Goal: Information Seeking & Learning: Compare options

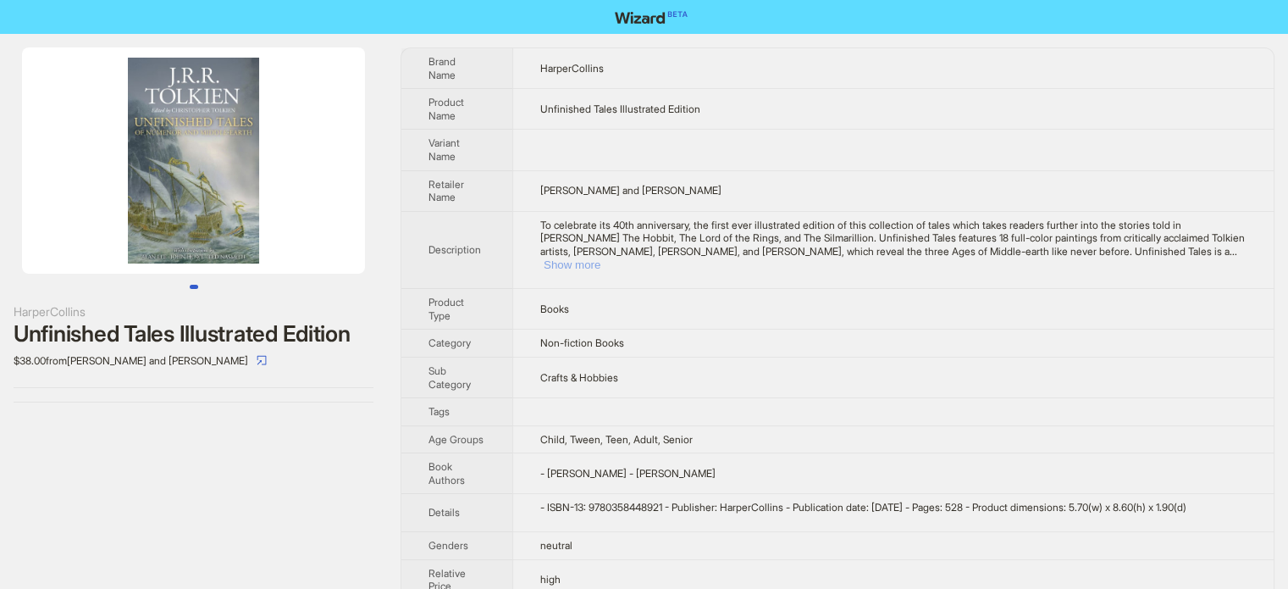
click at [601, 258] on button "Show more" at bounding box center [572, 264] width 57 height 13
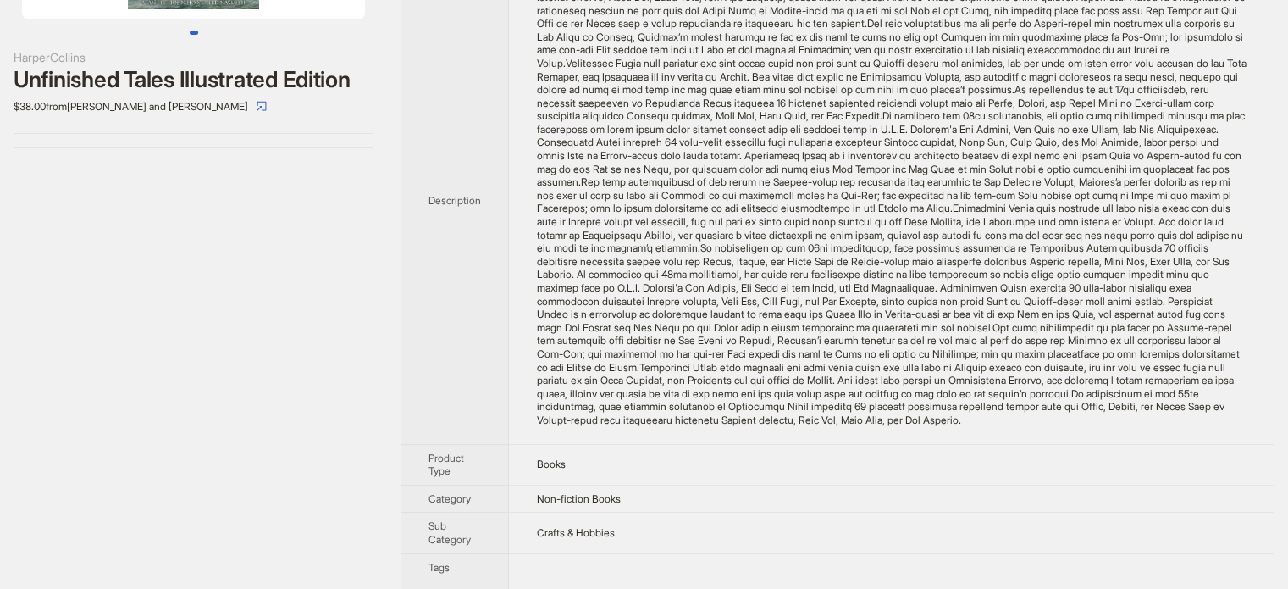
scroll to position [169, 0]
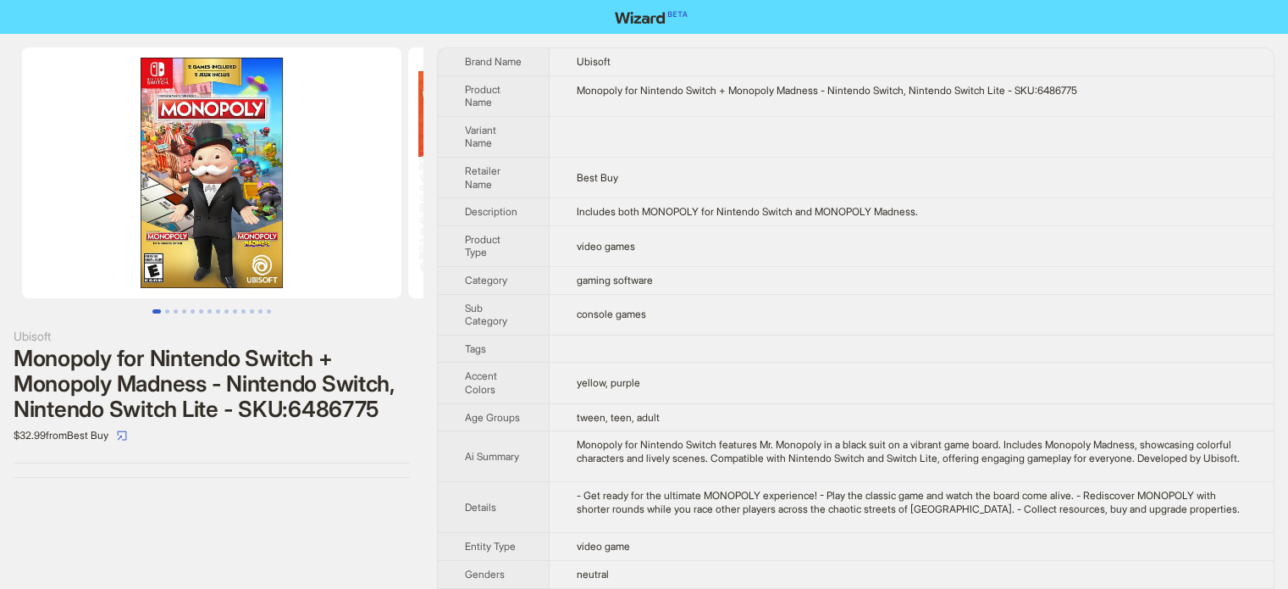
click at [156, 77] on img at bounding box center [211, 172] width 379 height 251
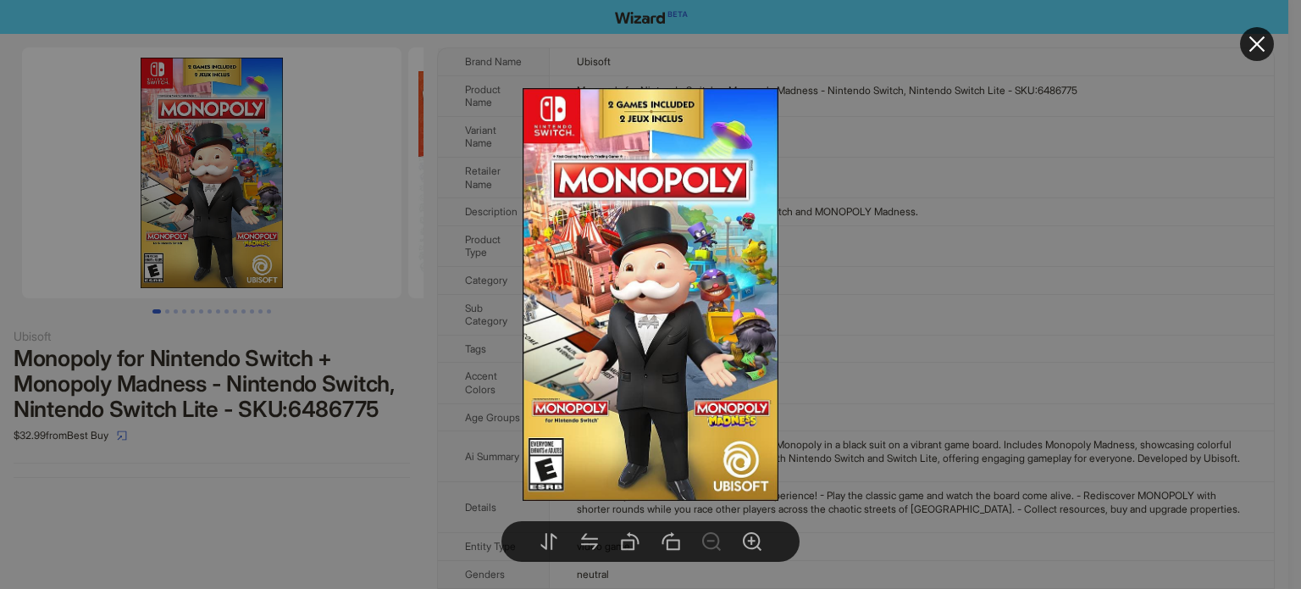
click at [850, 194] on div at bounding box center [650, 294] width 1301 height 589
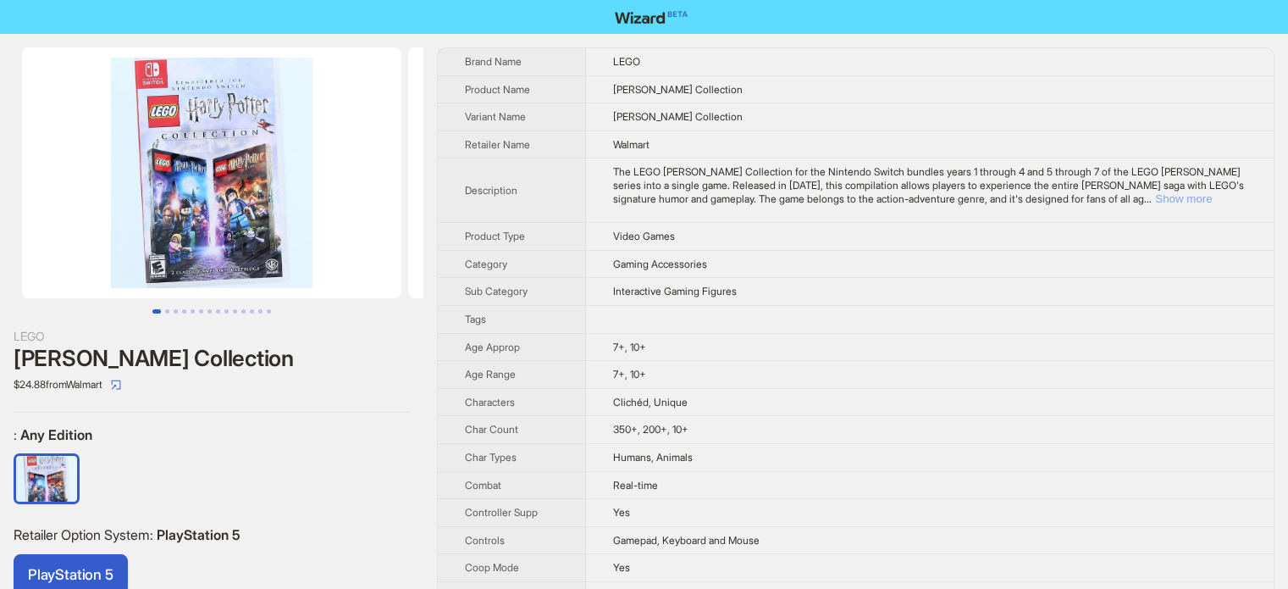
click at [1206, 201] on button "Show more" at bounding box center [1183, 198] width 57 height 13
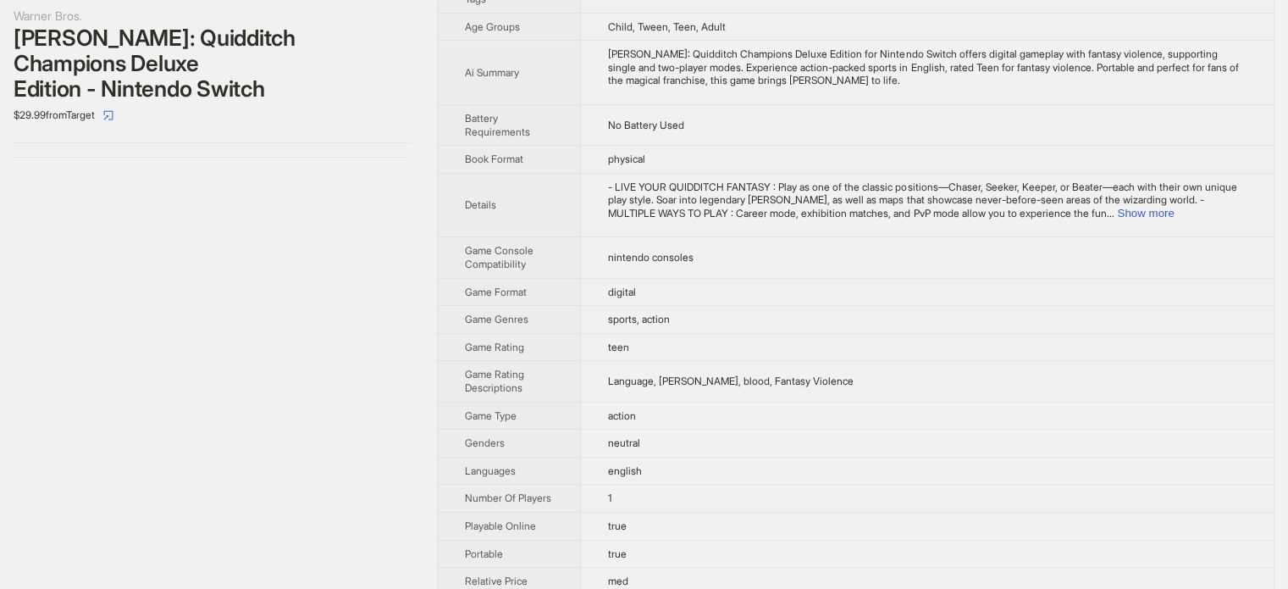
scroll to position [339, 0]
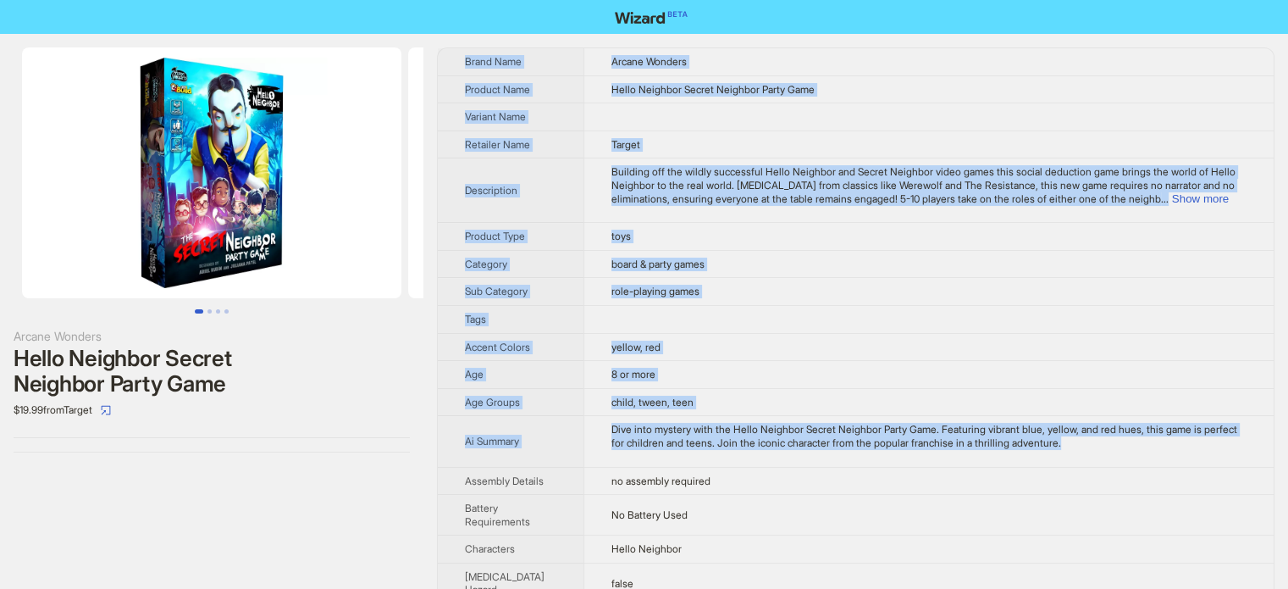
drag, startPoint x: 464, startPoint y: 61, endPoint x: 1116, endPoint y: 460, distance: 764.5
copy tbody "Brand Name Arcane Wonders Product Name Hello Neighbor Secret Neighbor Party Gam…"
click at [800, 324] on td at bounding box center [929, 319] width 690 height 28
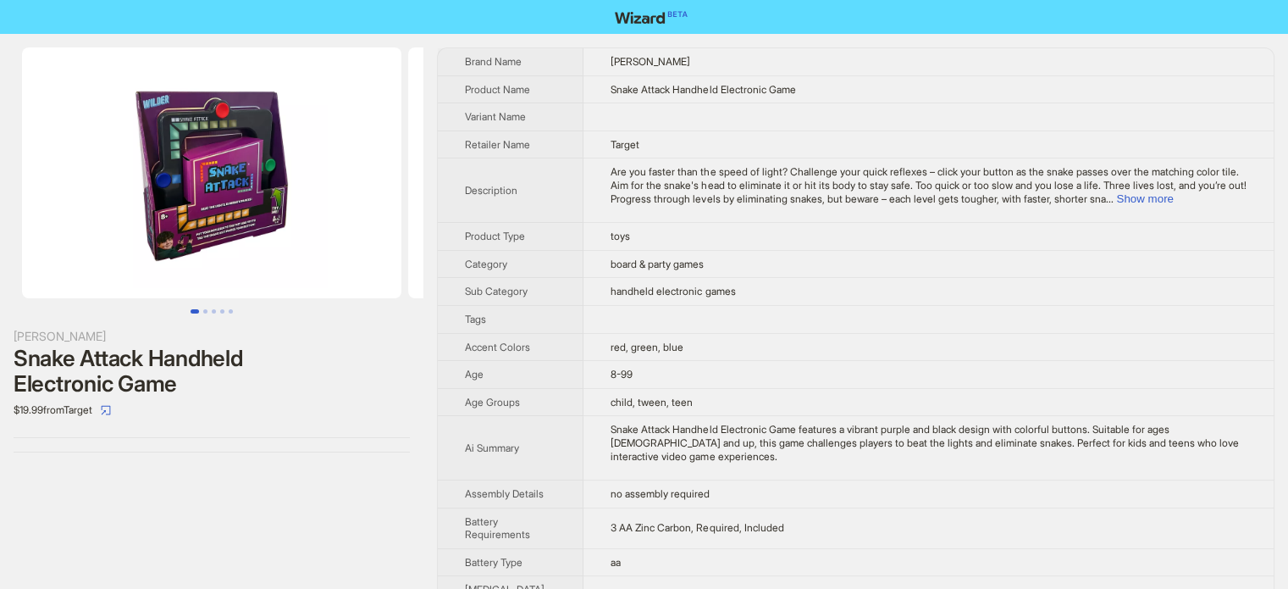
click at [838, 294] on td "handheld electronic games" at bounding box center [929, 292] width 690 height 28
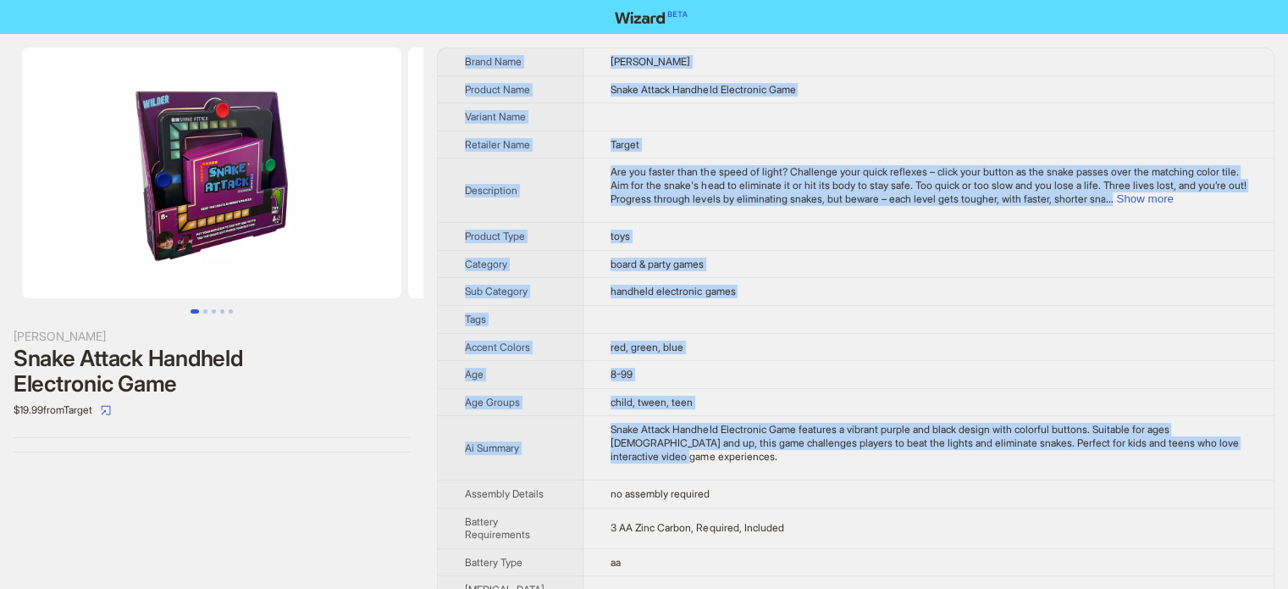
drag, startPoint x: 463, startPoint y: 62, endPoint x: 722, endPoint y: 457, distance: 471.7
copy tbody "Brand Name Wilder Product Name Snake Attack Handheld Electronic Game Variant Na…"
click at [887, 329] on td at bounding box center [929, 319] width 690 height 28
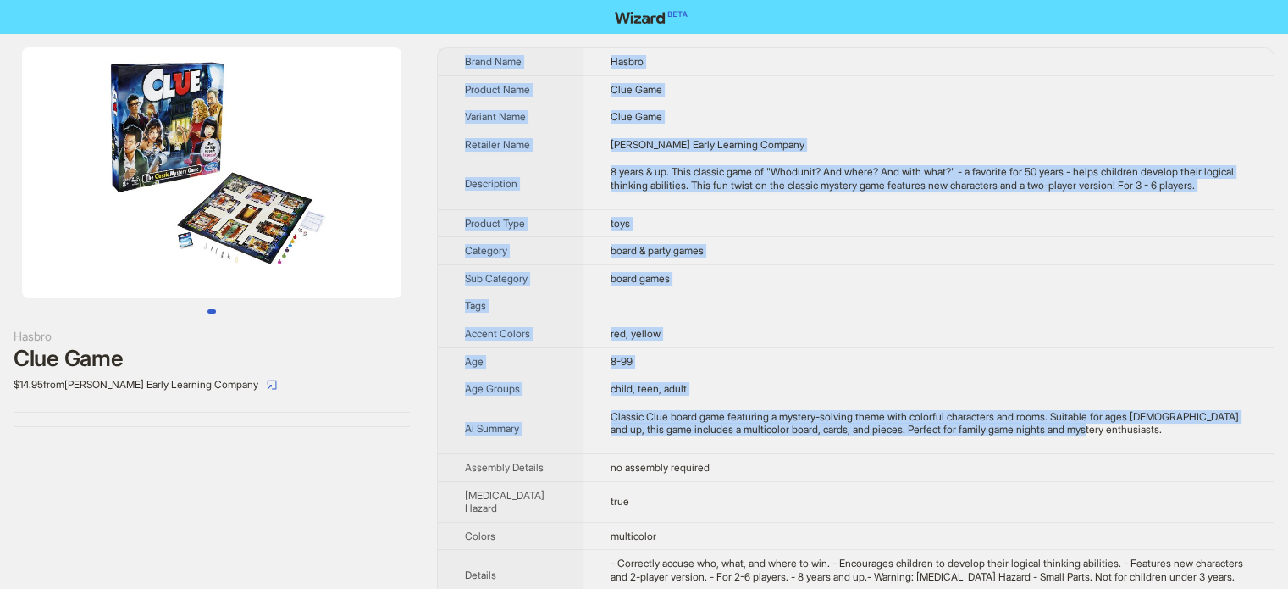
drag, startPoint x: 464, startPoint y: 58, endPoint x: 1094, endPoint y: 442, distance: 738.2
copy tbody "Brand Name Hasbro Product Name Clue Game Variant Name Clue Game Retailer Name K…"
click at [818, 296] on td at bounding box center [929, 306] width 690 height 28
click at [718, 283] on td "board games" at bounding box center [929, 278] width 690 height 28
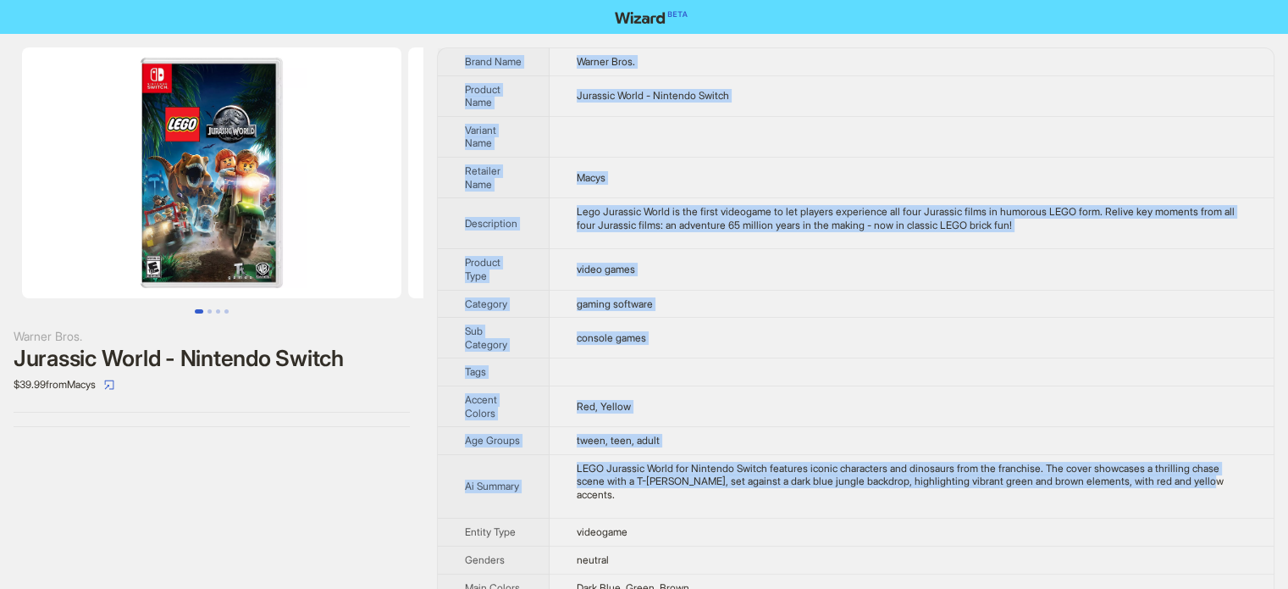
drag, startPoint x: 462, startPoint y: 60, endPoint x: 671, endPoint y: 494, distance: 481.1
click at [671, 494] on tbody "Brand Name Warner Bros. Product Name Jurassic World - Nintendo Switch Variant N…" at bounding box center [856, 431] width 836 height 767
copy tbody "Brand Name Warner Bros. Product Name Jurassic World - Nintendo Switch Variant N…"
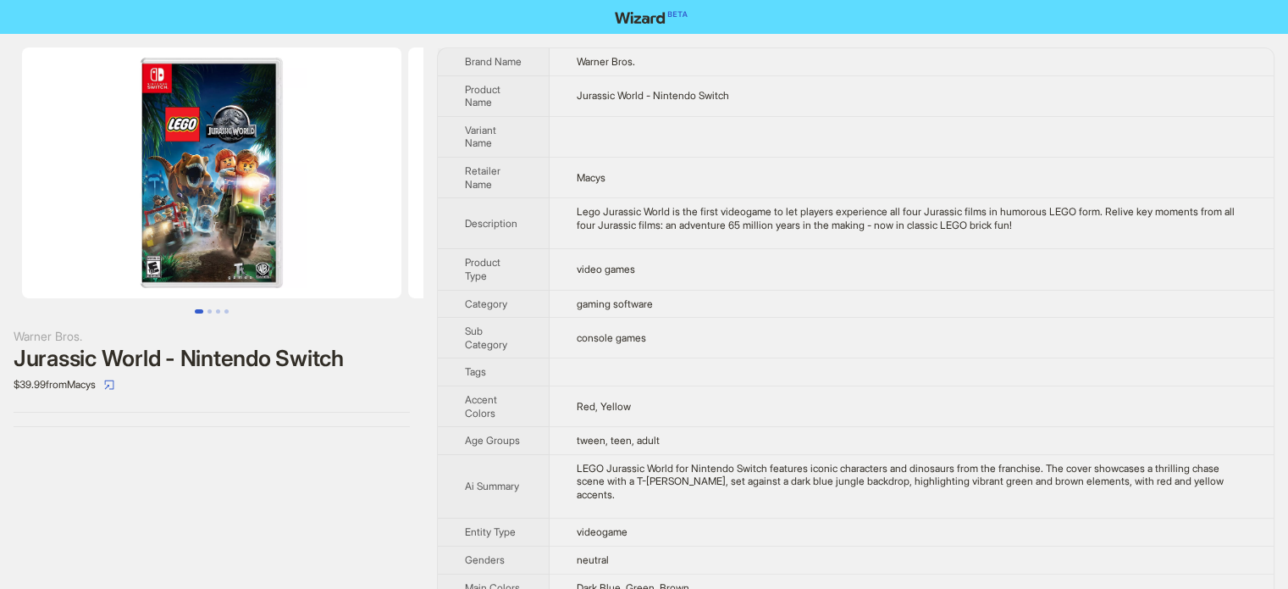
click at [407, 409] on div "Warner Bros. Jurassic World - Nintendo Switch $39.99 from Macys" at bounding box center [212, 237] width 424 height 407
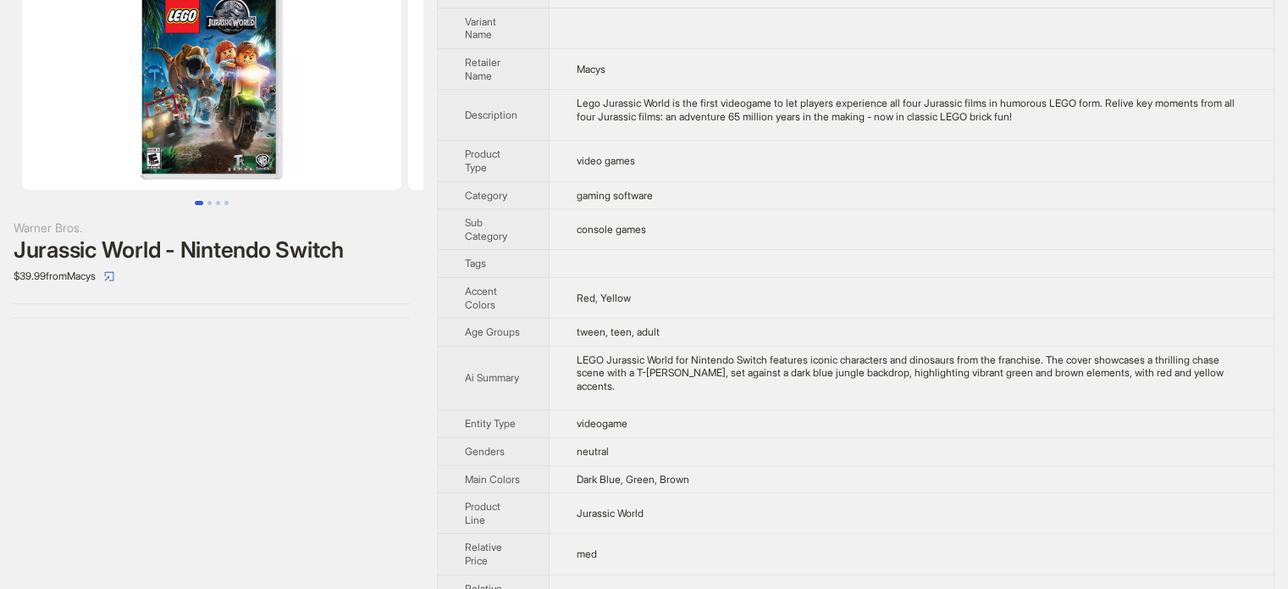
scroll to position [237, 0]
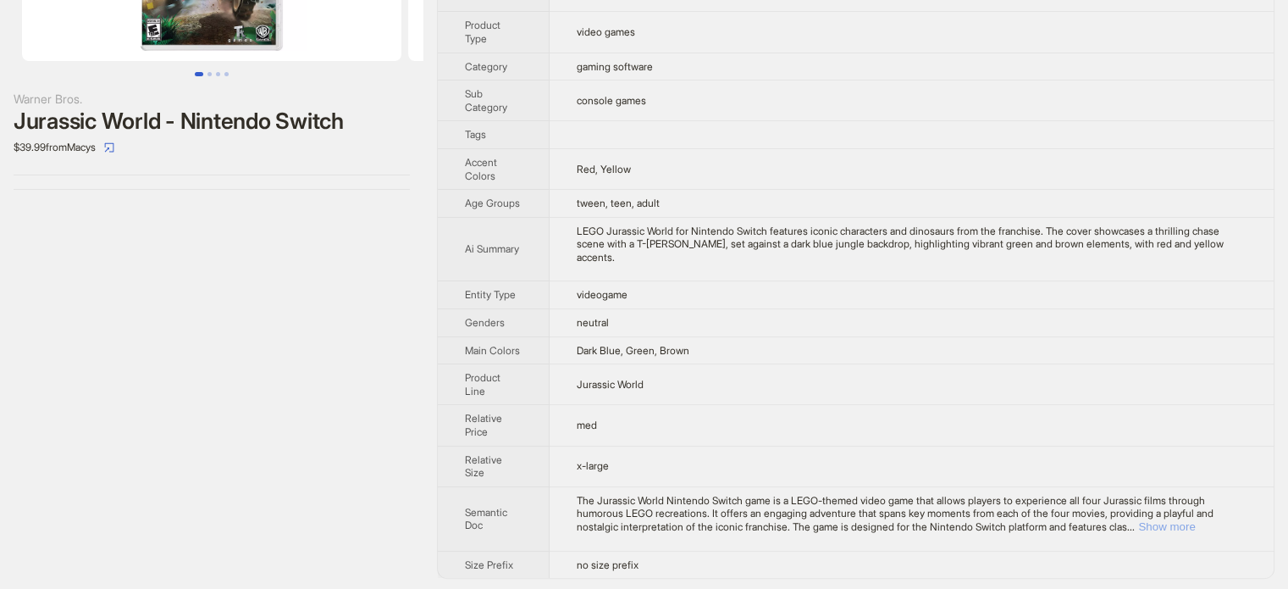
click at [1195, 521] on button "Show more" at bounding box center [1166, 526] width 57 height 13
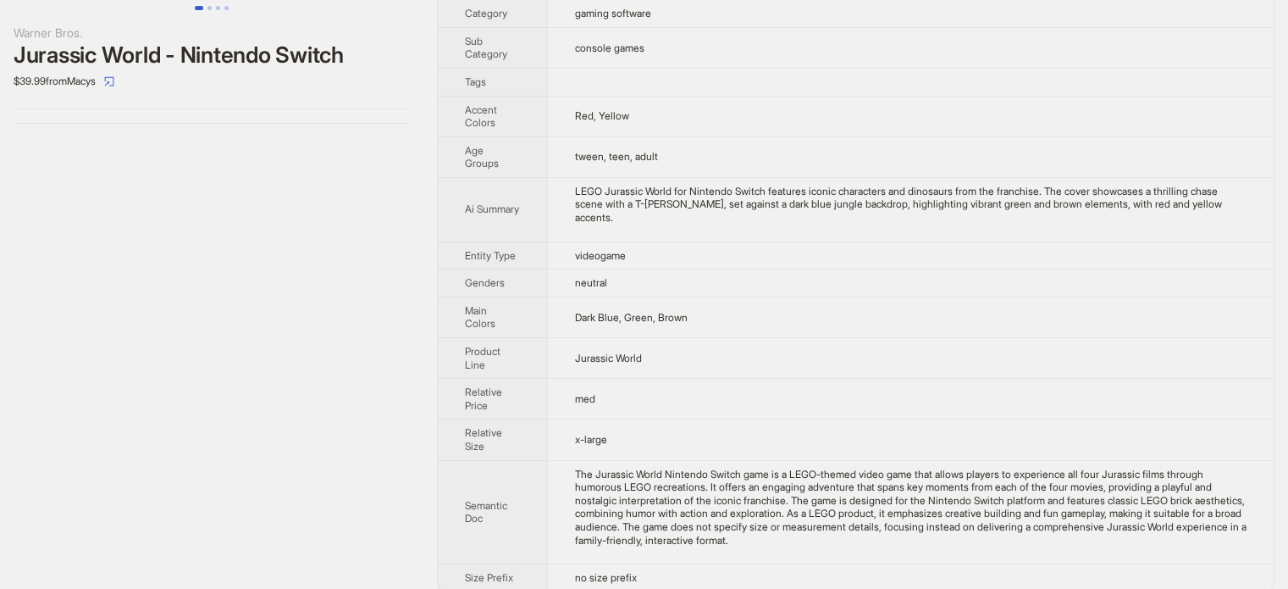
scroll to position [0, 0]
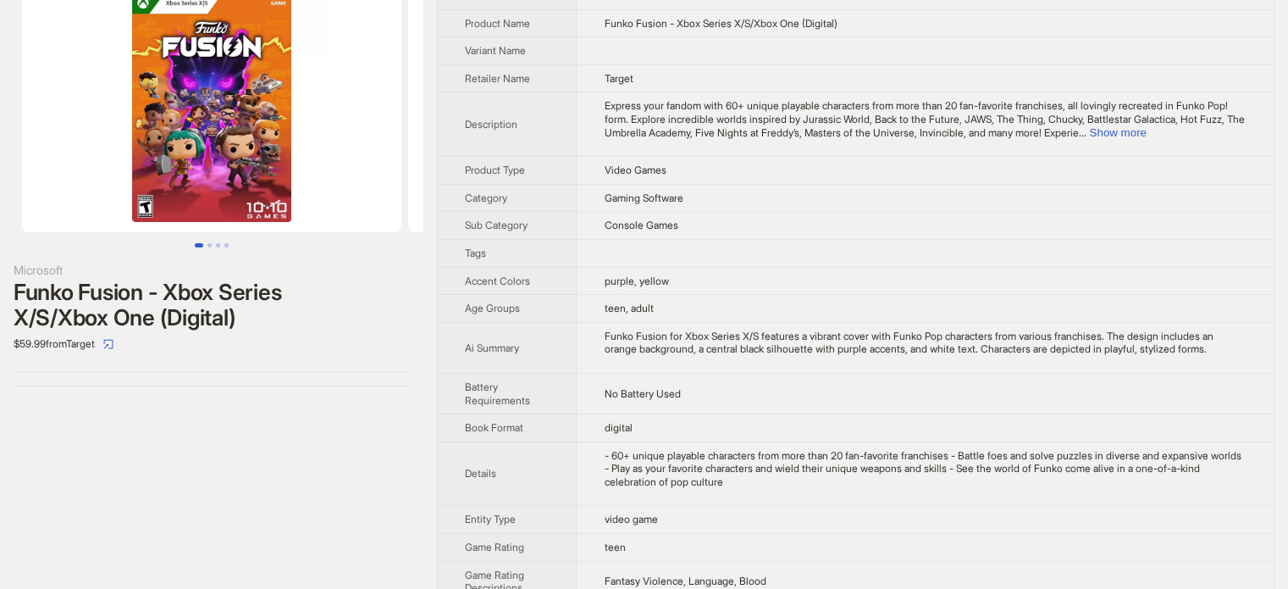
scroll to position [85, 0]
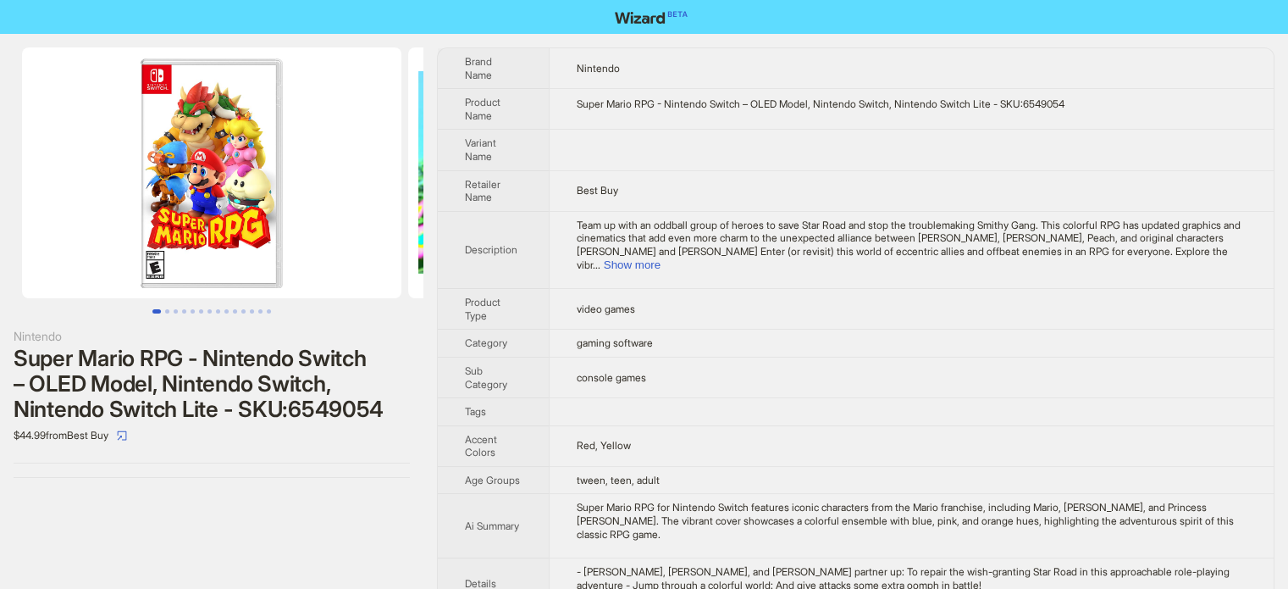
click at [816, 357] on td "console games" at bounding box center [911, 377] width 725 height 41
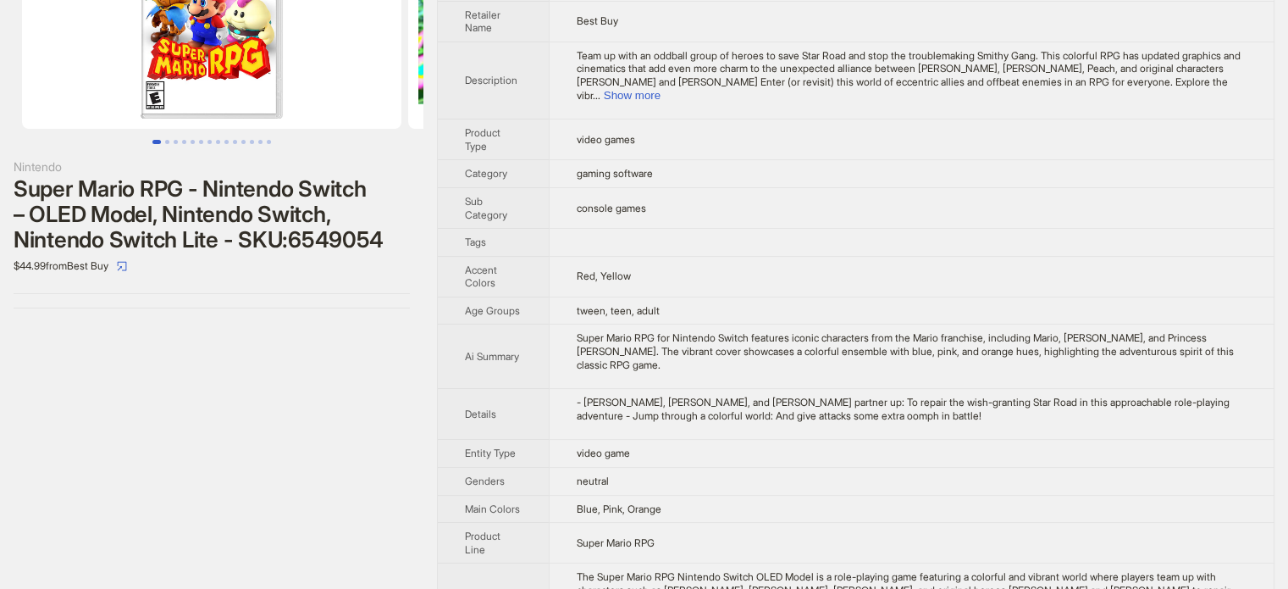
scroll to position [220, 0]
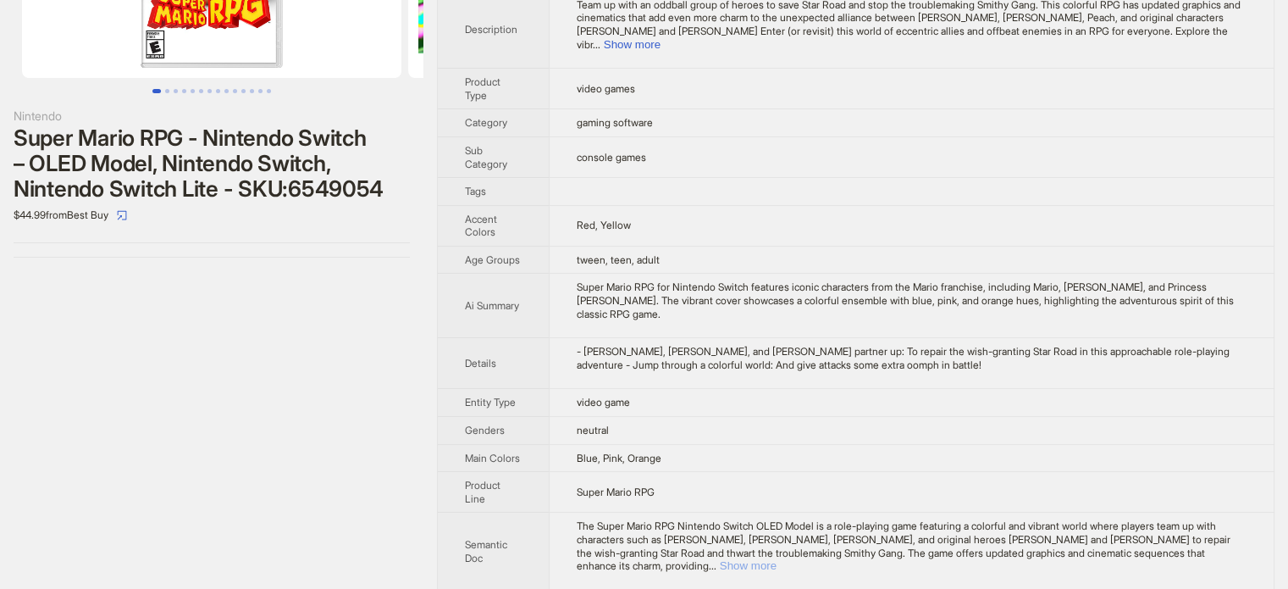
click at [777, 559] on button "Show more" at bounding box center [748, 565] width 57 height 13
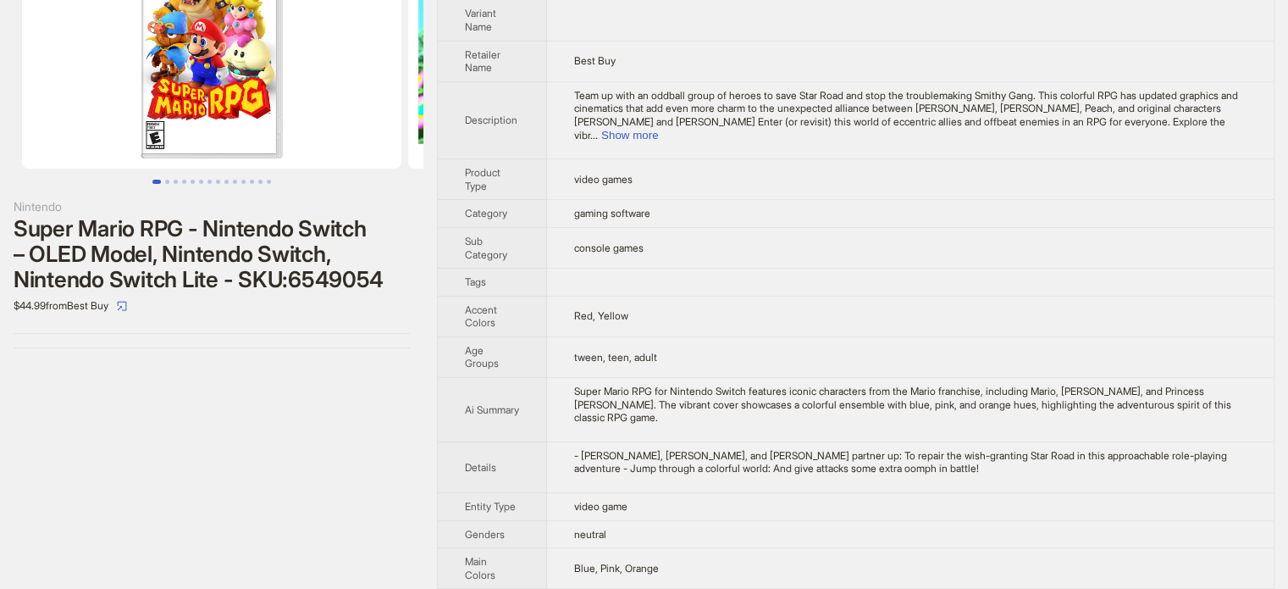
scroll to position [0, 0]
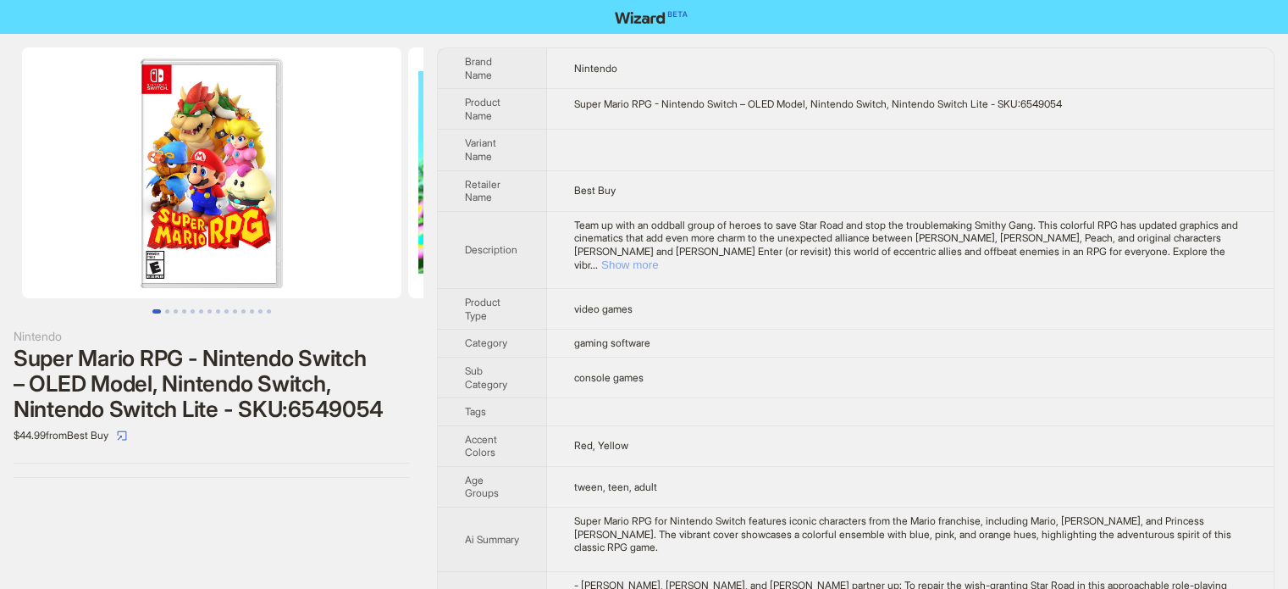
click at [658, 258] on button "Show more" at bounding box center [629, 264] width 57 height 13
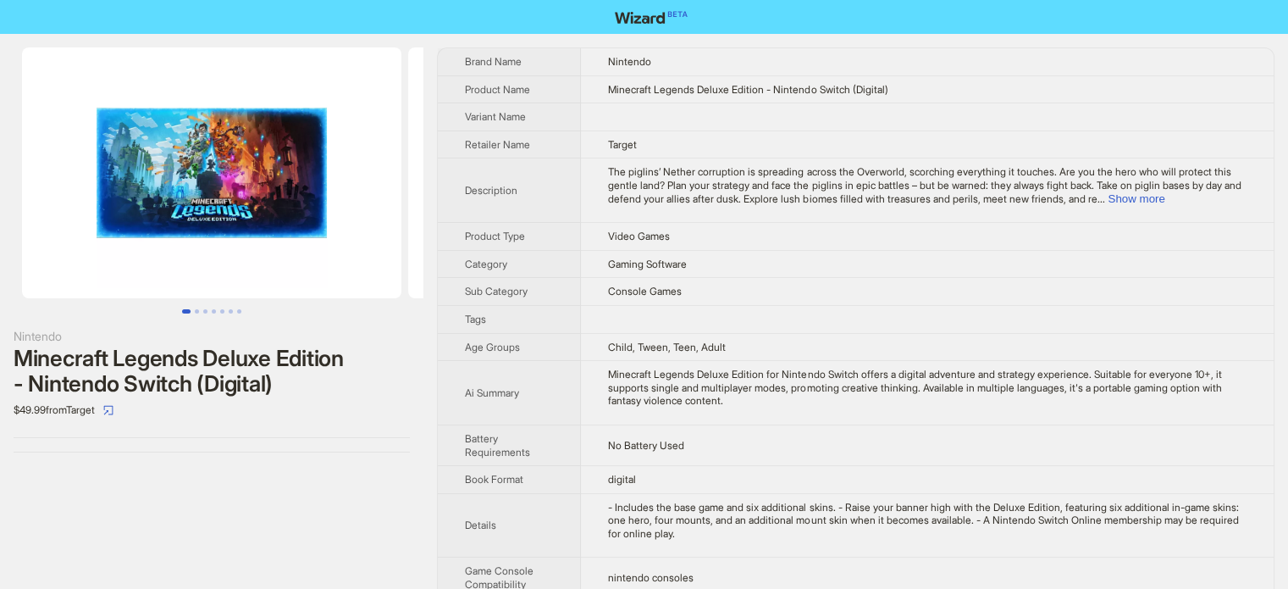
click at [861, 231] on td "Video Games" at bounding box center [927, 237] width 693 height 28
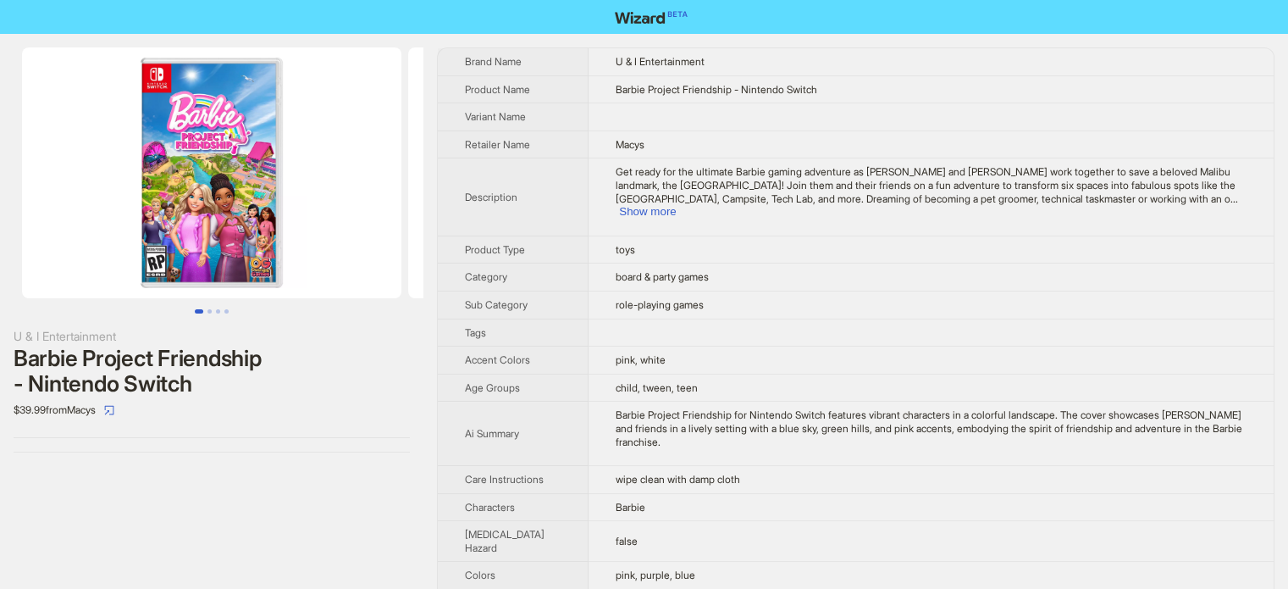
click at [230, 180] on img at bounding box center [211, 172] width 379 height 251
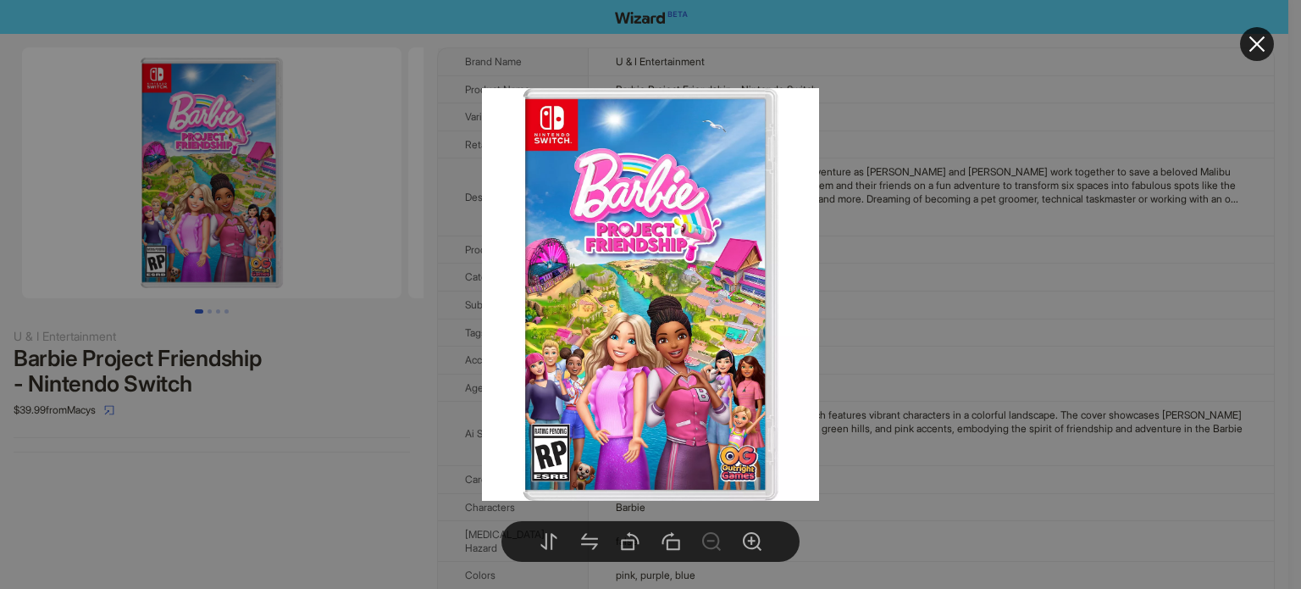
click at [291, 138] on div at bounding box center [650, 294] width 1301 height 589
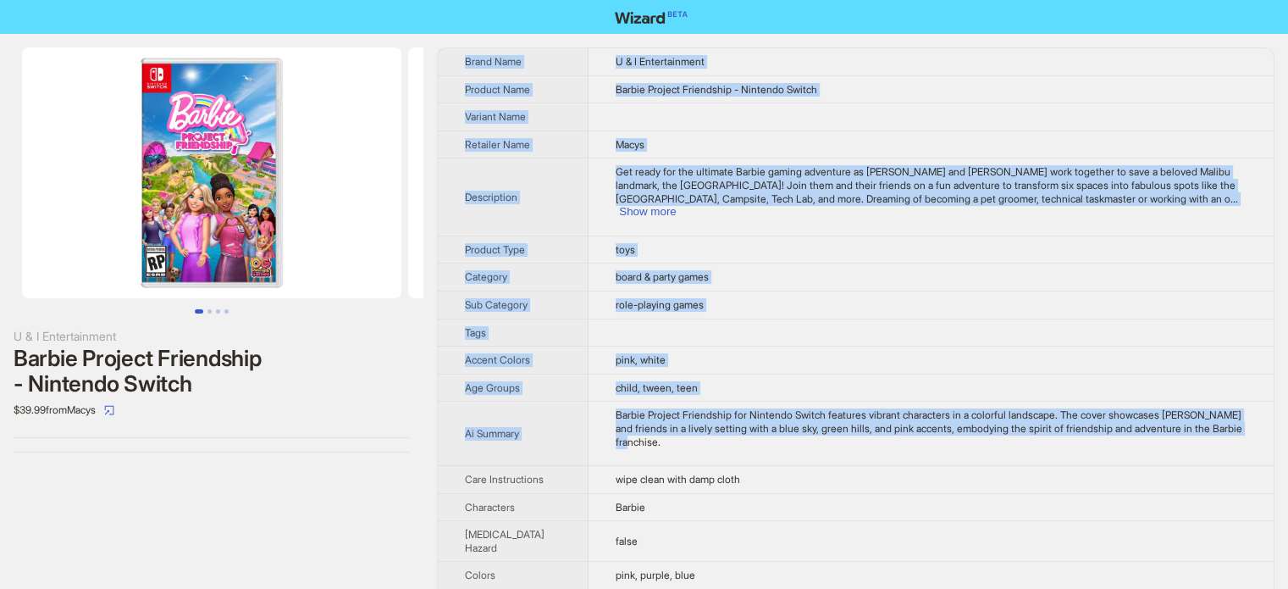
drag, startPoint x: 462, startPoint y: 53, endPoint x: 678, endPoint y: 437, distance: 440.3
copy tbody "Brand Name U & I Entertainment Product Name Barbie Project Friendship - Nintend…"
click at [839, 269] on td "board & party games" at bounding box center [931, 277] width 685 height 28
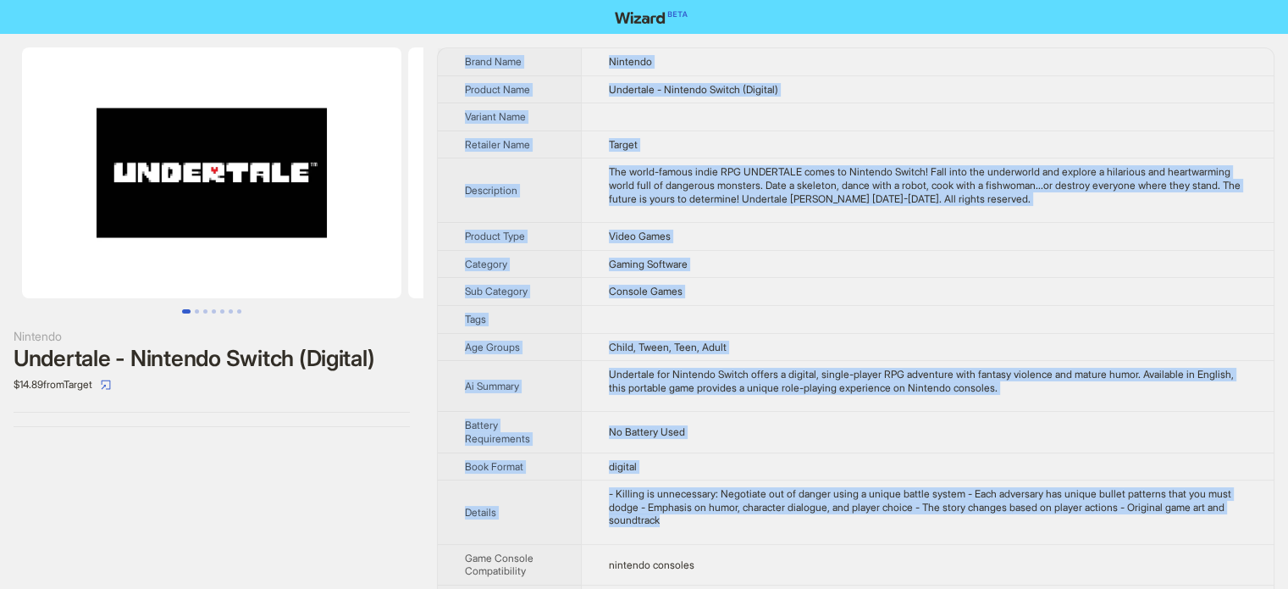
drag, startPoint x: 466, startPoint y: 60, endPoint x: 729, endPoint y: 528, distance: 536.6
click at [729, 528] on tbody "Brand Name Nintendo Product Name Undertale - Nintendo Switch (Digital) Variant …" at bounding box center [856, 567] width 836 height 1038
drag, startPoint x: 729, startPoint y: 528, endPoint x: 791, endPoint y: 253, distance: 281.3
click at [791, 253] on td "Gaming Software" at bounding box center [927, 264] width 693 height 28
click at [791, 250] on td "Gaming Software" at bounding box center [927, 264] width 693 height 28
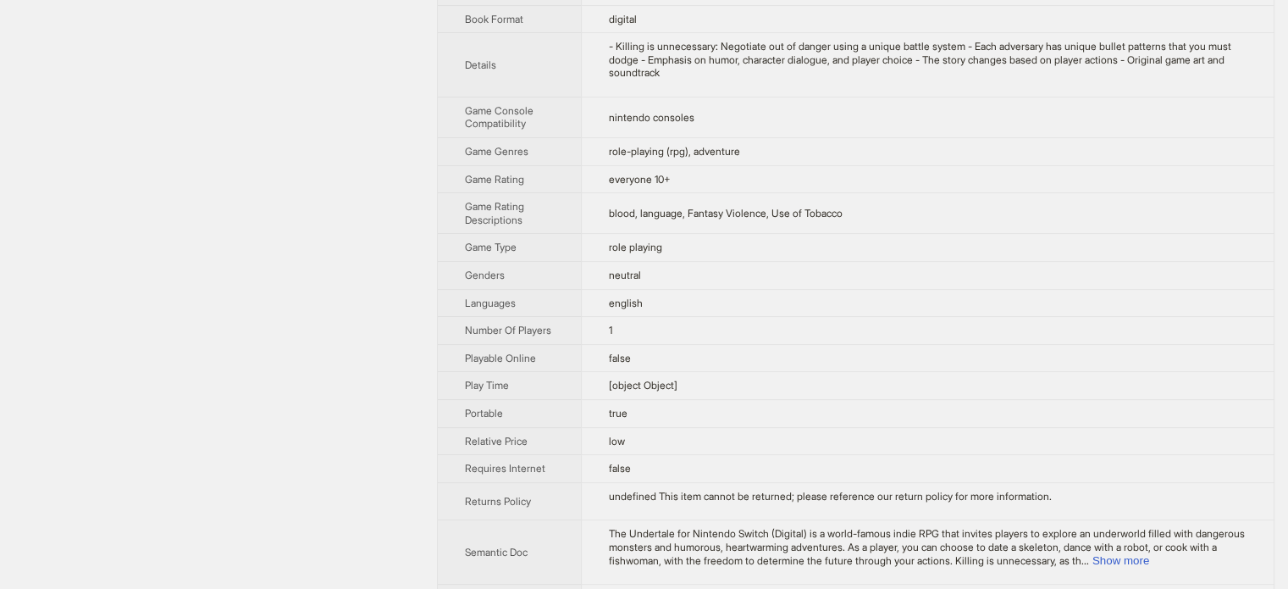
scroll to position [520, 0]
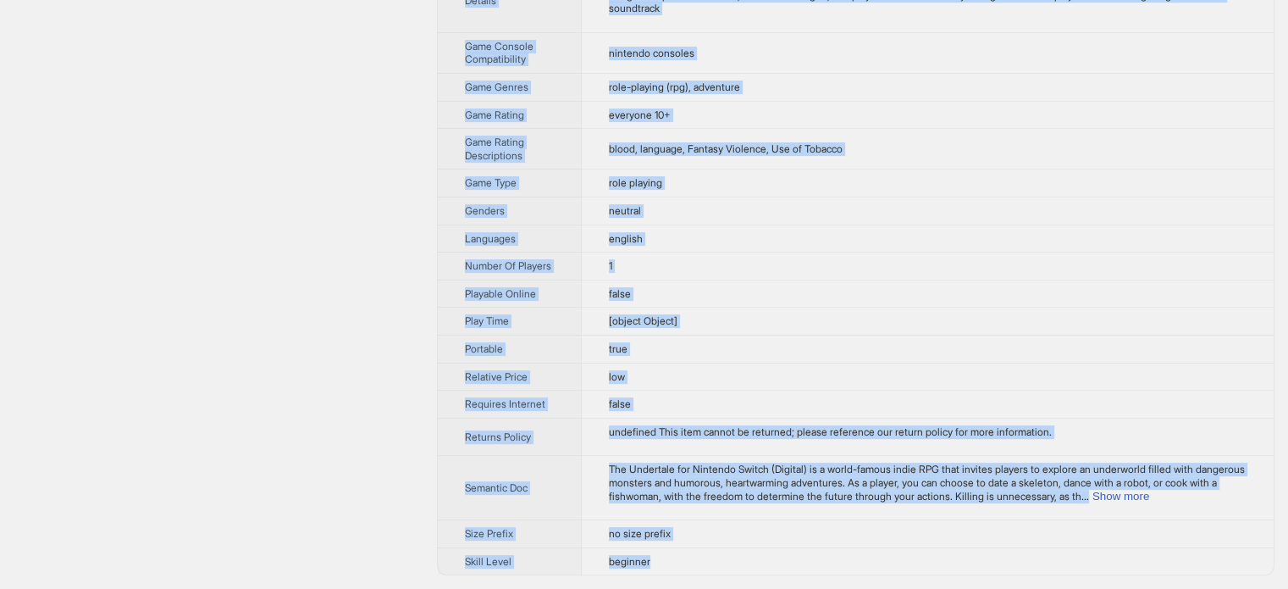
drag, startPoint x: 462, startPoint y: 53, endPoint x: 658, endPoint y: 560, distance: 543.0
click at [658, 560] on tbody "Brand Name Nintendo Product Name Undertale - Nintendo Switch (Digital) Variant …" at bounding box center [856, 56] width 836 height 1038
copy tbody "Brand Name Nintendo Product Name Undertale - Nintendo Switch (Digital) Variant …"
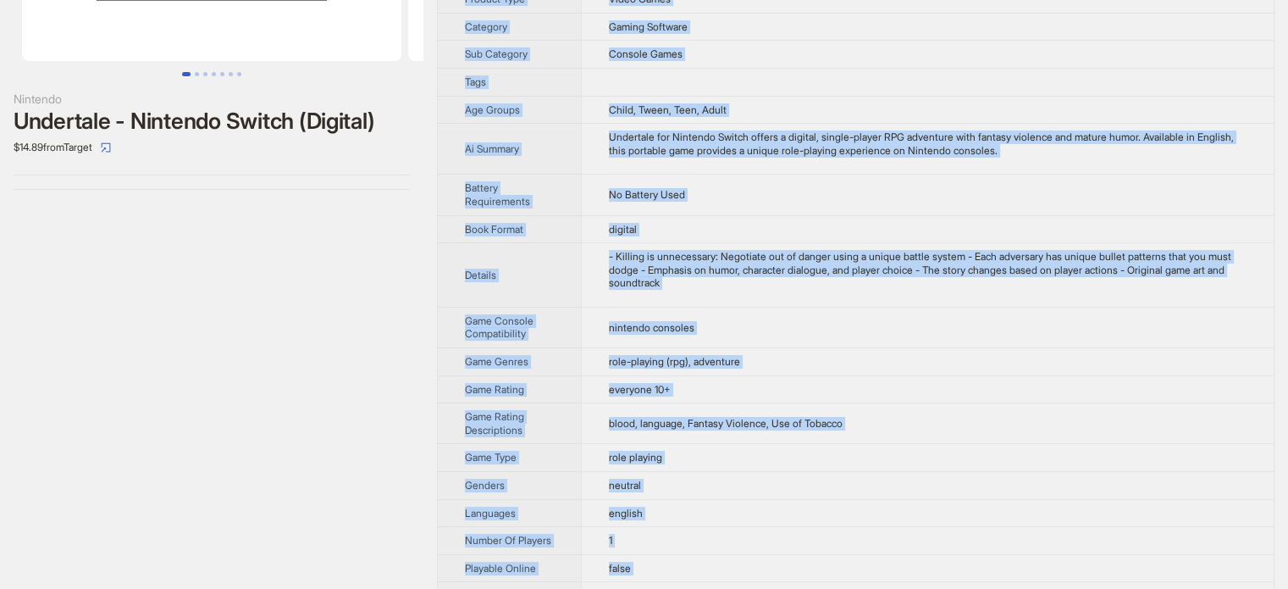
scroll to position [181, 0]
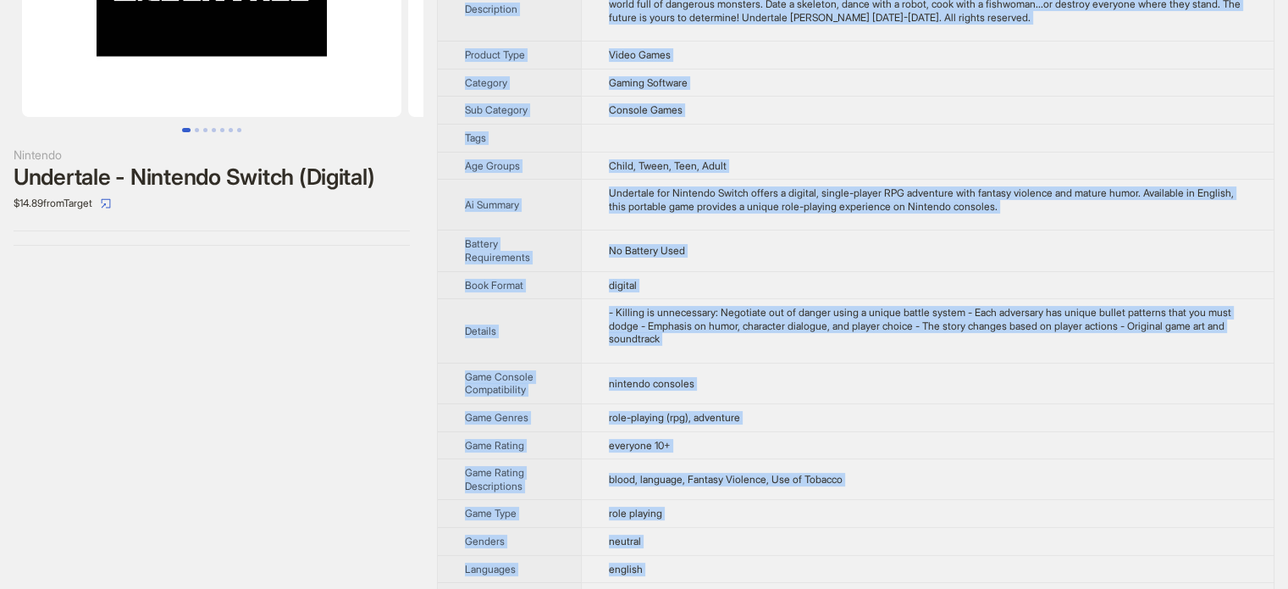
click at [944, 299] on td "- Killing is unnecessary: Negotiate out of danger using a unique battle system …" at bounding box center [927, 331] width 693 height 64
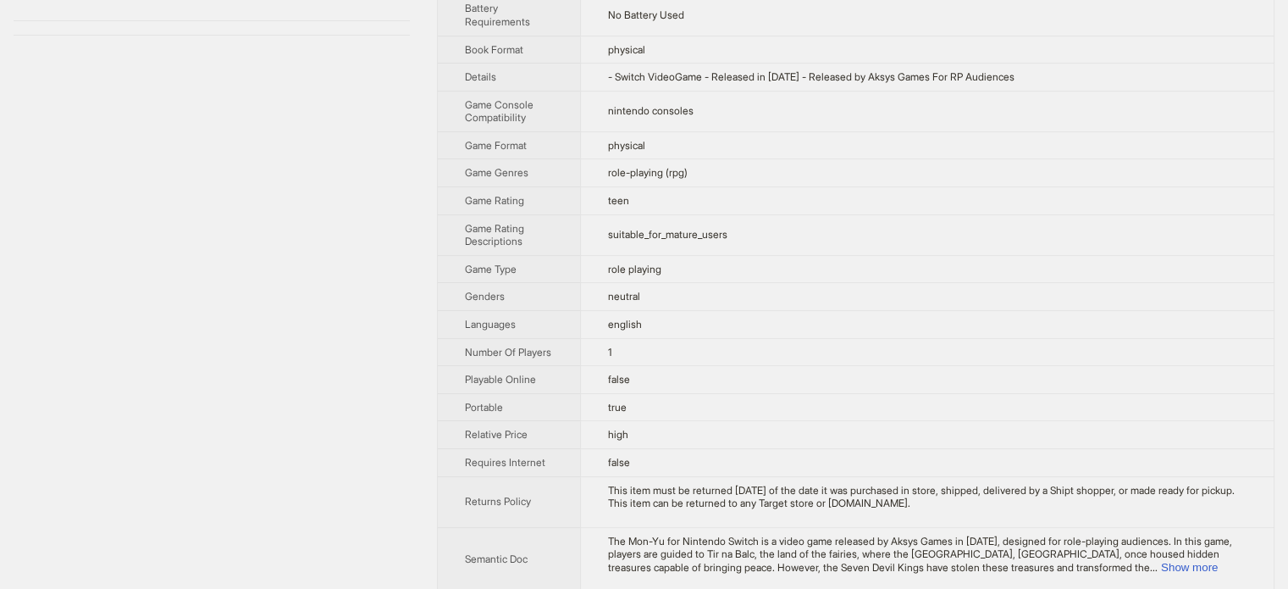
scroll to position [482, 0]
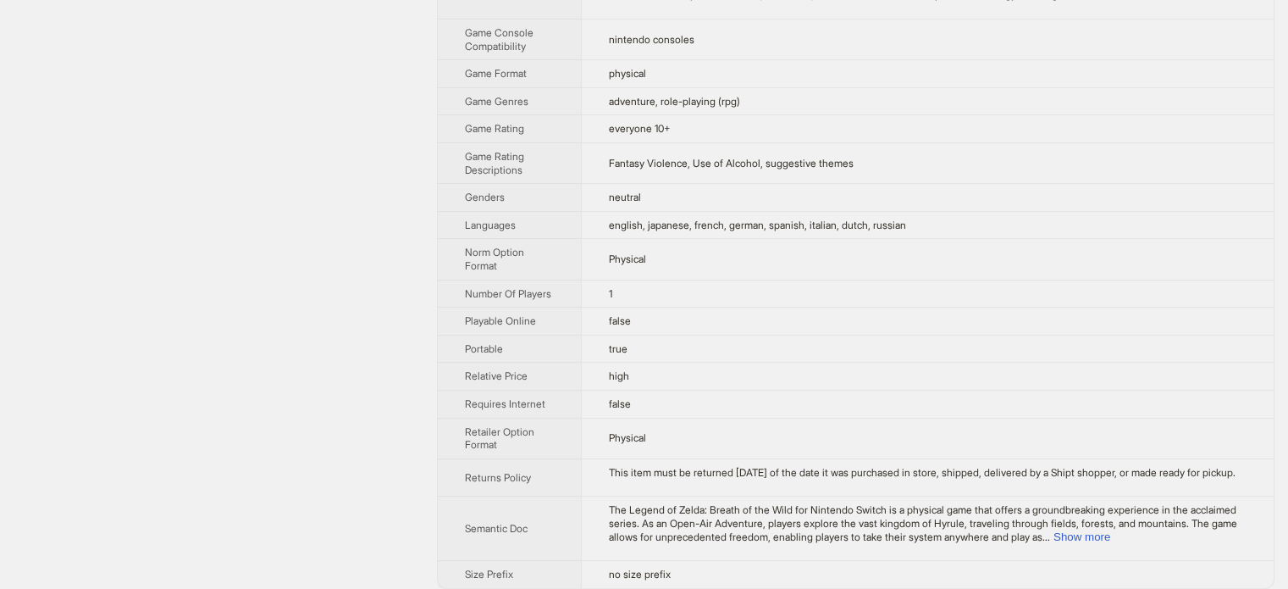
scroll to position [556, 0]
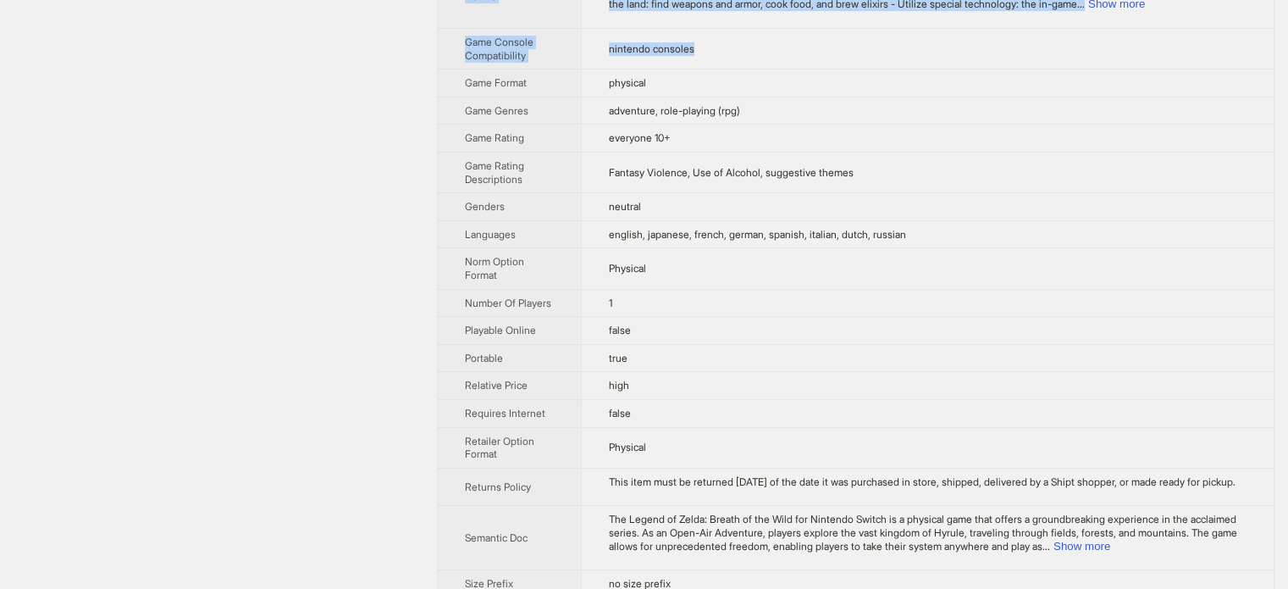
drag, startPoint x: 464, startPoint y: 59, endPoint x: 711, endPoint y: 45, distance: 246.9
click at [711, 45] on tbody "Brand Name Nintendo Product Name The Legend of Zelda: Breath of the Wild - Nint…" at bounding box center [856, 44] width 836 height 1105
copy tbody "Brand Name Nintendo Product Name The Legend of Zelda: Breath of the Wild - Nint…"
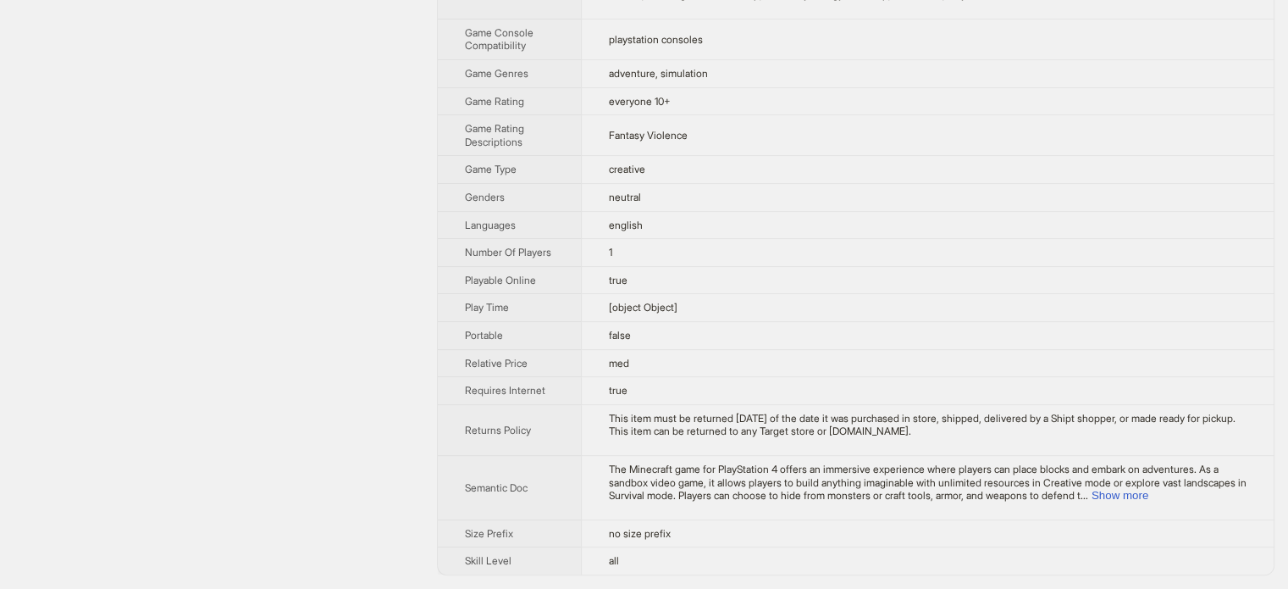
scroll to position [546, 0]
drag, startPoint x: 464, startPoint y: 58, endPoint x: 721, endPoint y: 72, distance: 257.0
click at [721, 72] on tbody "Brand Name PlayStation Product Name Minecraft - PlayStation 4 Variant Name Reta…" at bounding box center [856, 48] width 836 height 1051
copy tbody "Brand Name PlayStation Product Name Minecraft - PlayStation 4 Variant Name Reta…"
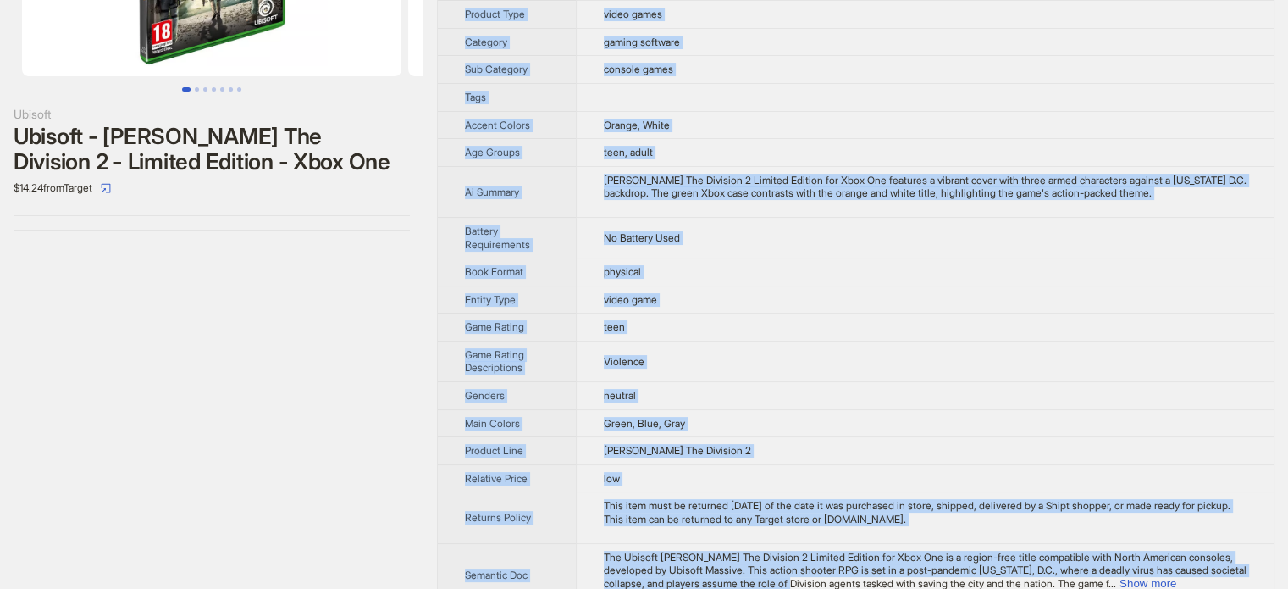
scroll to position [278, 0]
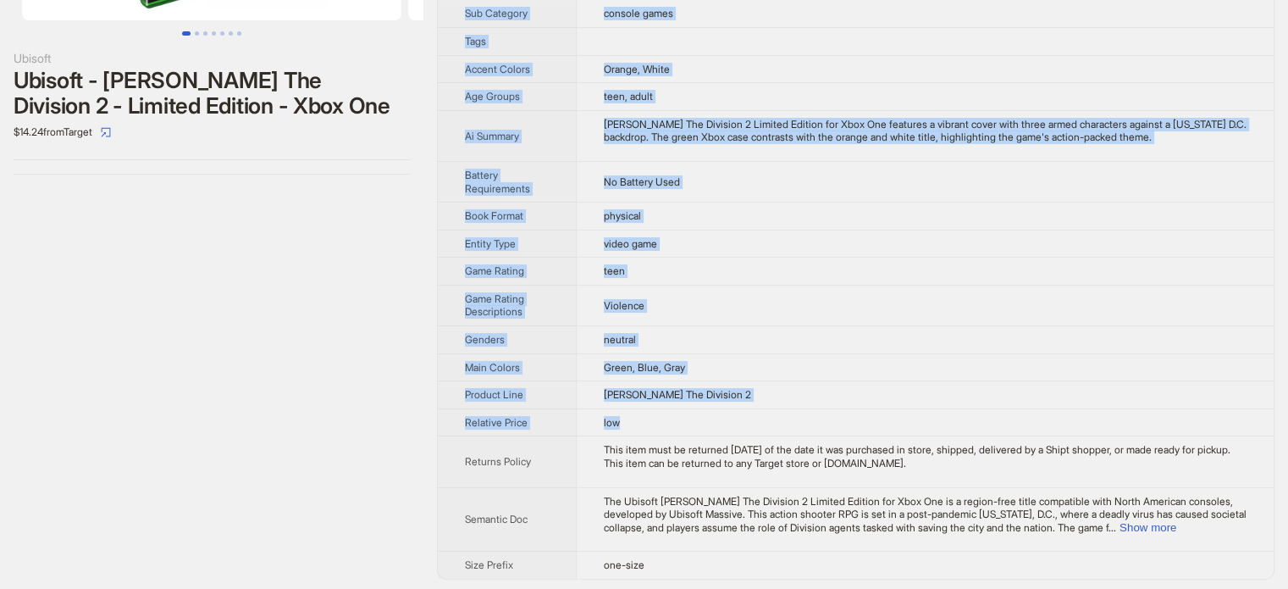
drag, startPoint x: 466, startPoint y: 61, endPoint x: 767, endPoint y: 412, distance: 462.6
click at [767, 412] on tbody "Brand Name Ubisoft Product Name Ubisoft - Tom Clancy's The Division 2 - Limited…" at bounding box center [856, 174] width 836 height 808
copy tbody "Brand Name Ubisoft Product Name Ubisoft - Tom Clancy's The Division 2 - Limited…"
click at [889, 296] on td "Violence" at bounding box center [925, 305] width 698 height 41
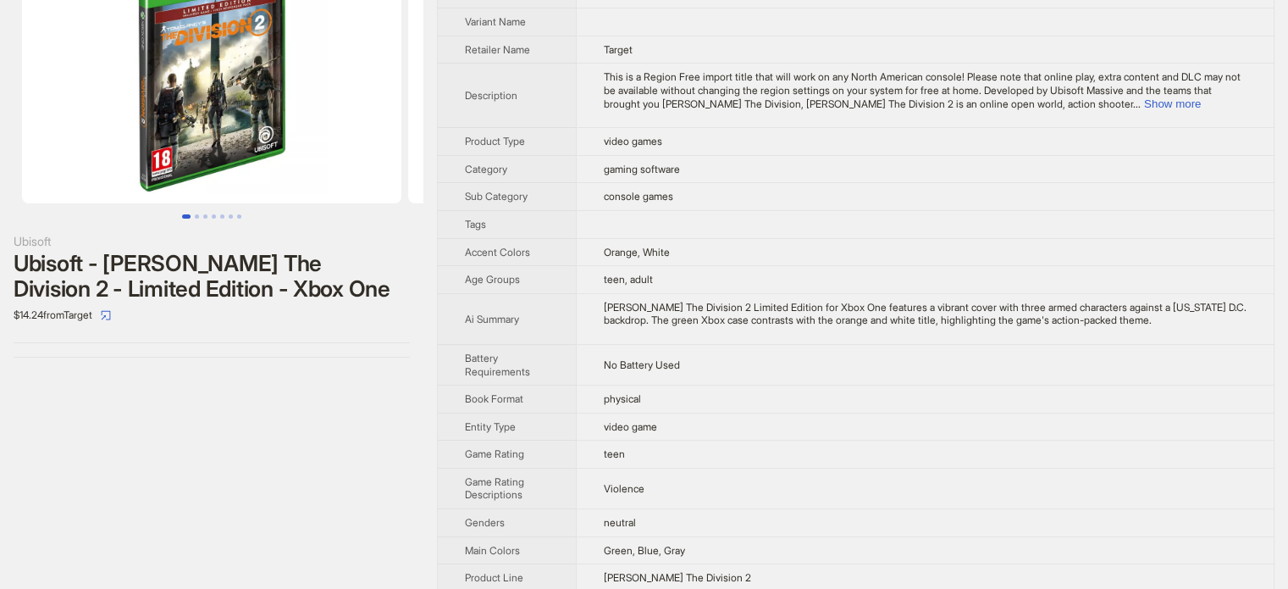
scroll to position [0, 0]
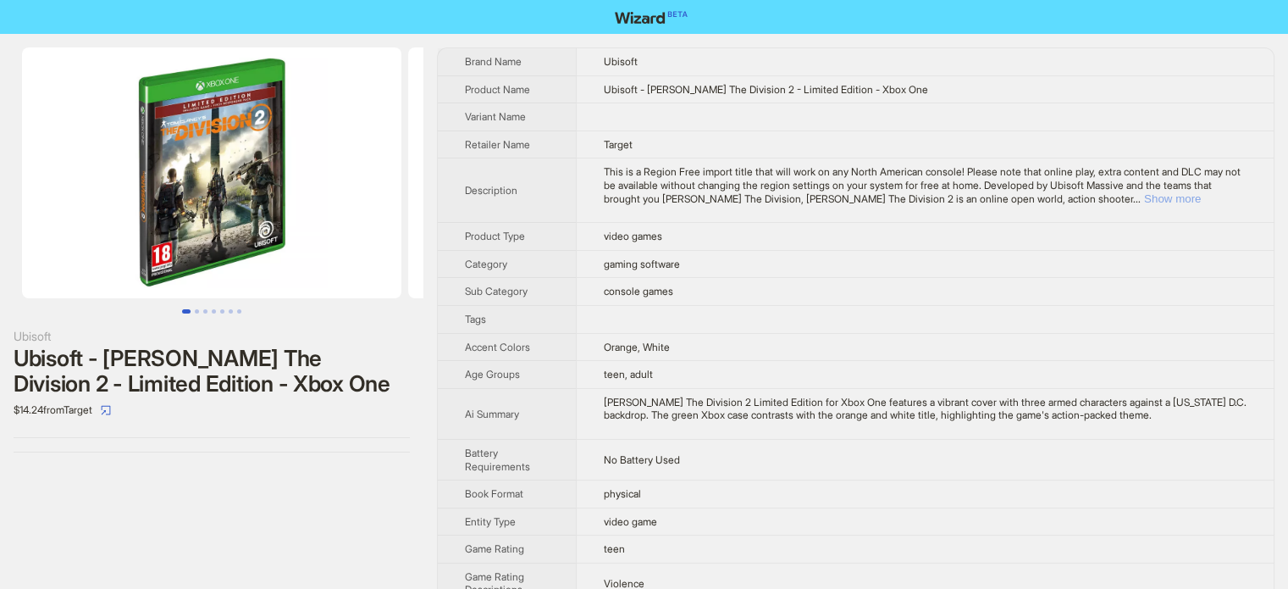
click at [1201, 193] on button "Show more" at bounding box center [1172, 198] width 57 height 13
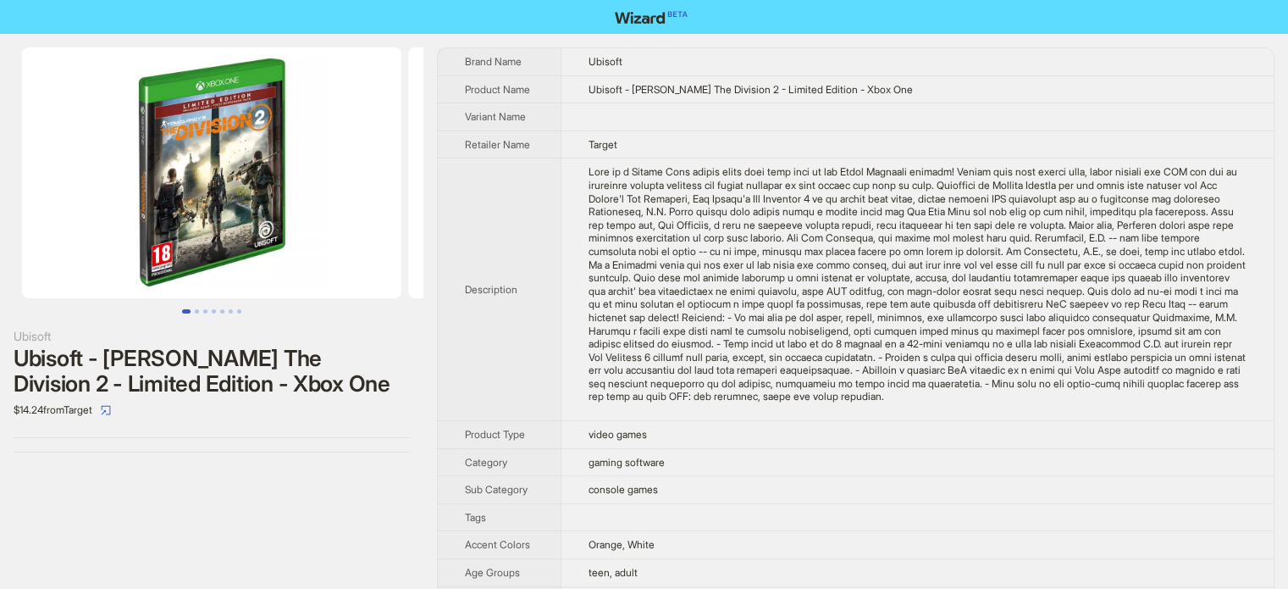
click at [656, 293] on div "This is a Region Free import title that will work on any North American console…" at bounding box center [918, 284] width 658 height 238
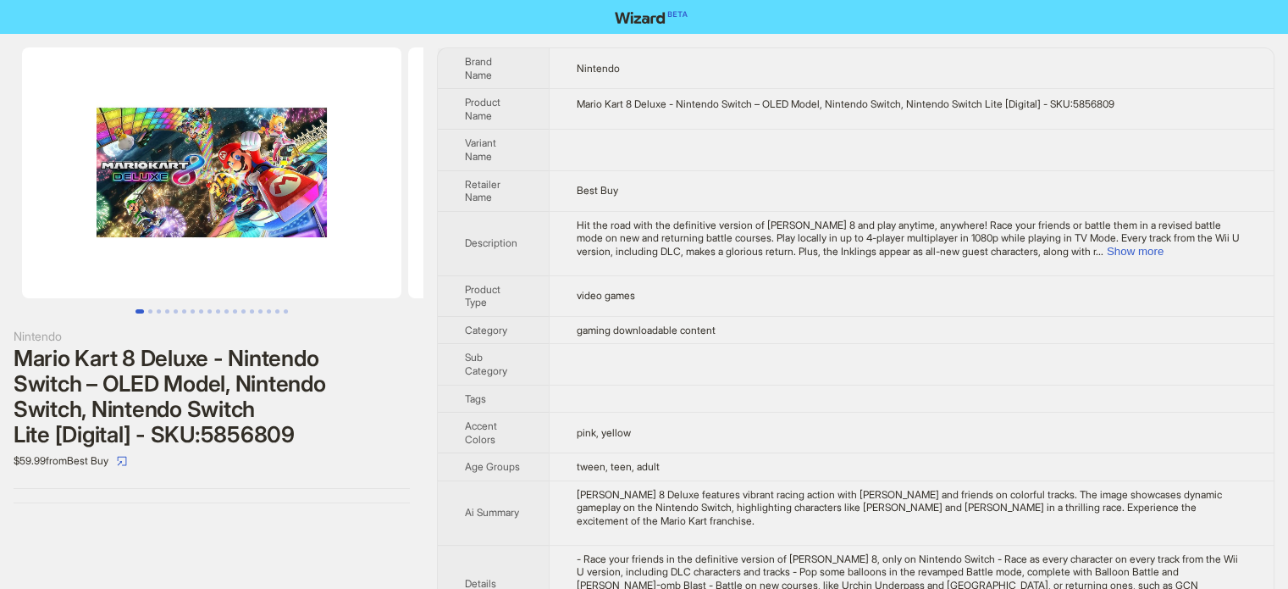
click at [823, 275] on td "video games" at bounding box center [911, 295] width 725 height 41
click at [711, 323] on td "gaming downloadable content" at bounding box center [911, 330] width 725 height 28
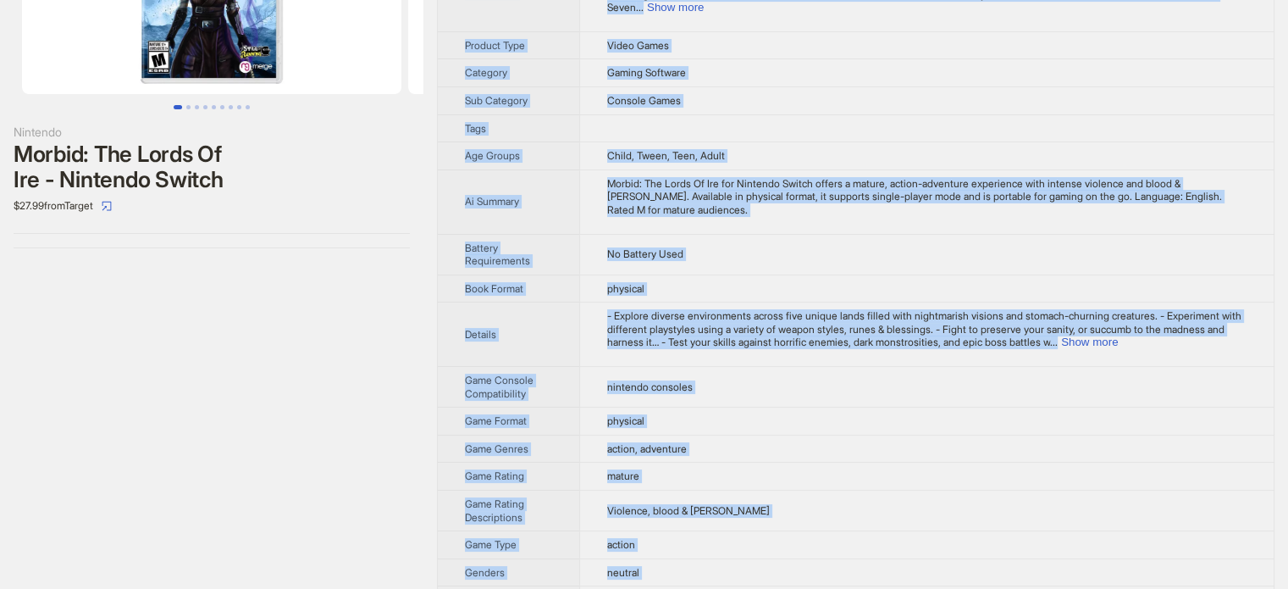
scroll to position [519, 0]
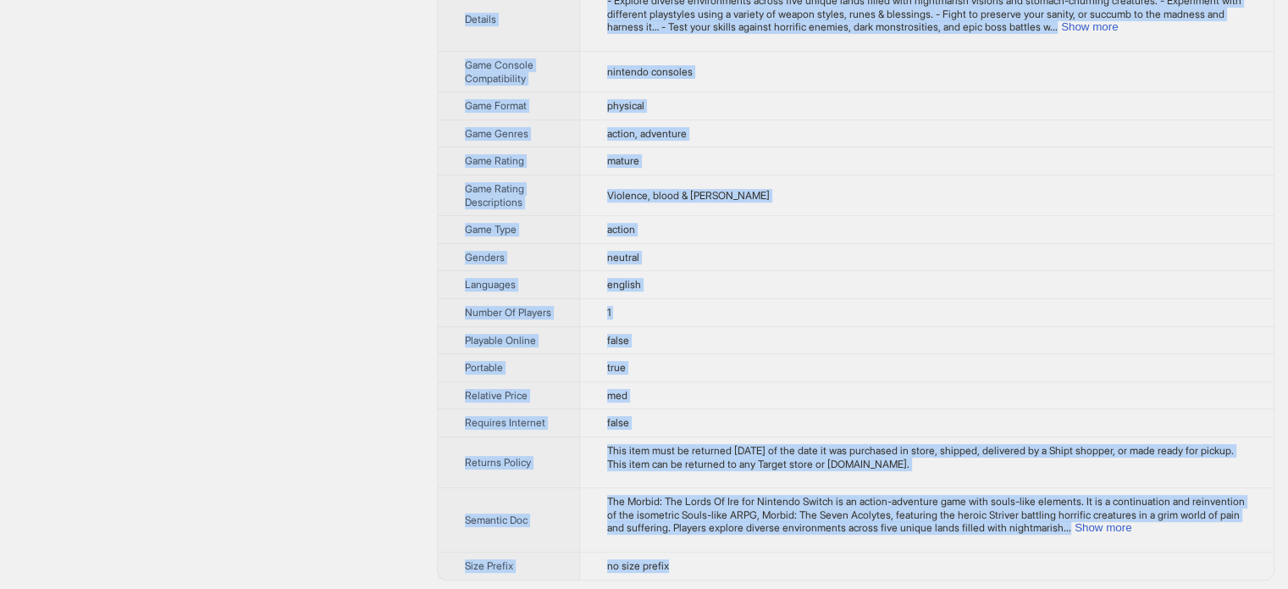
drag, startPoint x: 463, startPoint y: 58, endPoint x: 708, endPoint y: 567, distance: 564.8
click at [708, 567] on tbody "Brand Name Nintendo Product Name Morbid: The Lords Of Ire - Nintendo Switch Var…" at bounding box center [856, 54] width 836 height 1050
copy tbody "Brand Name Nintendo Product Name Morbid: The Lords Of Ire - Nintendo Switch Var…"
click at [881, 243] on td "neutral" at bounding box center [926, 257] width 695 height 28
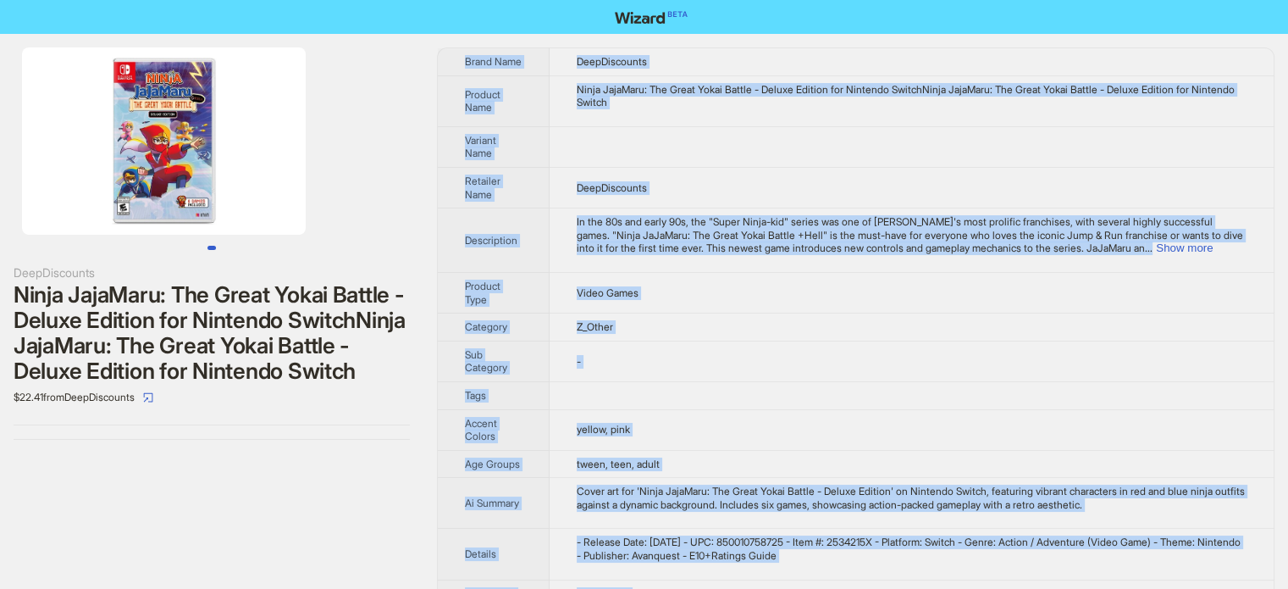
scroll to position [217, 0]
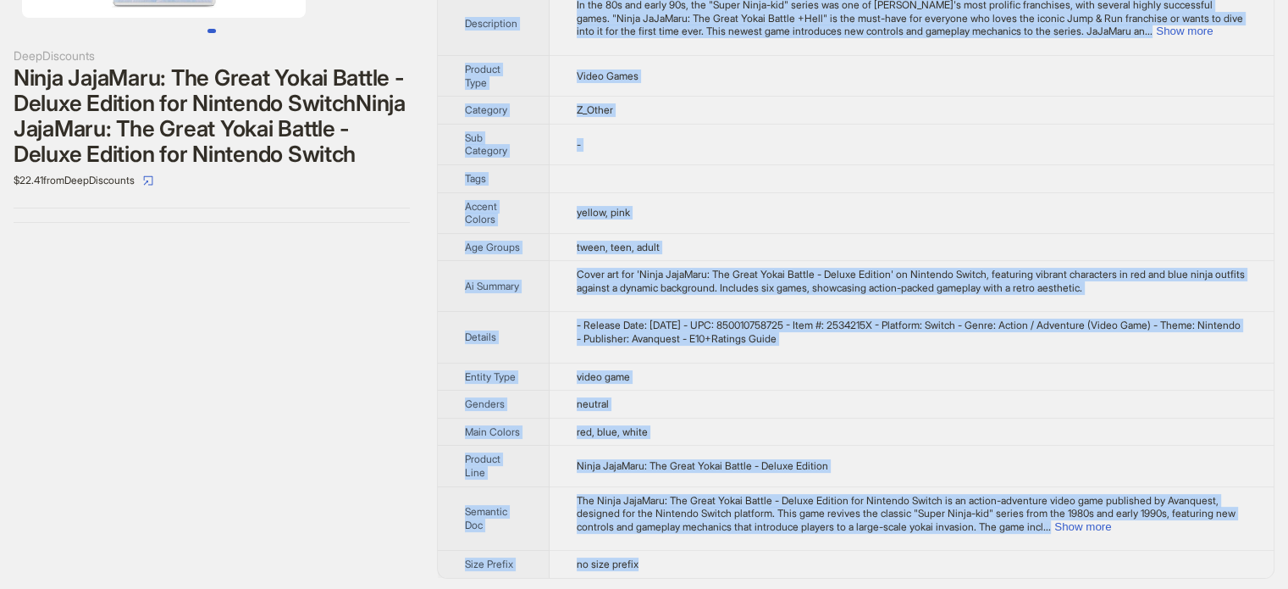
drag, startPoint x: 465, startPoint y: 61, endPoint x: 661, endPoint y: 566, distance: 541.4
click at [661, 566] on tbody "Brand Name DeepDiscounts Product Name Ninja JajaMaru: The Great Yokai Battle - …" at bounding box center [856, 204] width 836 height 746
copy tbody "Brand Name DeepDiscounts Product Name Ninja JajaMaru: The Great Yokai Battle - …"
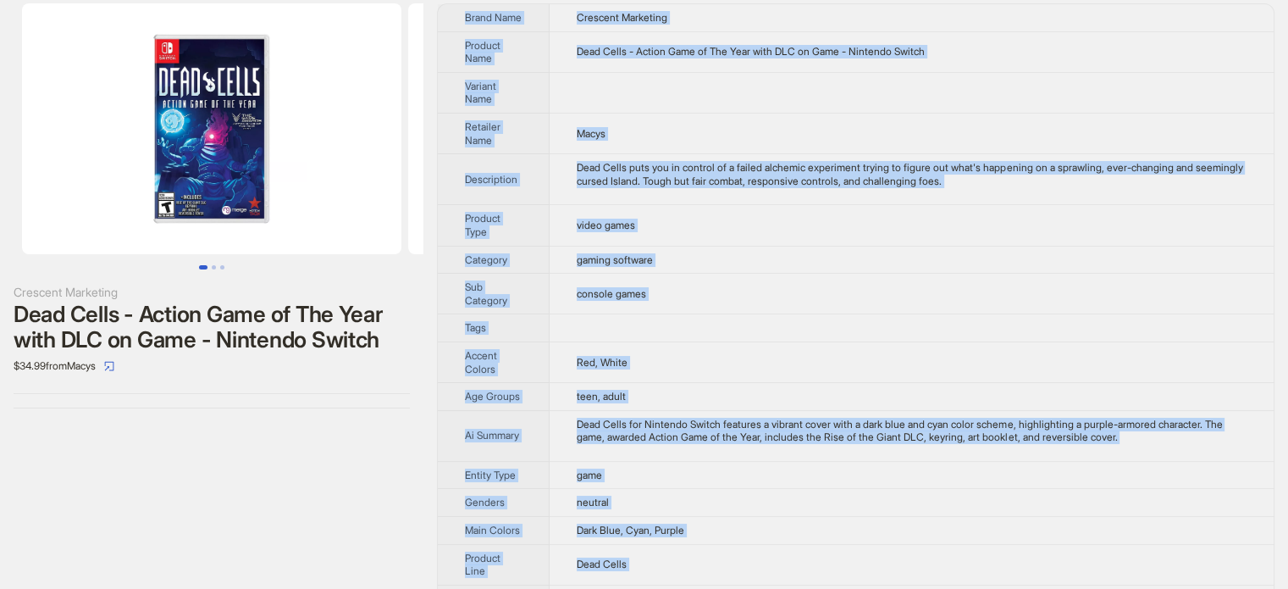
scroll to position [224, 0]
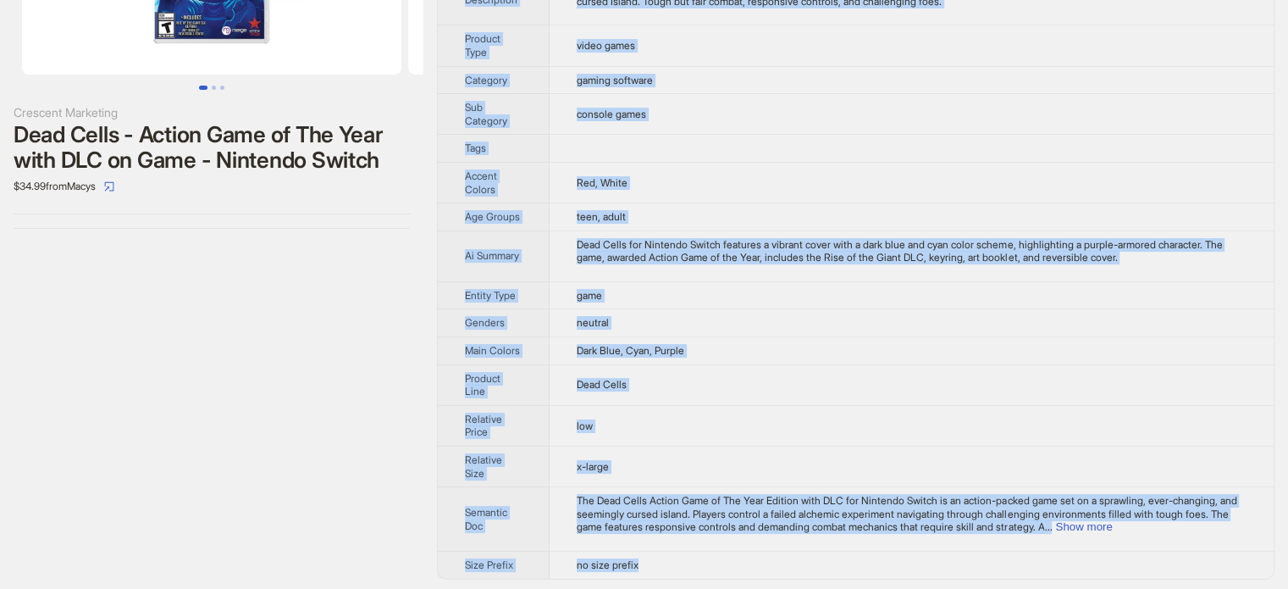
drag, startPoint x: 466, startPoint y: 55, endPoint x: 663, endPoint y: 562, distance: 544.4
click at [663, 562] on tbody "Brand Name Crescent Marketing Product Name Dead Cells - Action Game of The Year…" at bounding box center [856, 202] width 836 height 754
copy tbody "Brand Name Crescent Marketing Product Name Dead Cells - Action Game of The Year…"
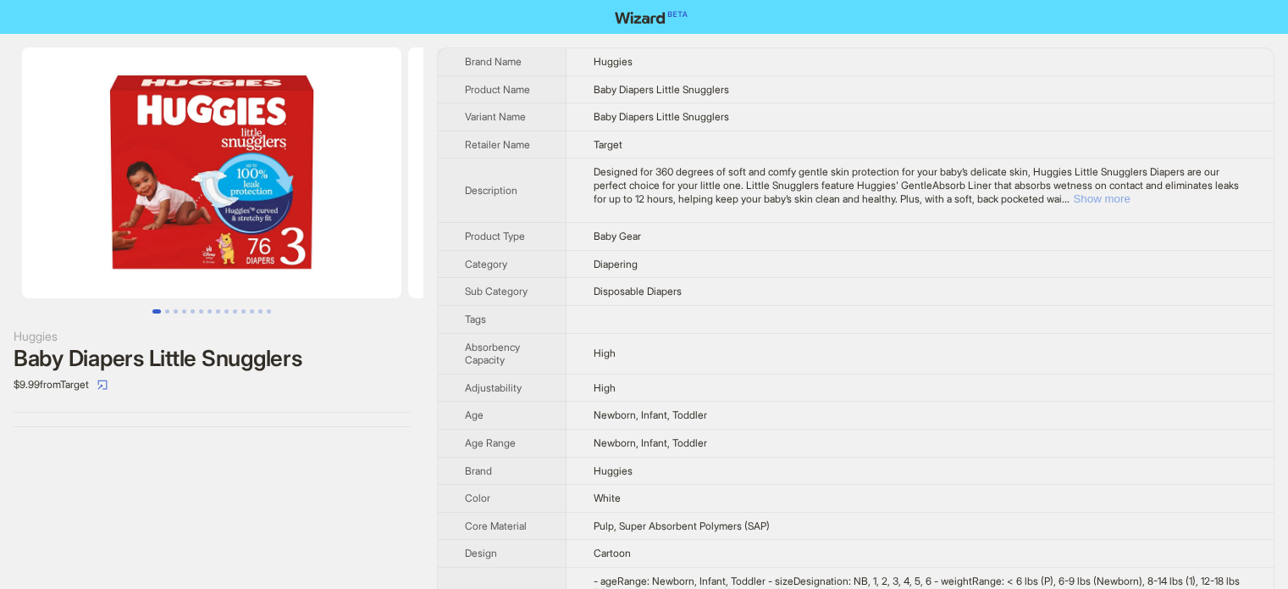
click at [1130, 199] on button "Show more" at bounding box center [1101, 198] width 57 height 13
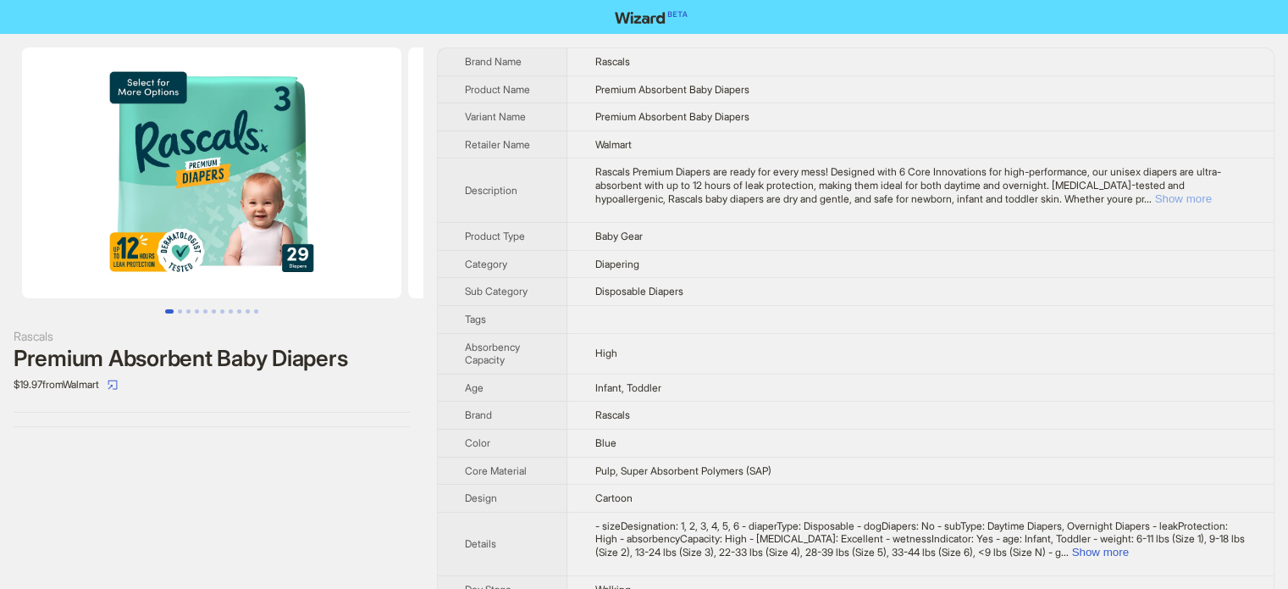
click at [1193, 196] on button "Show more" at bounding box center [1182, 198] width 57 height 13
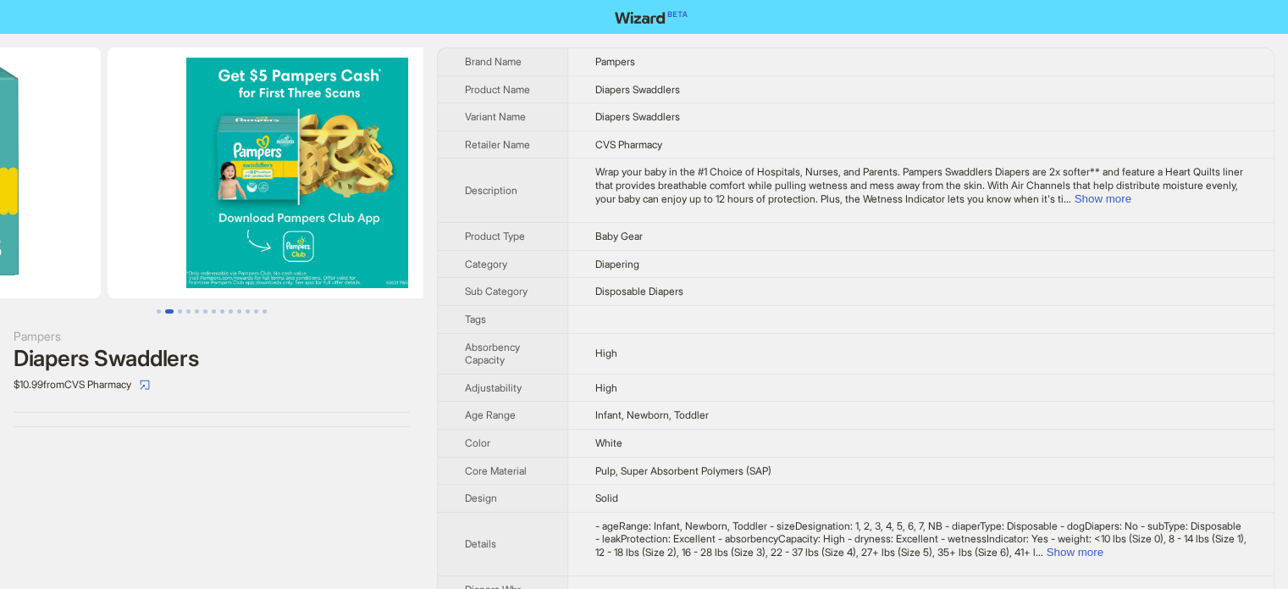
drag, startPoint x: 349, startPoint y: 246, endPoint x: 148, endPoint y: 245, distance: 200.7
click at [148, 245] on ul at bounding box center [212, 172] width 424 height 251
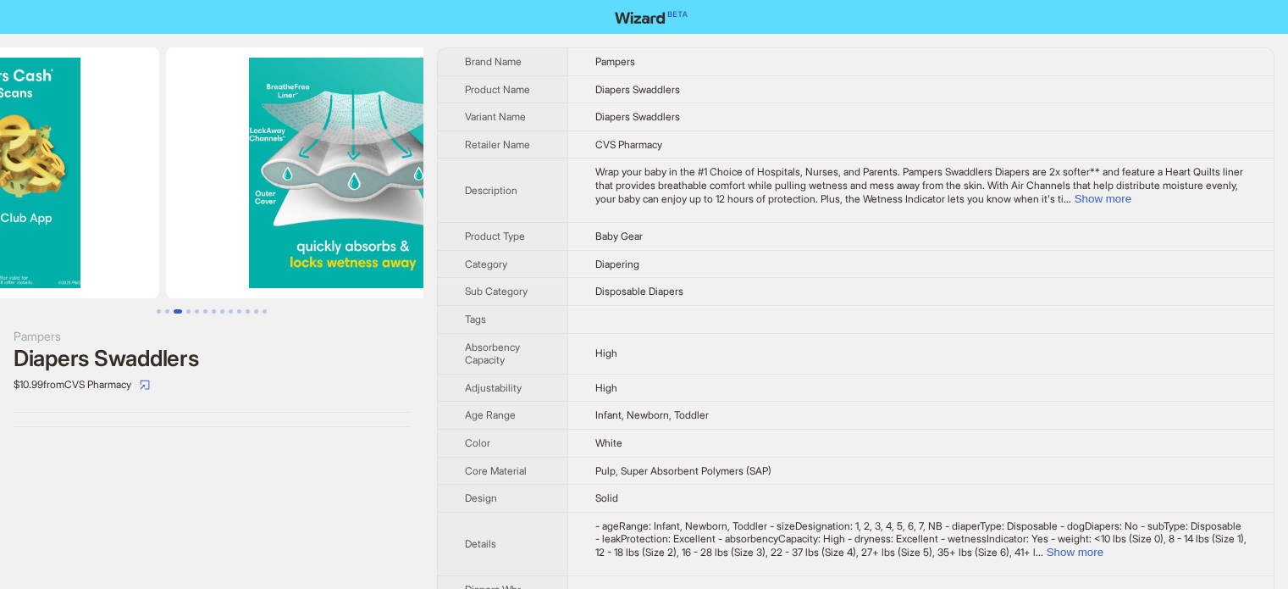
scroll to position [0, 772]
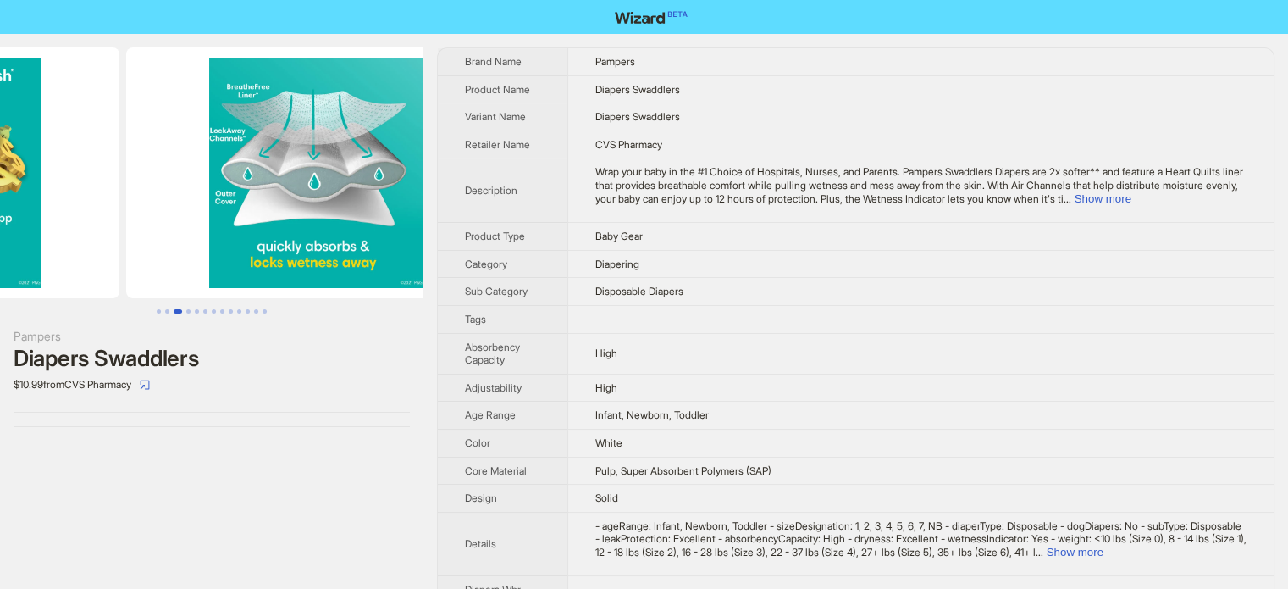
drag, startPoint x: 308, startPoint y: 223, endPoint x: 125, endPoint y: 233, distance: 183.2
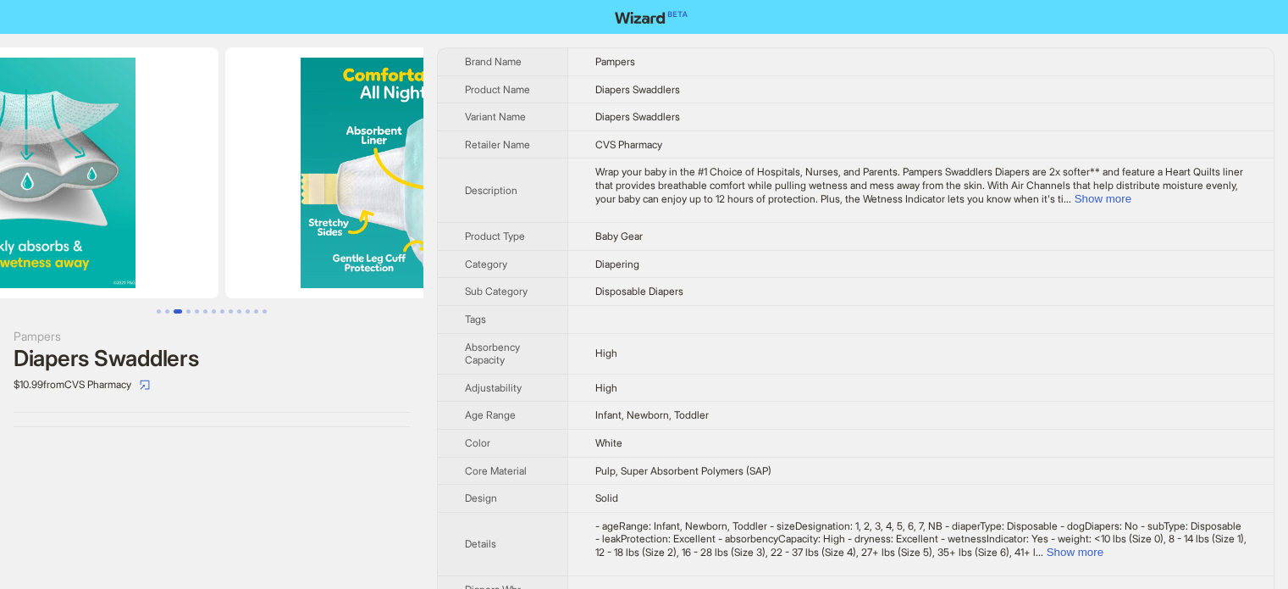
drag, startPoint x: 278, startPoint y: 218, endPoint x: 73, endPoint y: 219, distance: 205.0
click at [73, 219] on img at bounding box center [28, 172] width 379 height 251
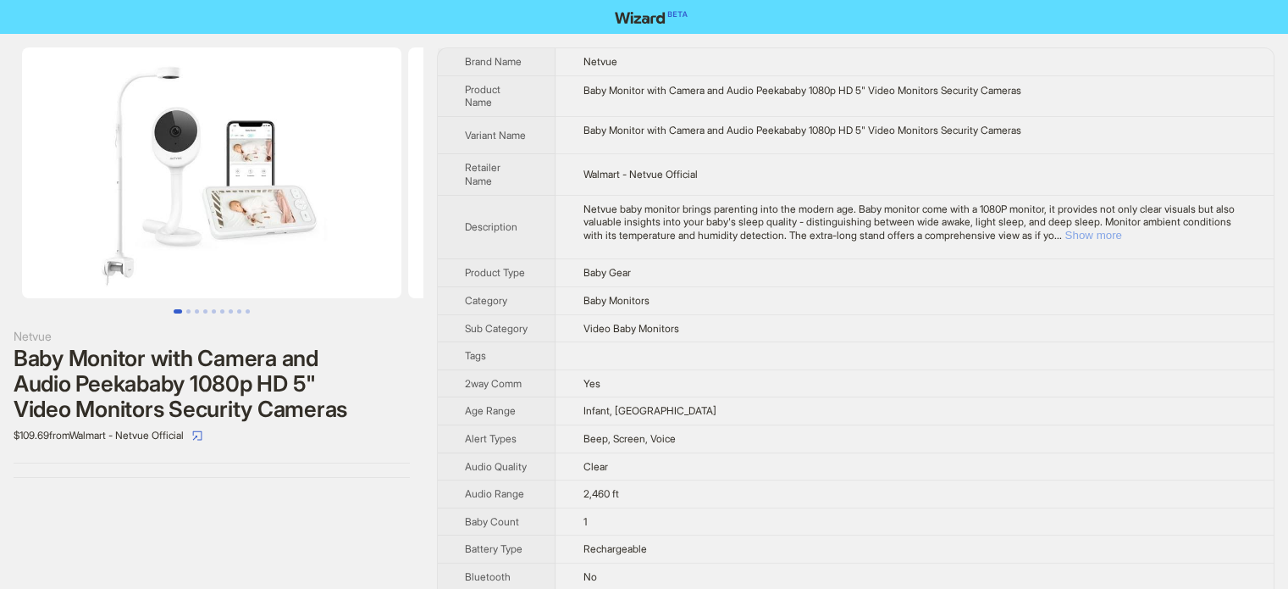
click at [1121, 230] on button "Show more" at bounding box center [1093, 235] width 57 height 13
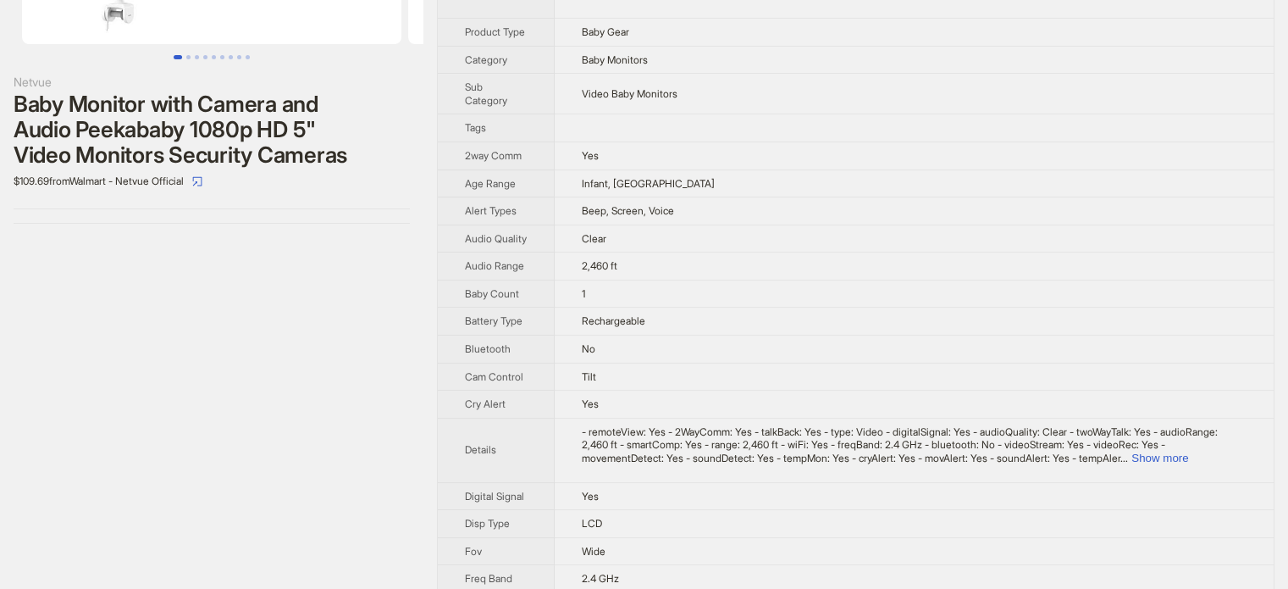
scroll to position [339, 0]
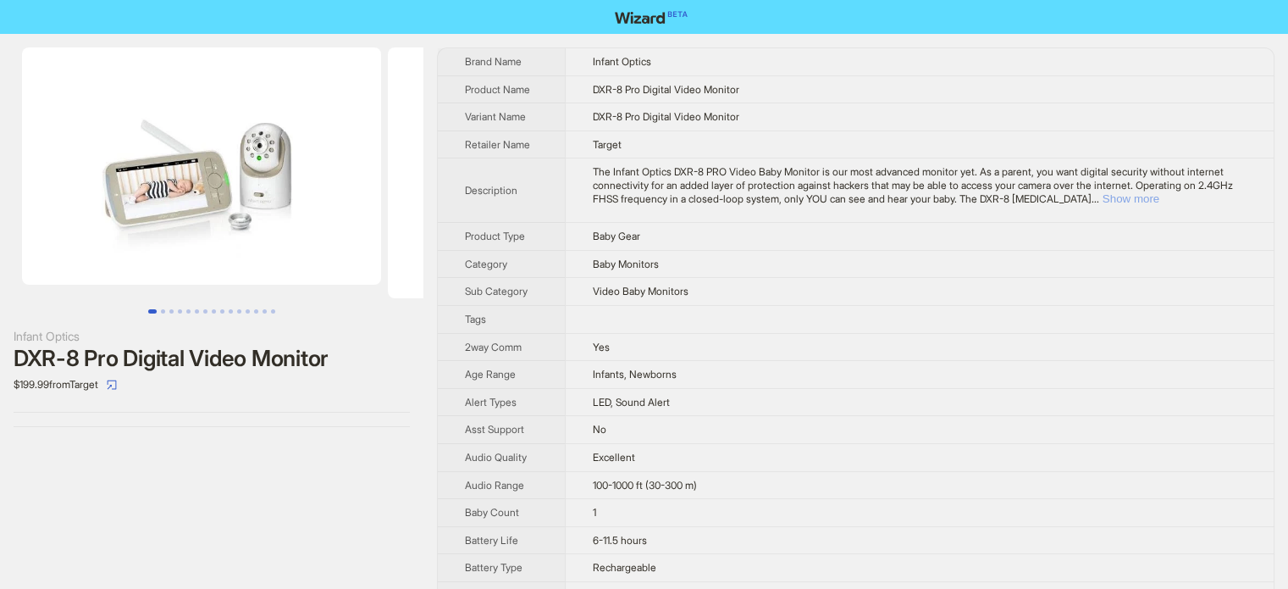
click at [1160, 192] on button "Show more" at bounding box center [1131, 198] width 57 height 13
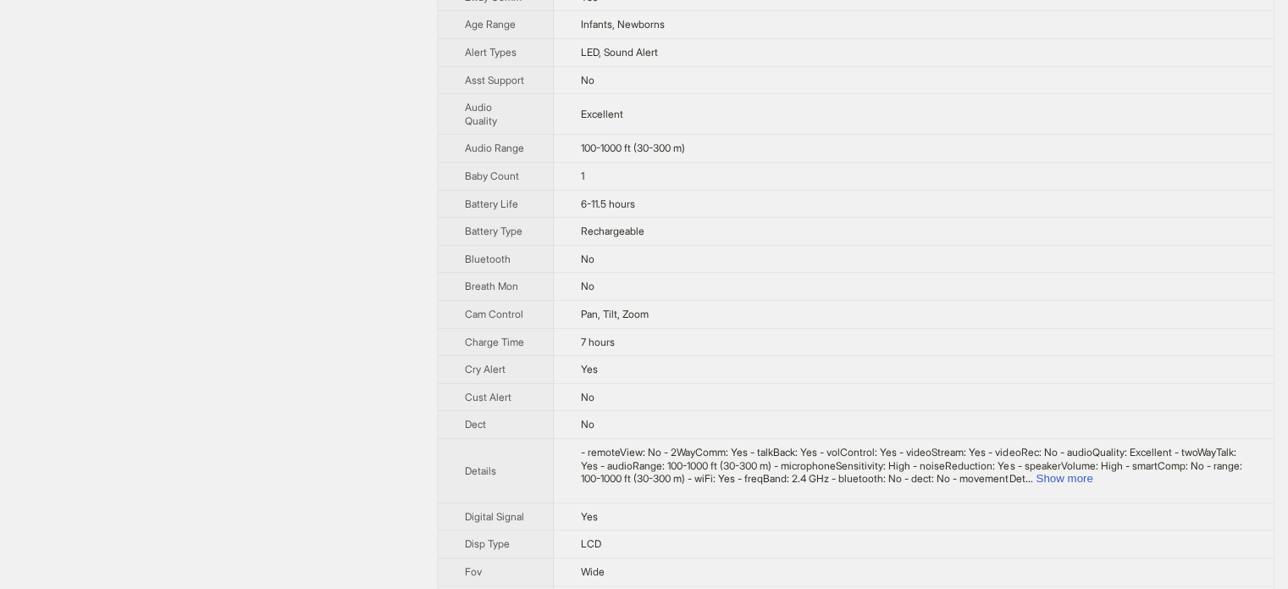
scroll to position [508, 0]
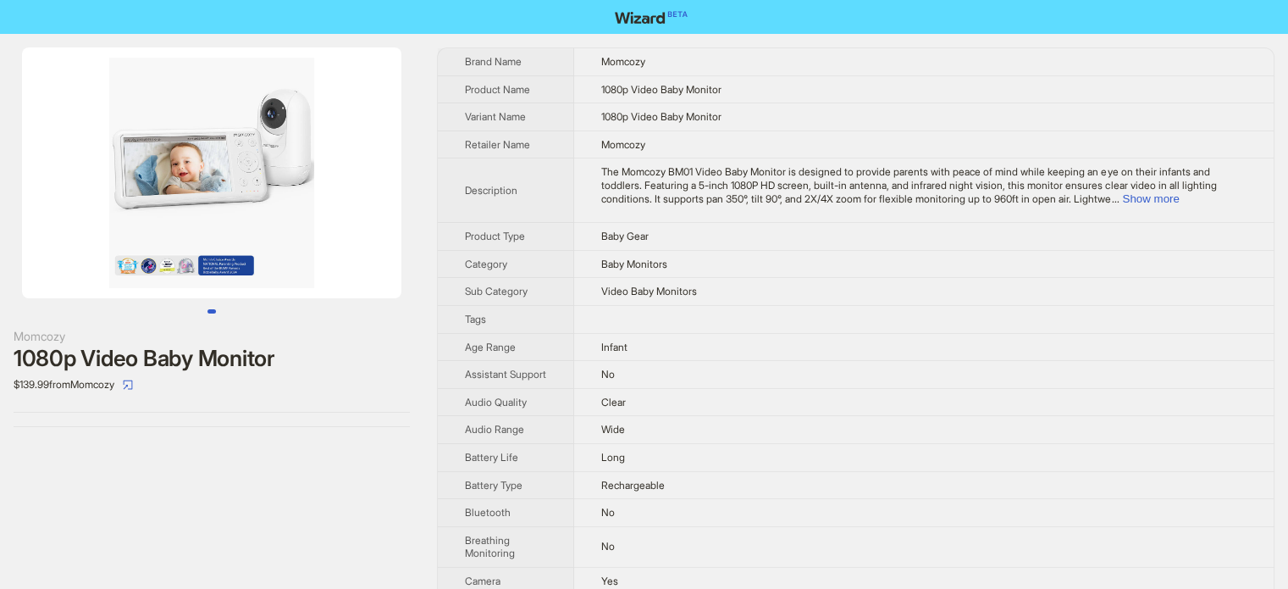
scroll to position [254, 0]
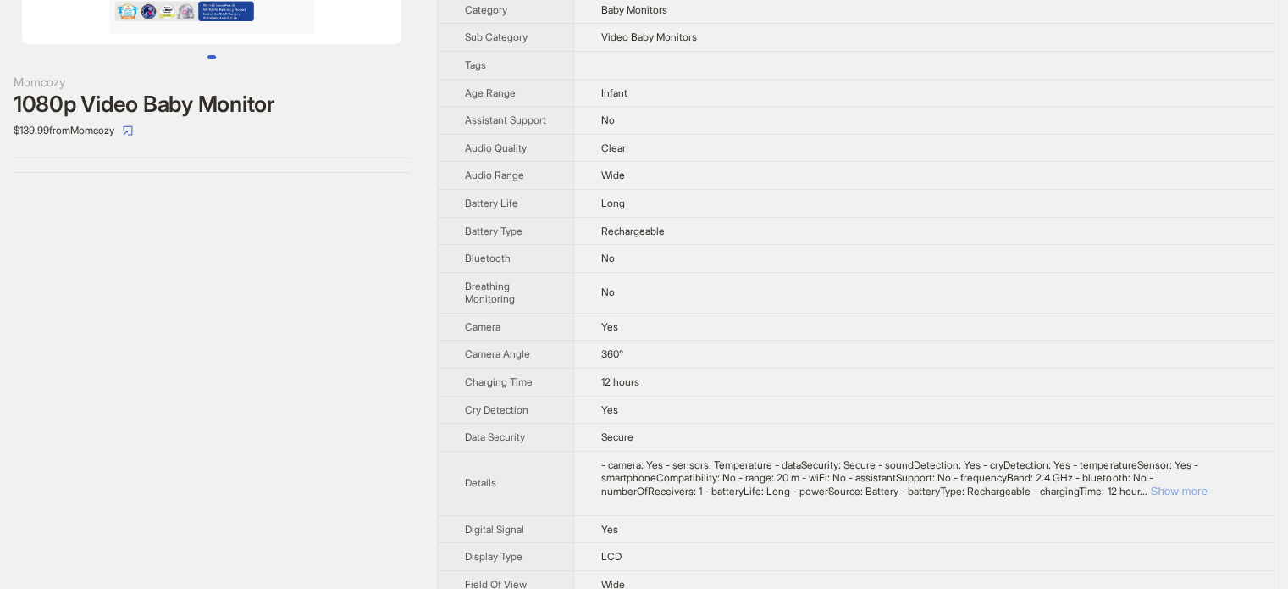
click at [1207, 497] on button "Show more" at bounding box center [1178, 490] width 57 height 13
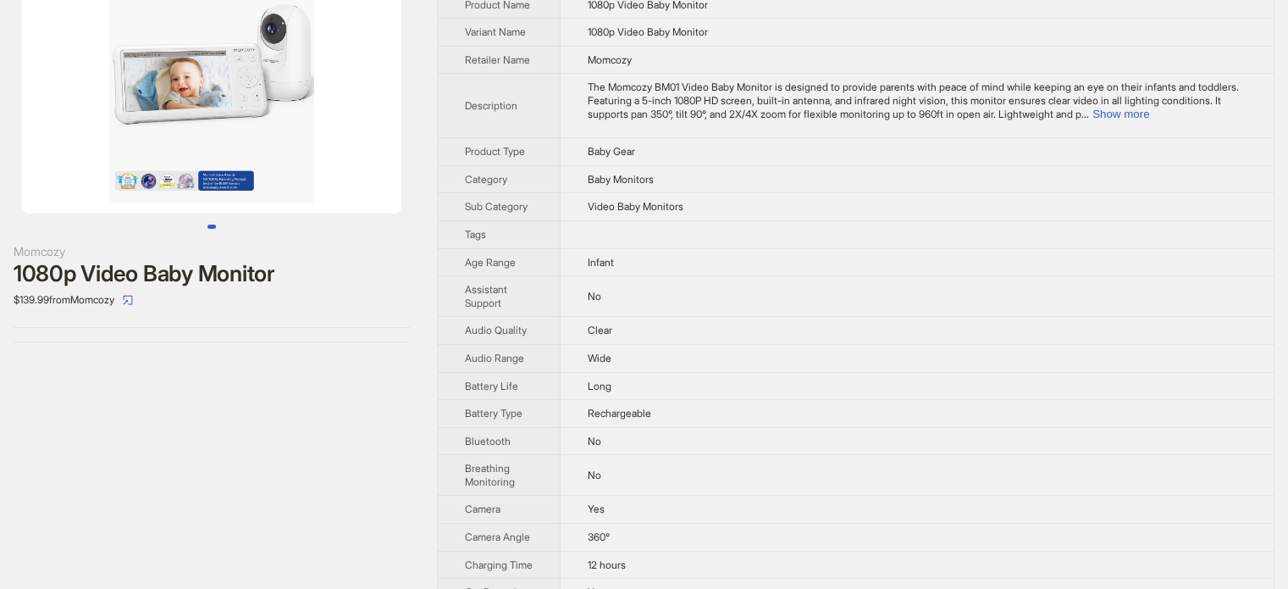
scroll to position [0, 0]
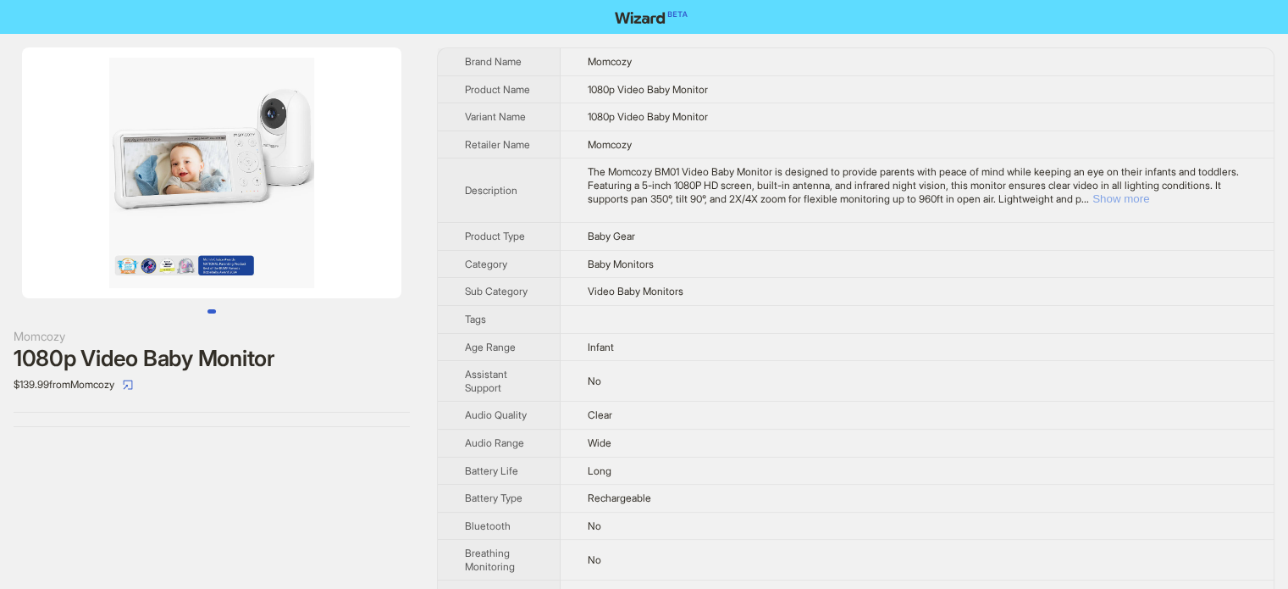
click at [1149, 196] on button "Show more" at bounding box center [1121, 198] width 57 height 13
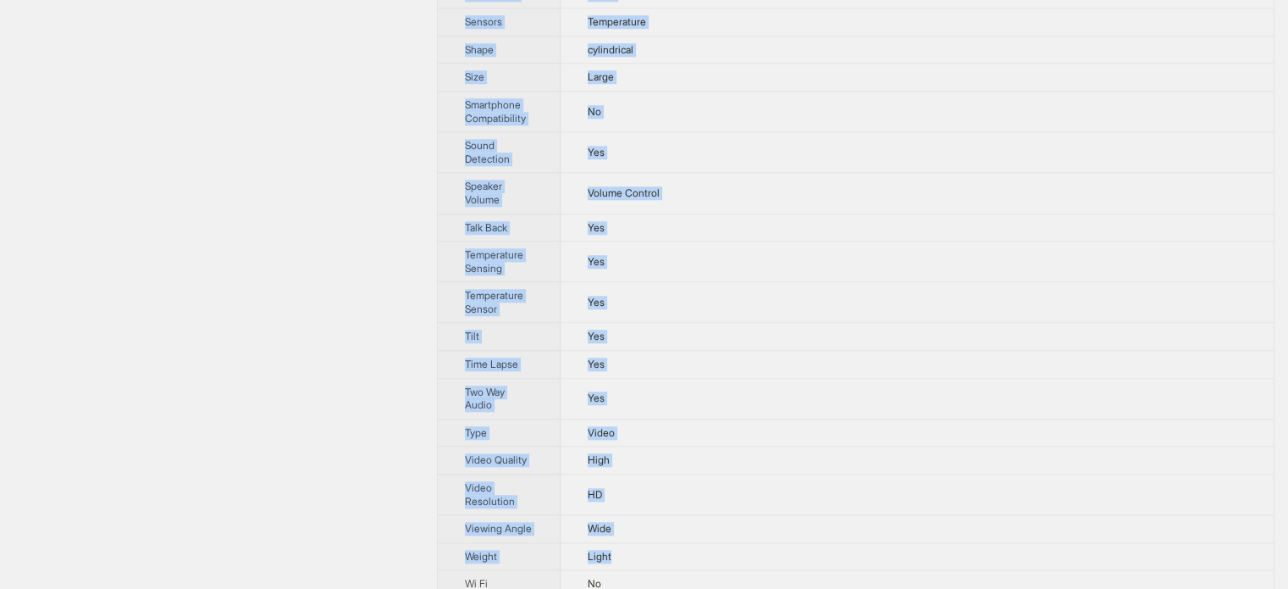
scroll to position [1753, 0]
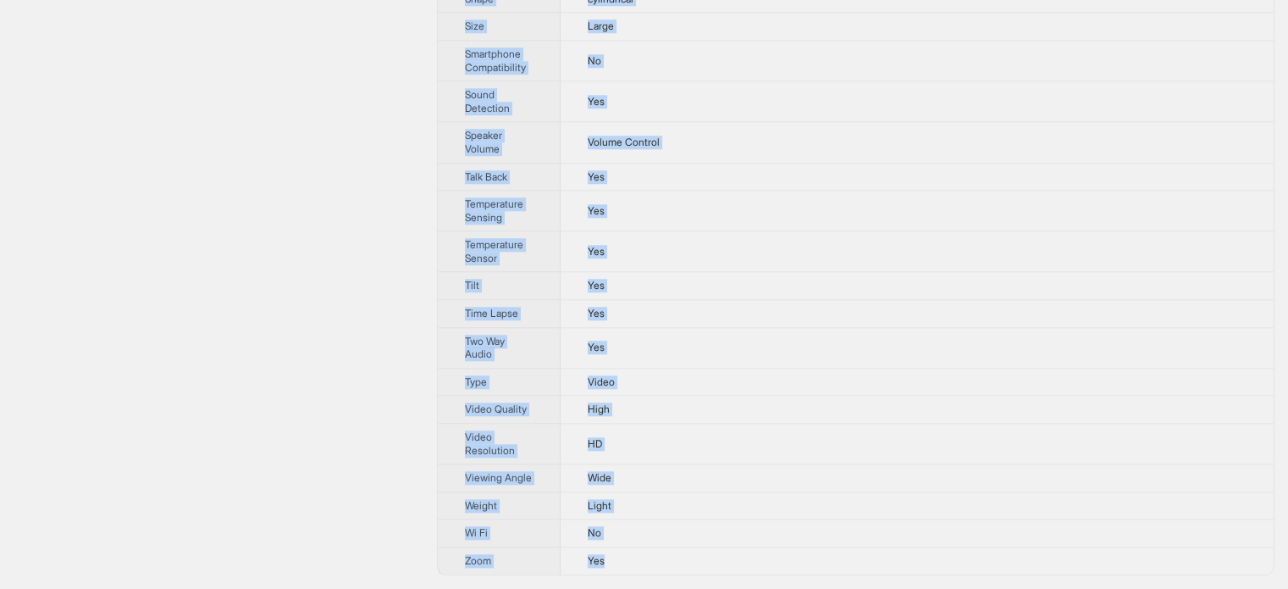
drag, startPoint x: 466, startPoint y: 57, endPoint x: 618, endPoint y: 556, distance: 522.5
copy tbody "Brand Name Momcozy Product Name 1080p Video Baby Monitor Variant Name 1080p Vid…"
click at [830, 285] on td "Yes" at bounding box center [917, 286] width 713 height 28
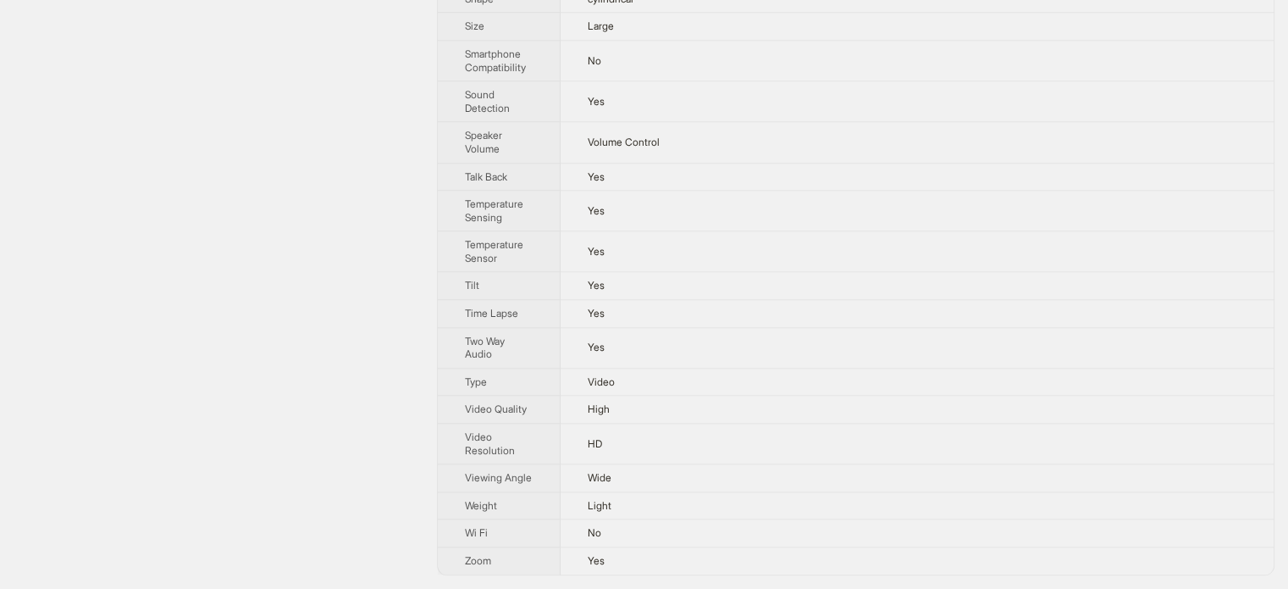
scroll to position [526, 0]
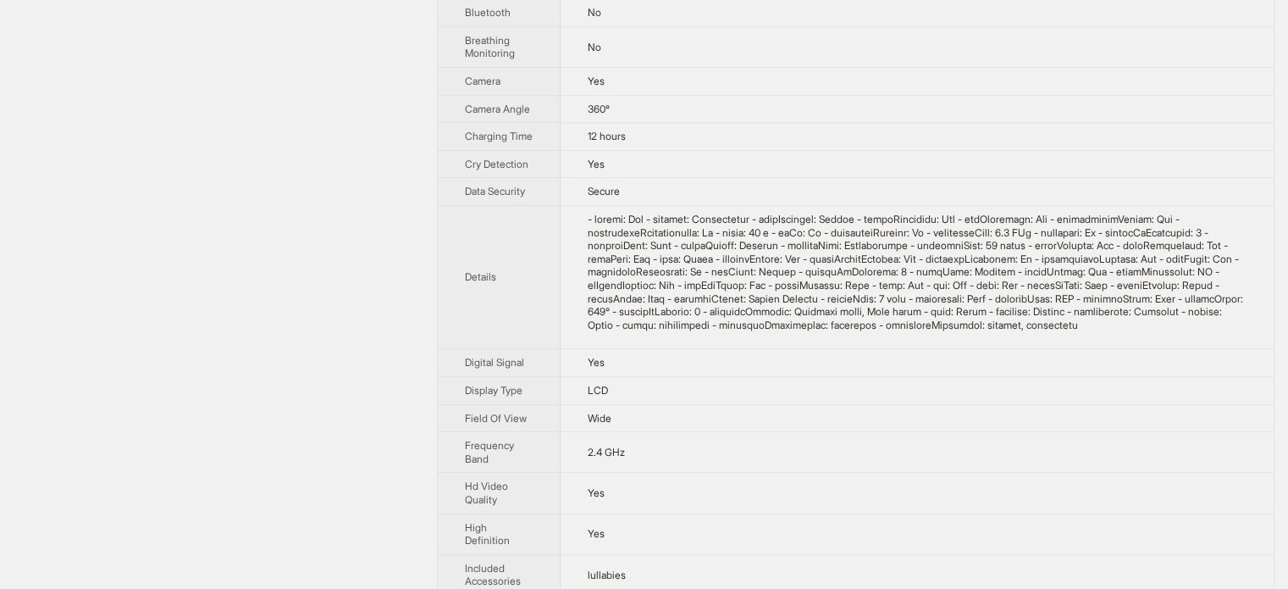
click at [876, 127] on td "12 hours" at bounding box center [917, 137] width 713 height 28
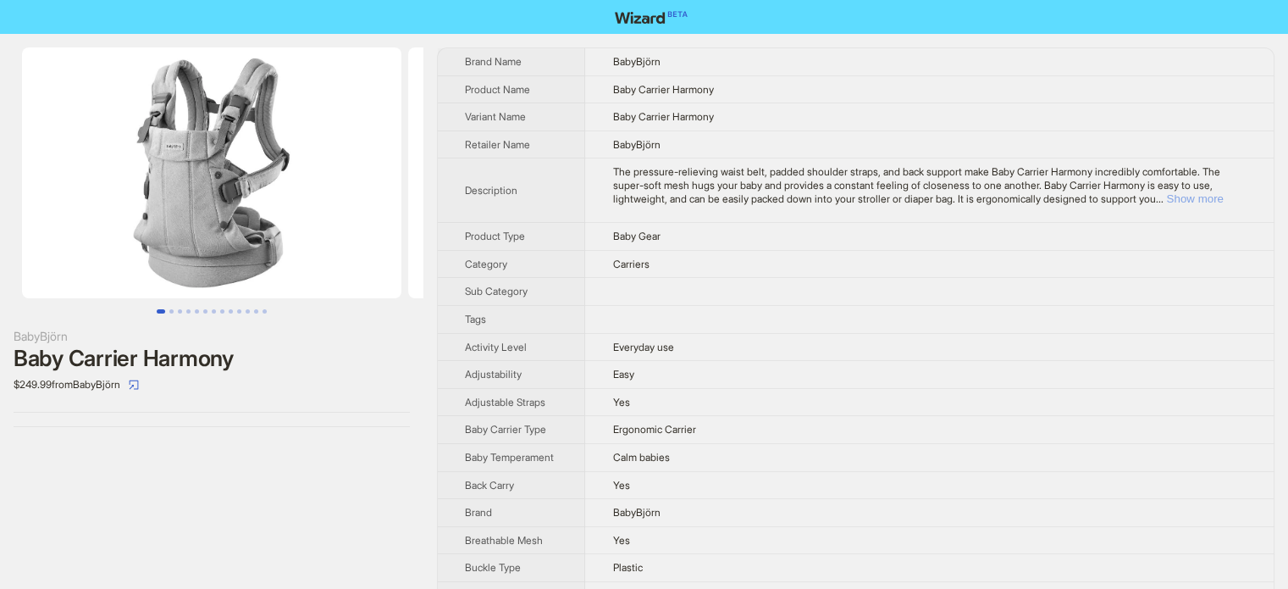
click at [1199, 198] on button "Show more" at bounding box center [1194, 198] width 57 height 13
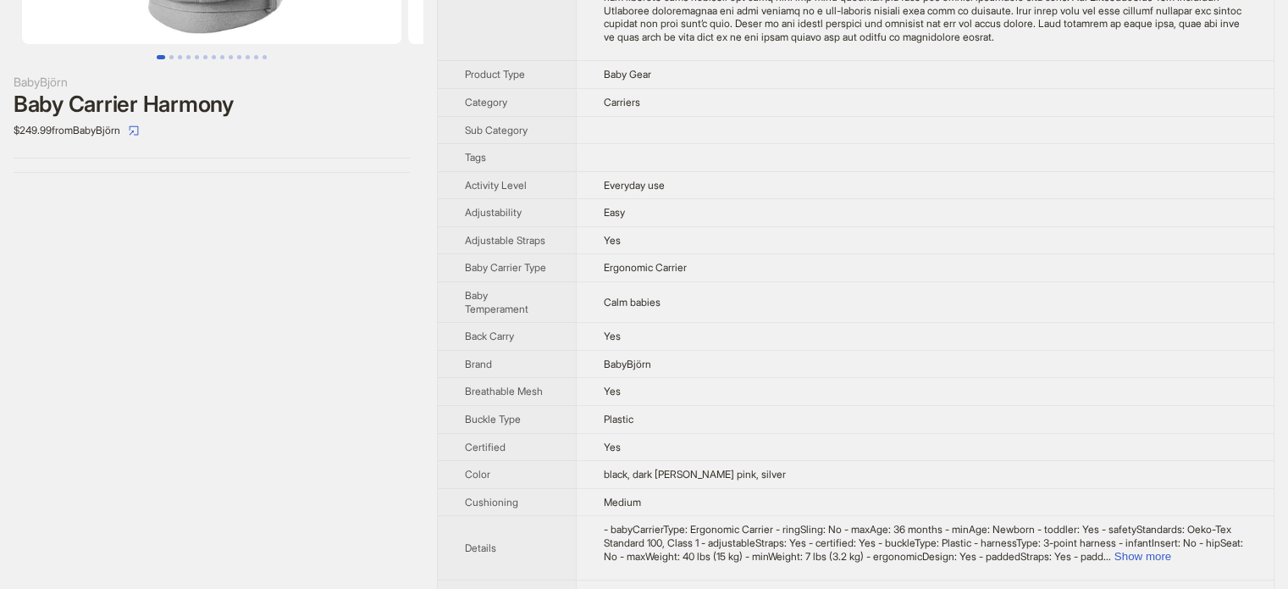
scroll to position [339, 0]
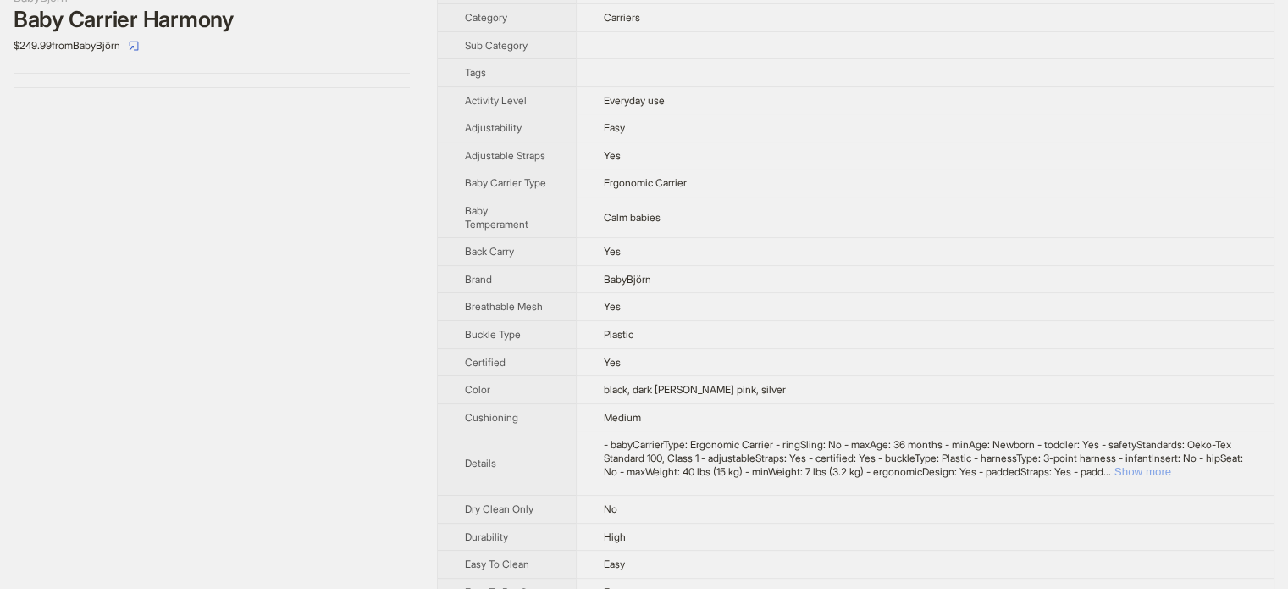
click at [1171, 478] on button "Show more" at bounding box center [1143, 471] width 57 height 13
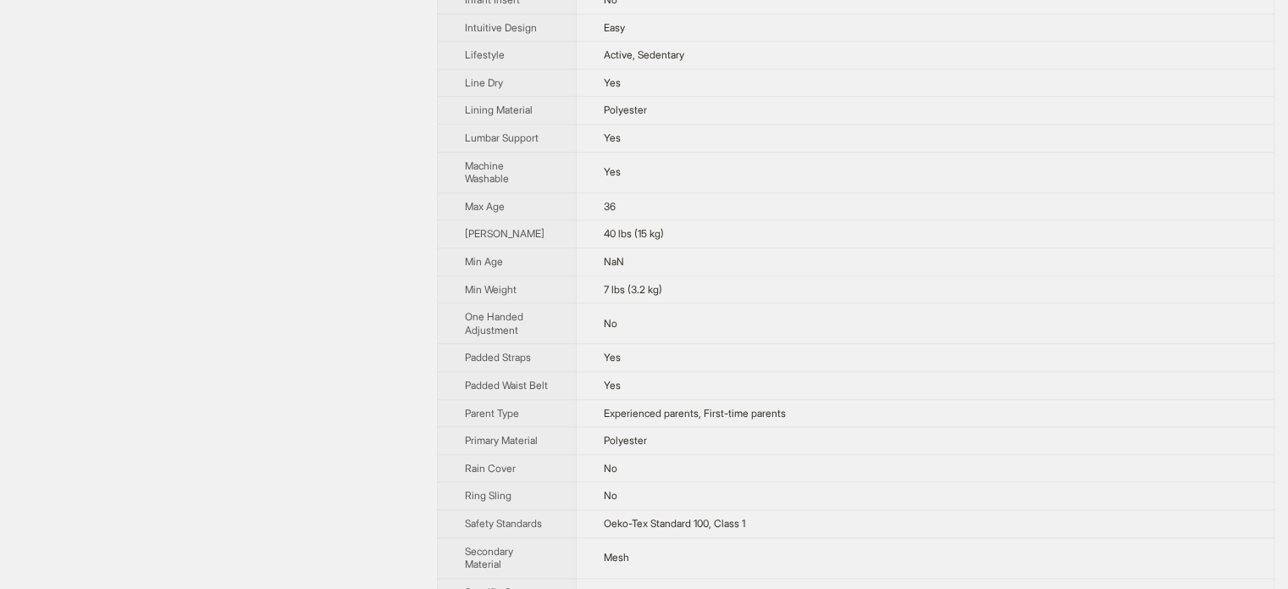
scroll to position [1101, 0]
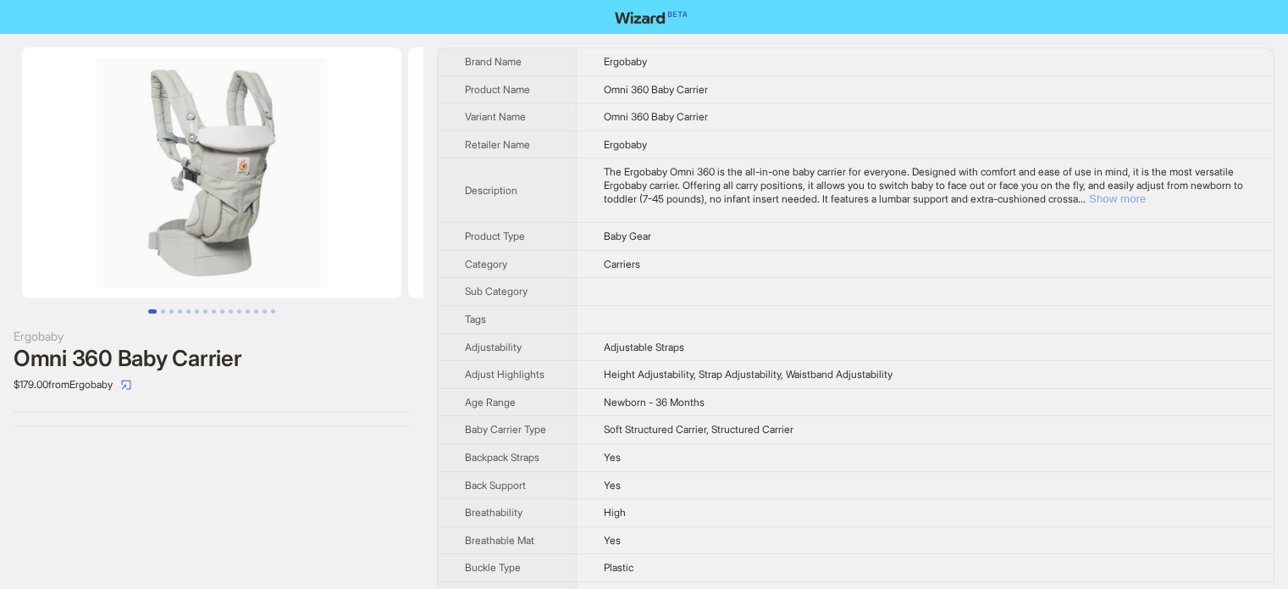
click at [1146, 198] on button "Show more" at bounding box center [1117, 198] width 57 height 13
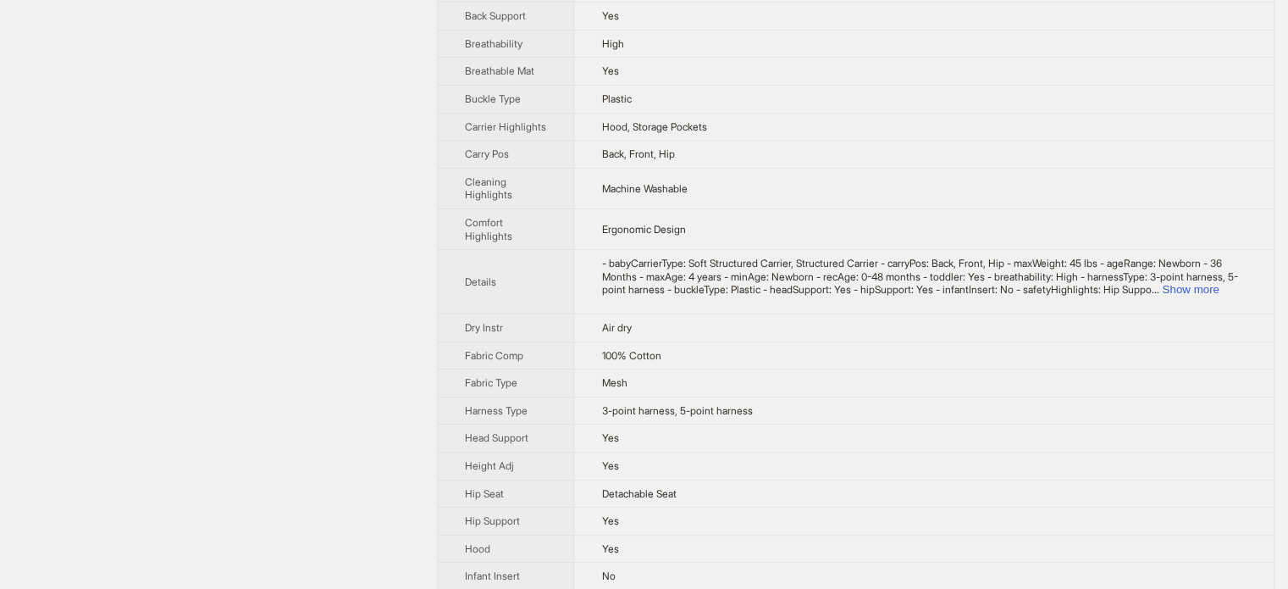
scroll to position [593, 0]
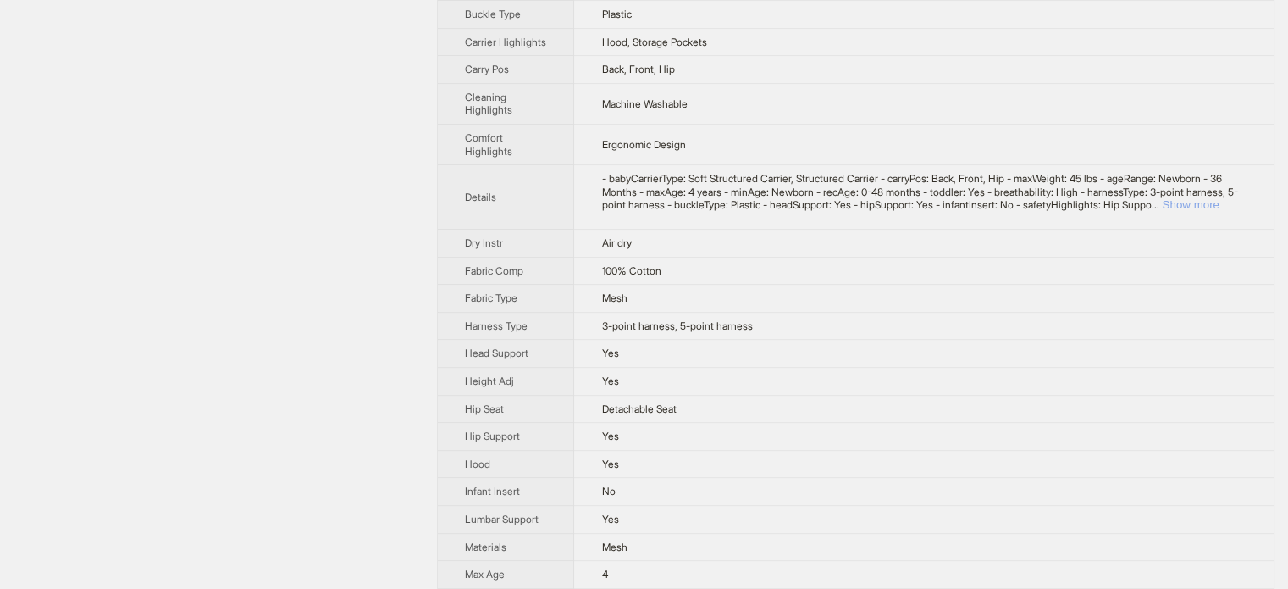
click at [1206, 211] on button "Show more" at bounding box center [1190, 204] width 57 height 13
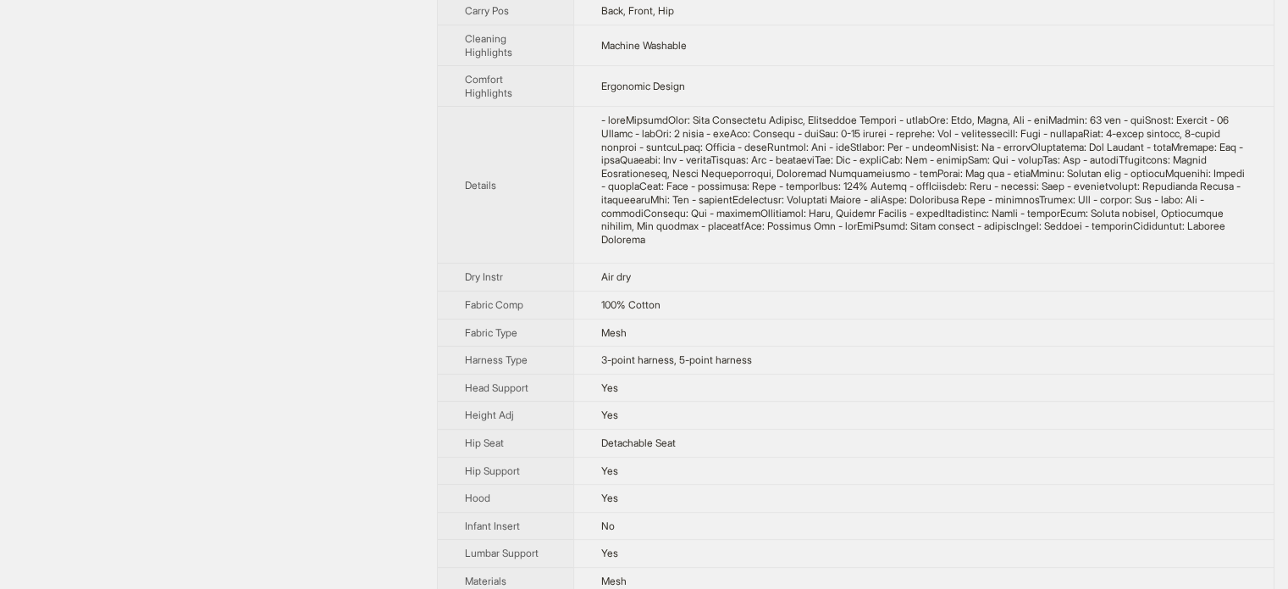
scroll to position [847, 0]
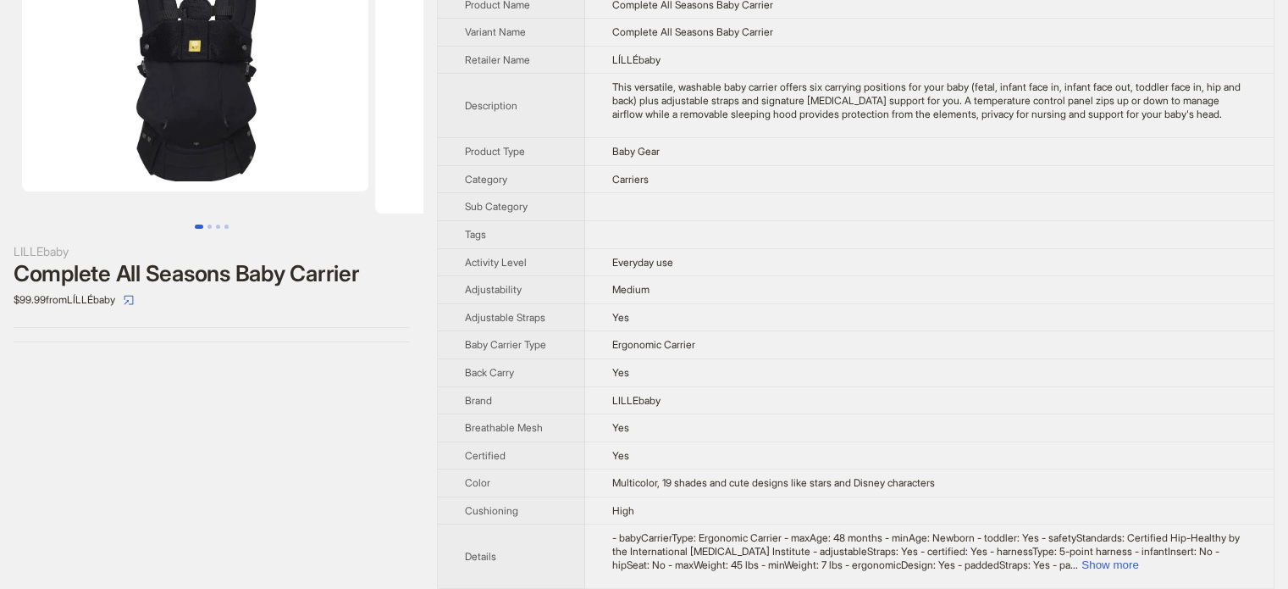
scroll to position [254, 0]
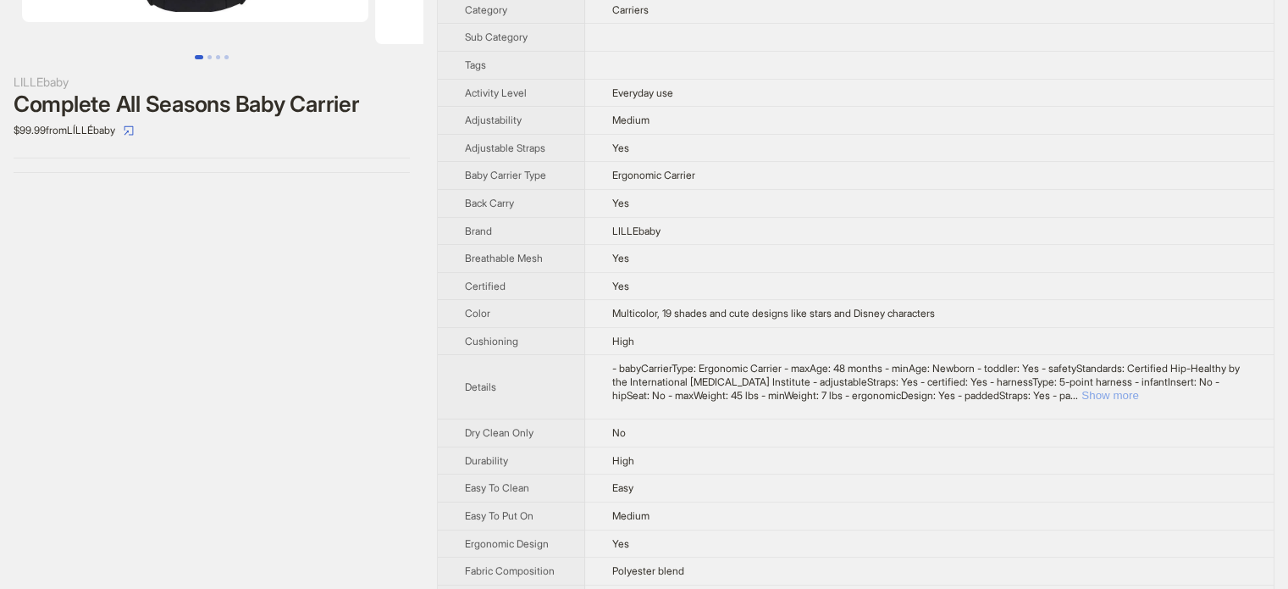
click at [1138, 401] on button "Show more" at bounding box center [1110, 395] width 57 height 13
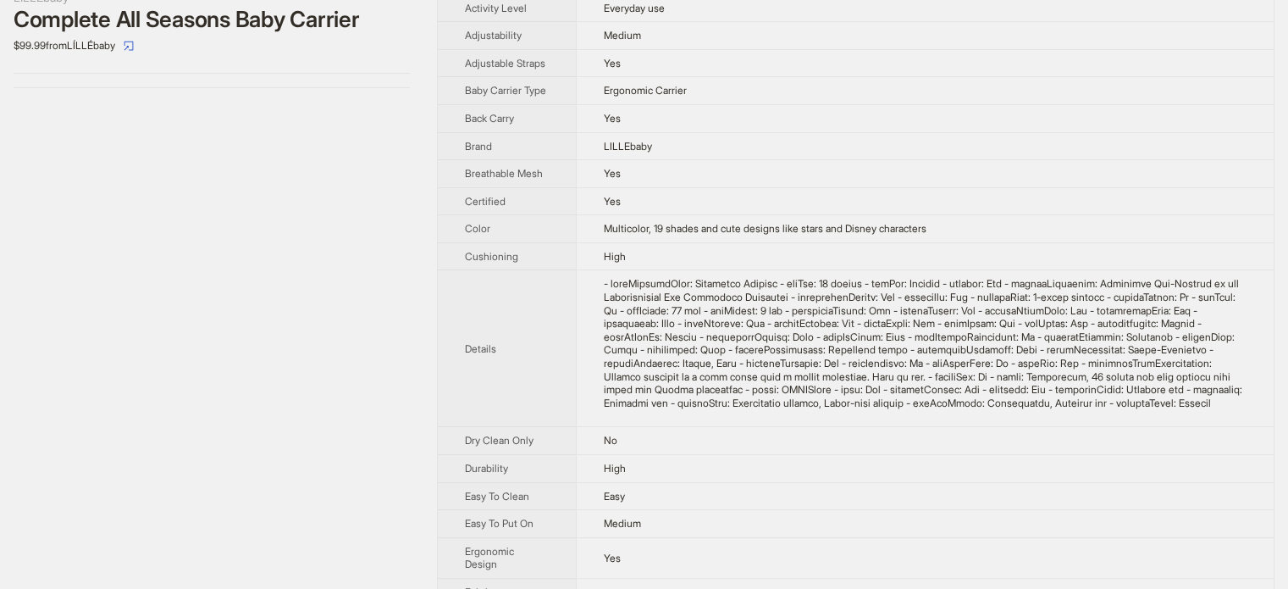
scroll to position [508, 0]
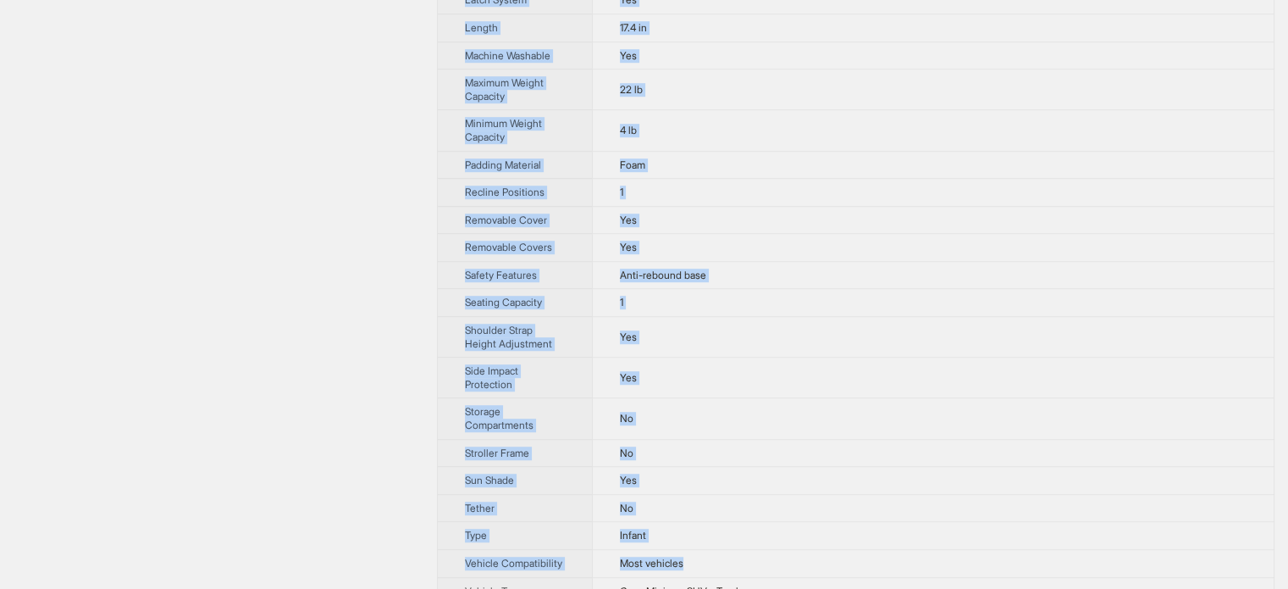
scroll to position [1284, 0]
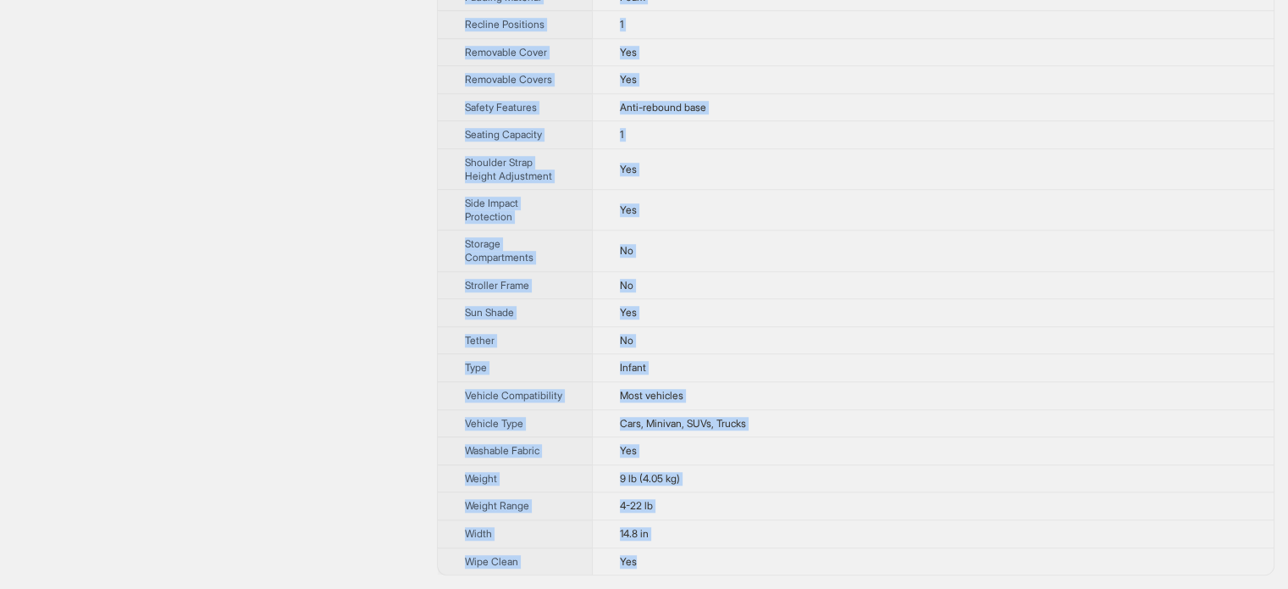
drag, startPoint x: 461, startPoint y: 58, endPoint x: 700, endPoint y: 568, distance: 563.8
copy tbody "Brand Name Evenflo Product Name NurtureMax Infant Car Seat Variant Name Nurture…"
click at [776, 257] on td "No" at bounding box center [933, 250] width 682 height 41
click at [777, 257] on td "No" at bounding box center [933, 250] width 682 height 41
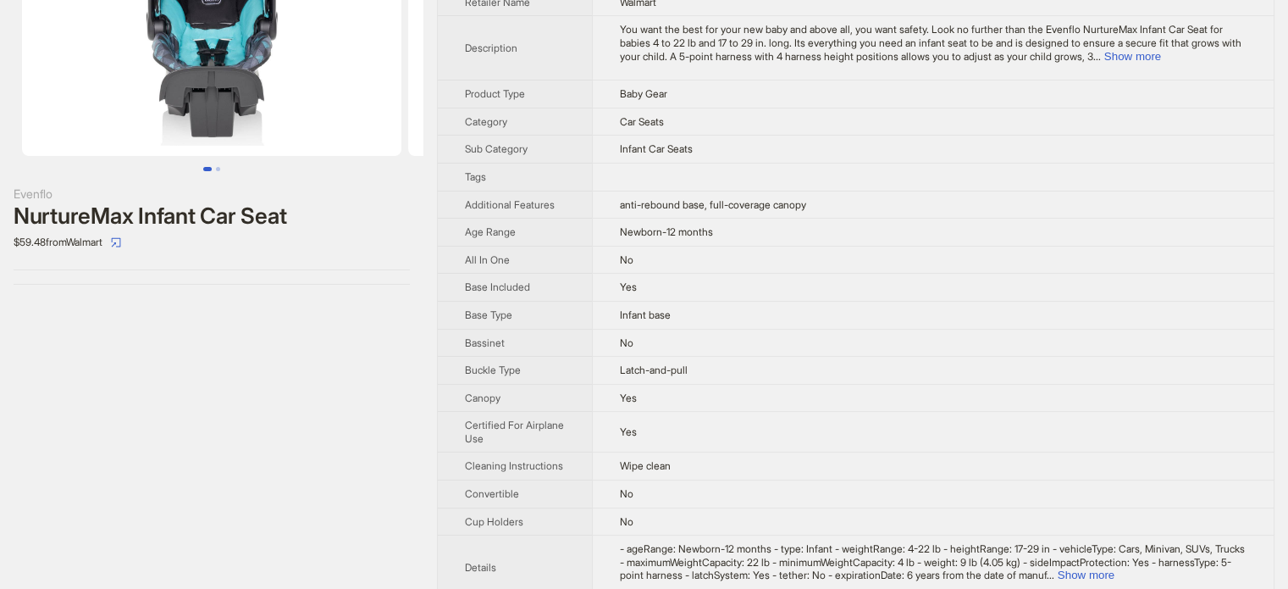
scroll to position [0, 0]
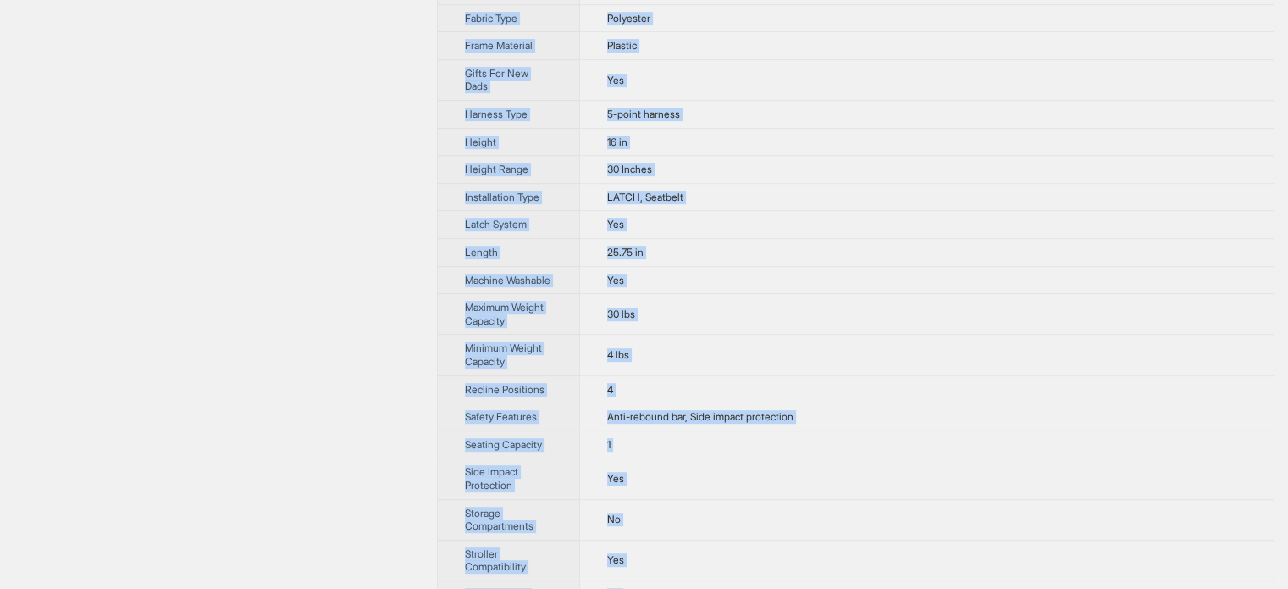
scroll to position [1050, 0]
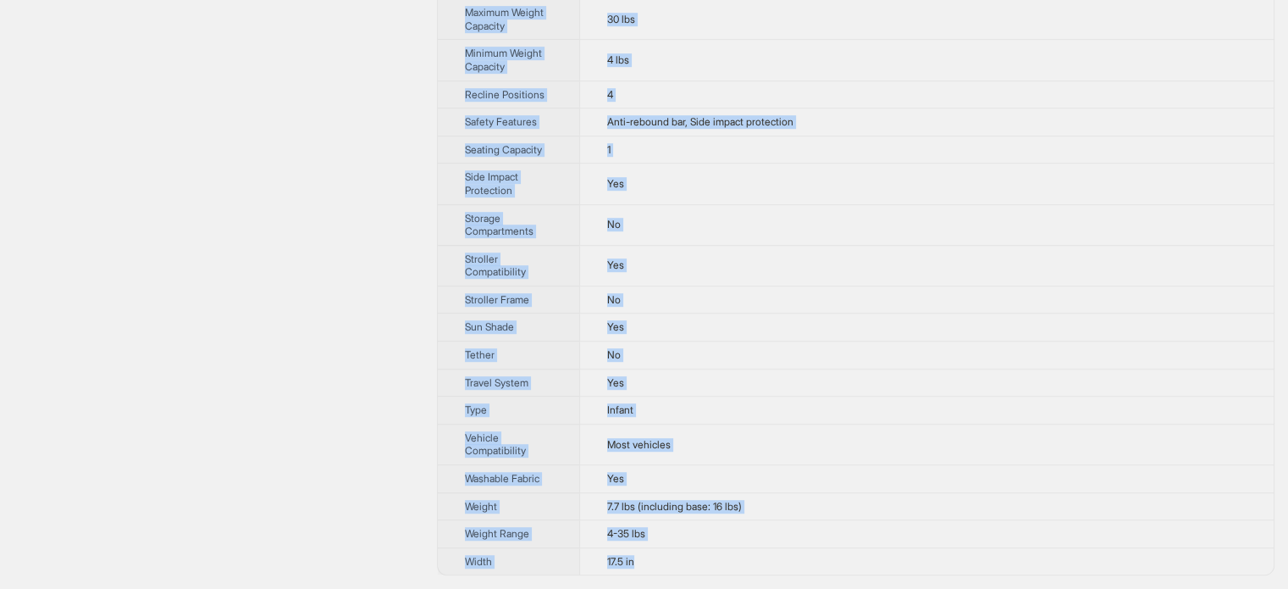
drag, startPoint x: 467, startPoint y: 57, endPoint x: 643, endPoint y: 565, distance: 537.9
copy tbody "Lorem Ipsu Dolo Sitamet Cons Adi Elitse Doe Temp inci Utla Etdolor Magn Ali Eni…"
click at [868, 210] on td "No" at bounding box center [926, 224] width 695 height 41
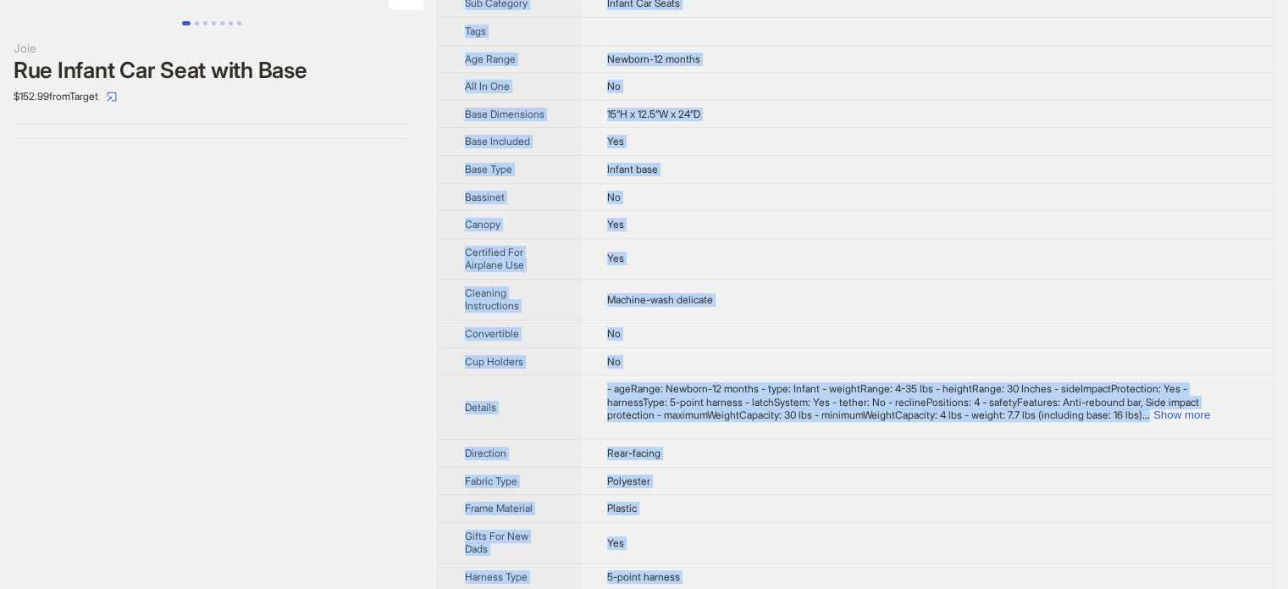
click at [874, 201] on td "No" at bounding box center [926, 197] width 695 height 28
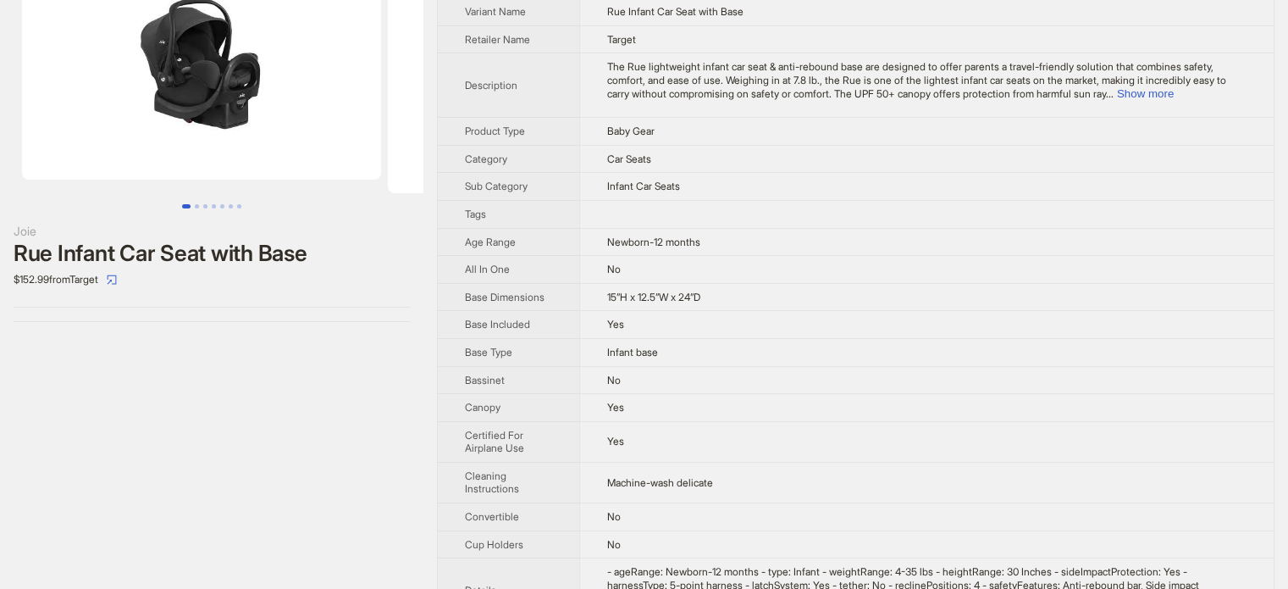
scroll to position [0, 0]
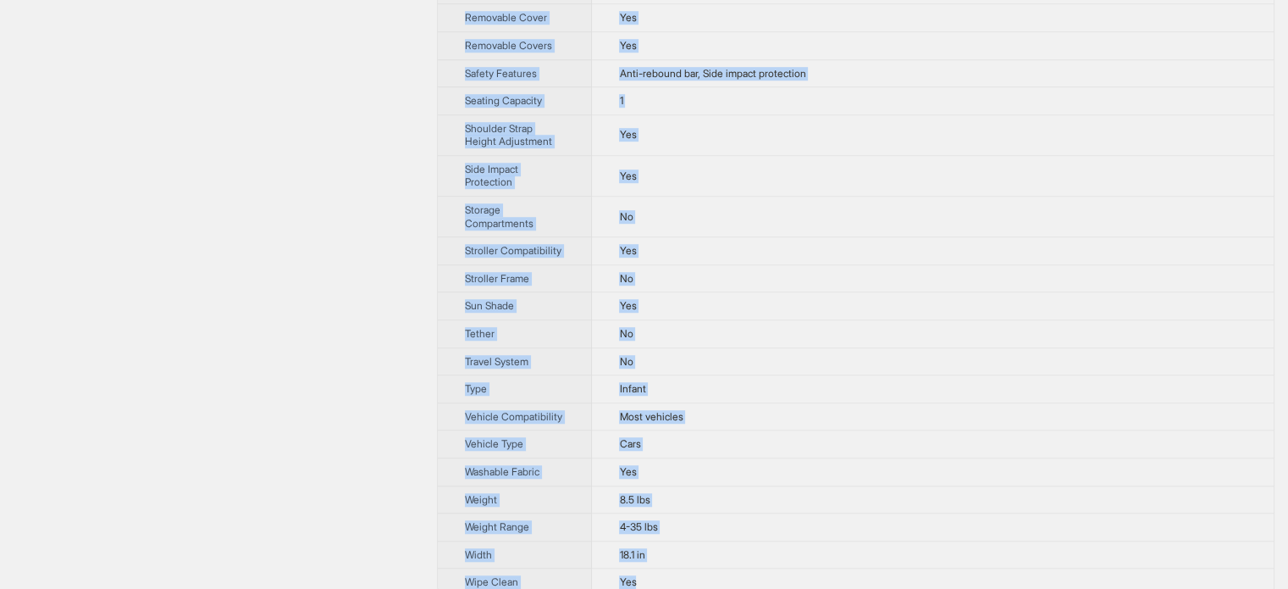
scroll to position [1243, 0]
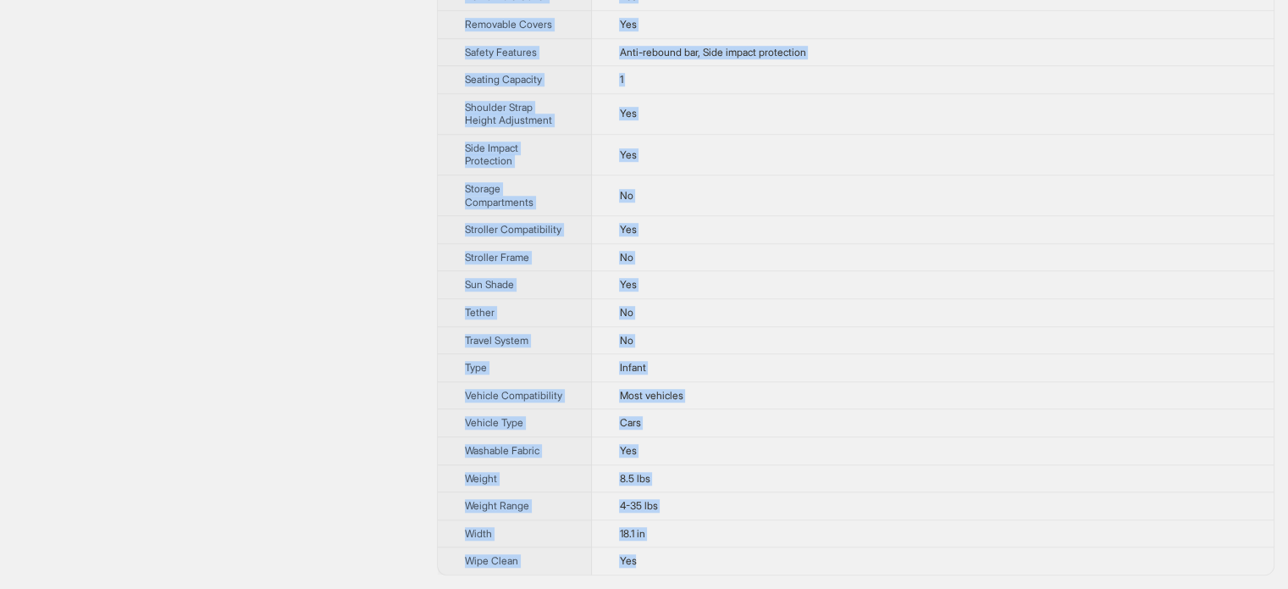
drag, startPoint x: 464, startPoint y: 58, endPoint x: 658, endPoint y: 568, distance: 546.3
copy tbody "Brand Name Graco Product Name SnugFit 35 Infant Car Seat Variant Name SnugFit 3…"
click at [857, 134] on td "Yes" at bounding box center [933, 113] width 682 height 41
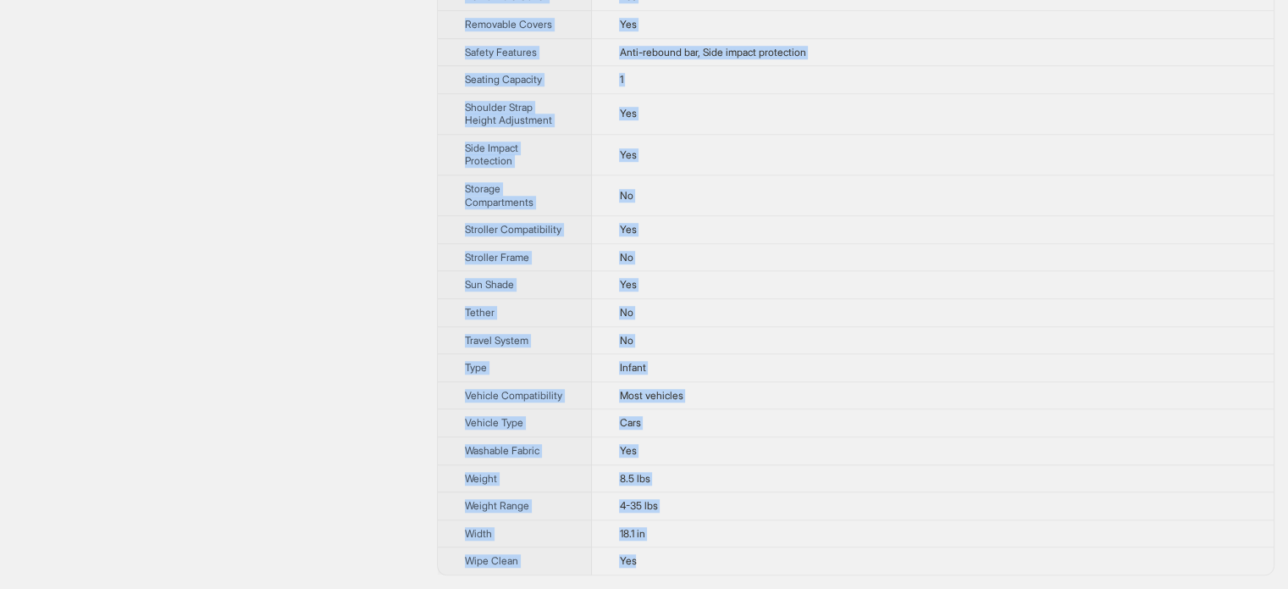
click at [850, 139] on td "Yes" at bounding box center [933, 154] width 682 height 41
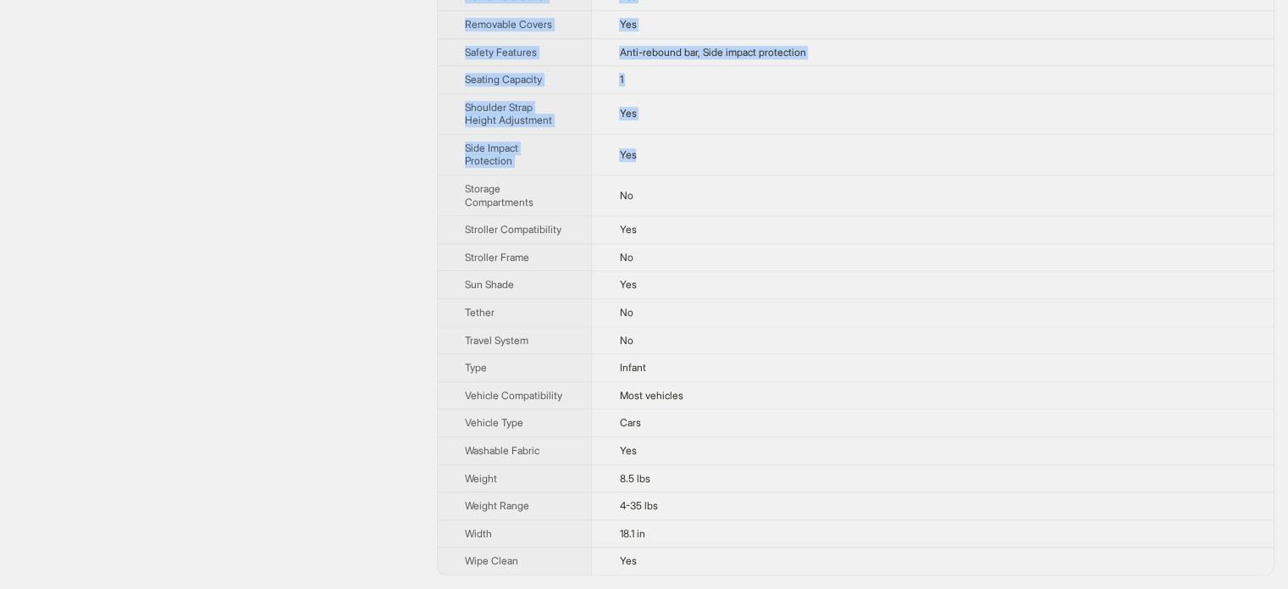
click at [850, 140] on td "Yes" at bounding box center [933, 154] width 682 height 41
click at [851, 147] on td "Yes" at bounding box center [933, 154] width 682 height 41
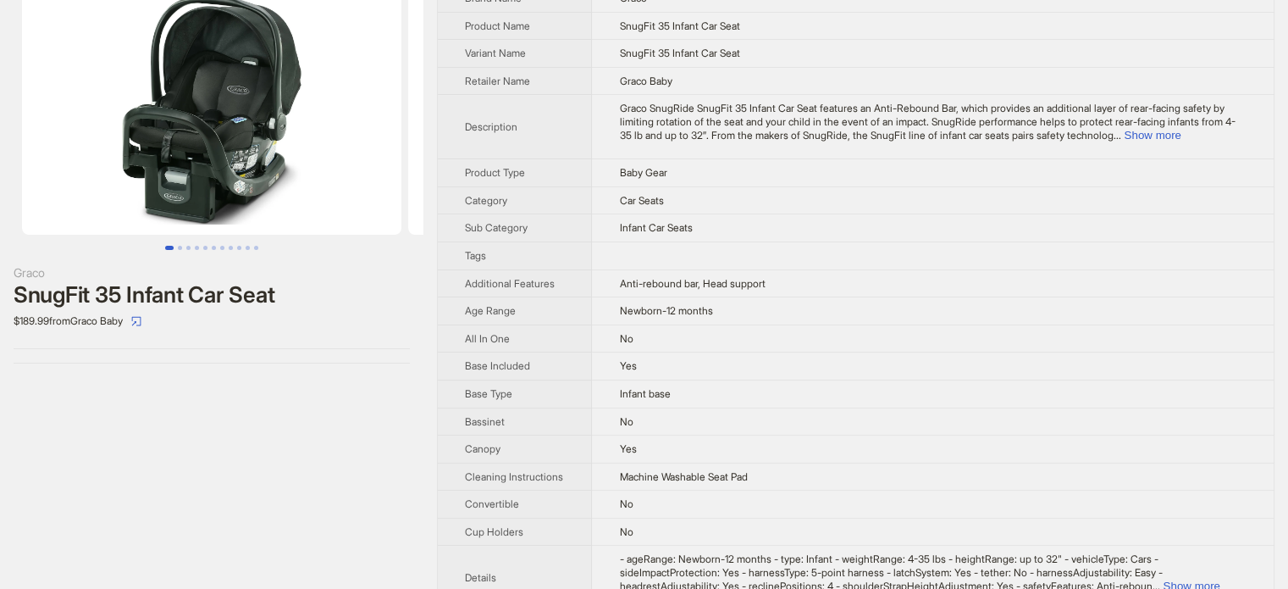
scroll to position [0, 0]
